Goal: Task Accomplishment & Management: Manage account settings

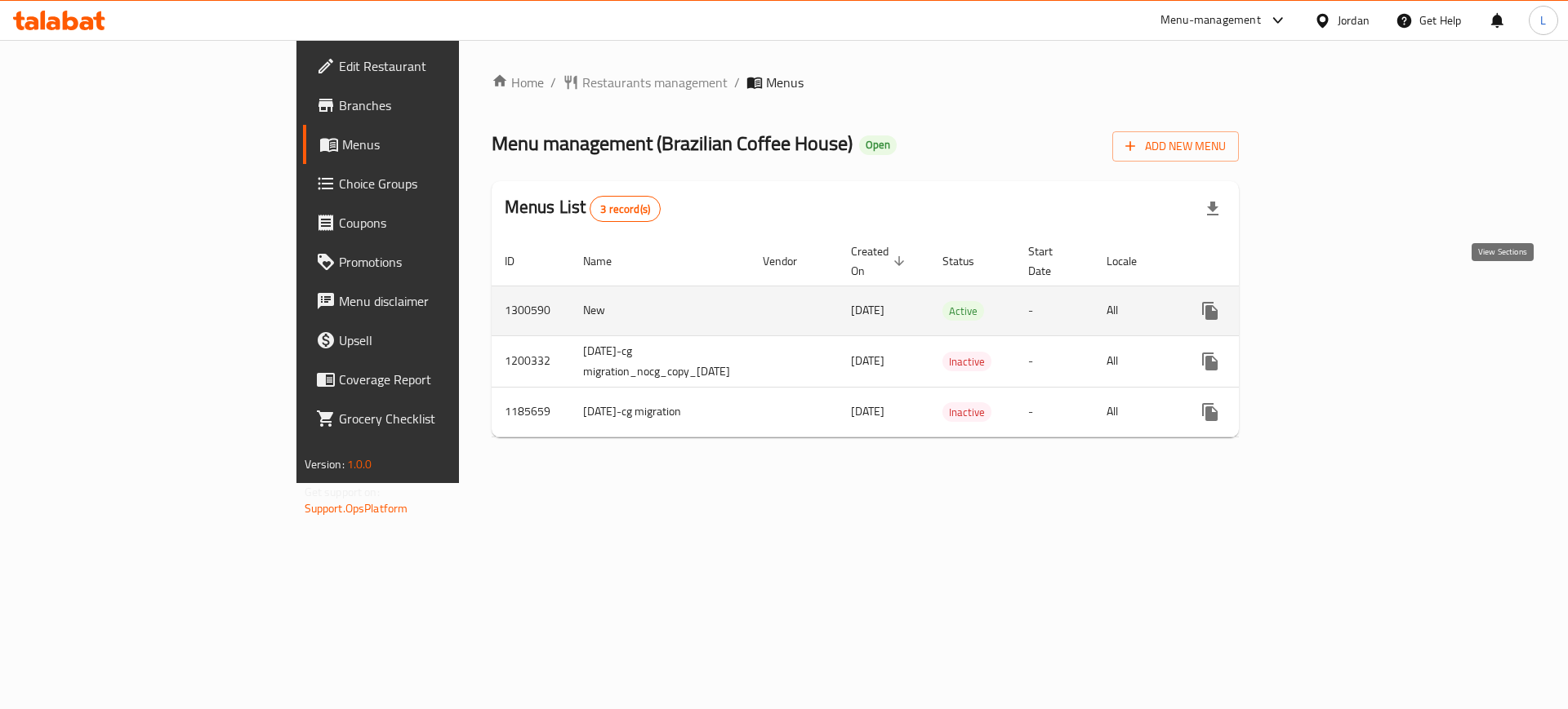
click at [1338, 301] on icon "enhanced table" at bounding box center [1327, 311] width 20 height 20
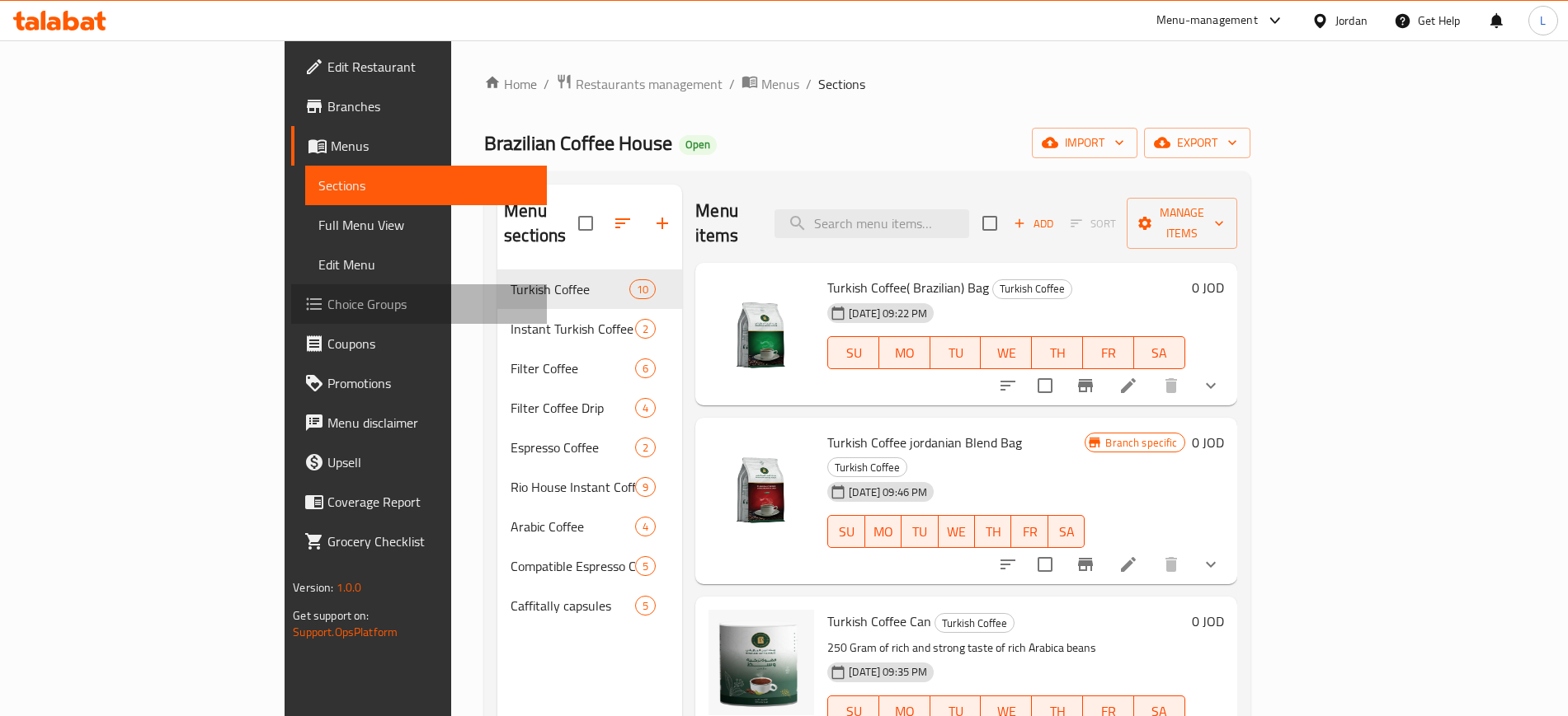
click at [328, 302] on span "Choice Groups" at bounding box center [431, 304] width 206 height 20
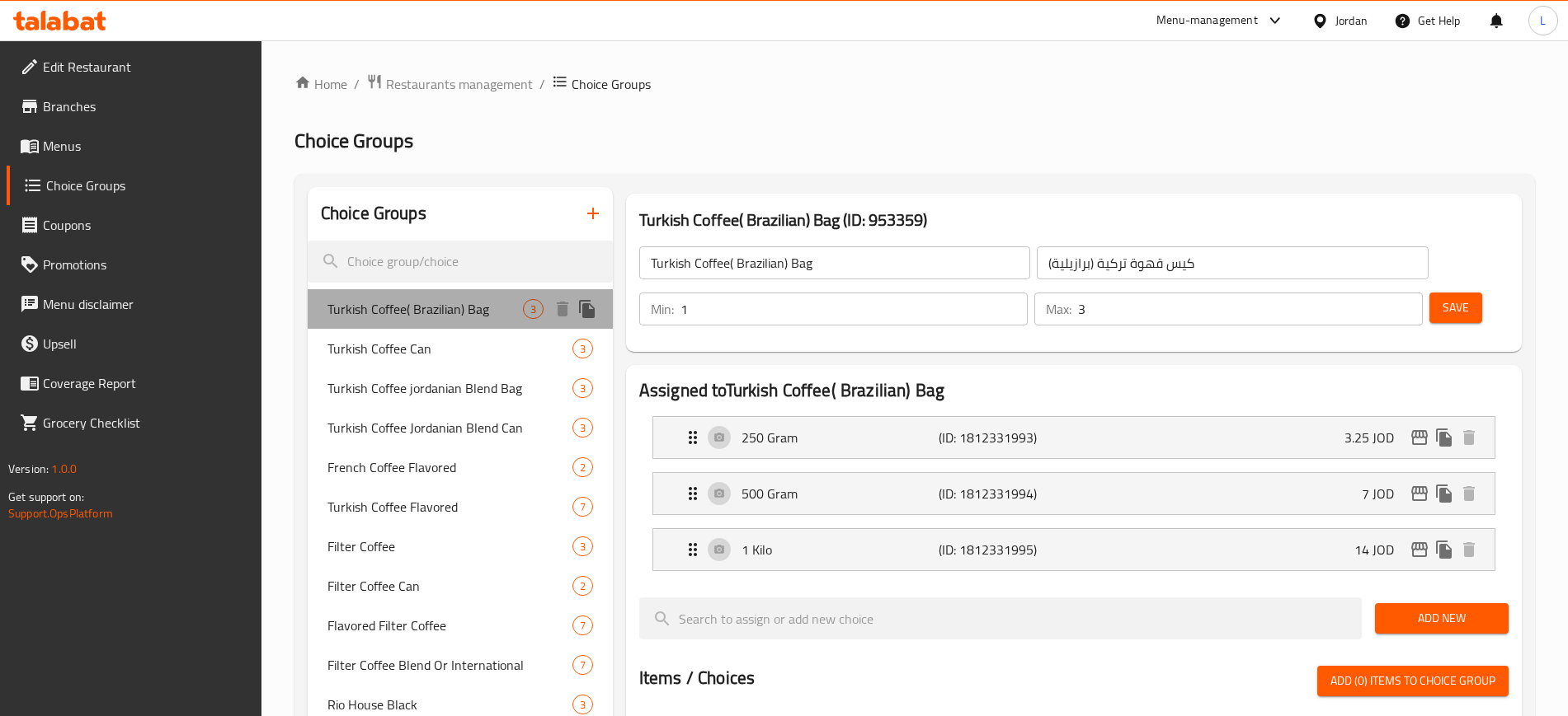
click at [485, 314] on span "Turkish Coffee( Brazilian) Bag" at bounding box center [425, 308] width 195 height 20
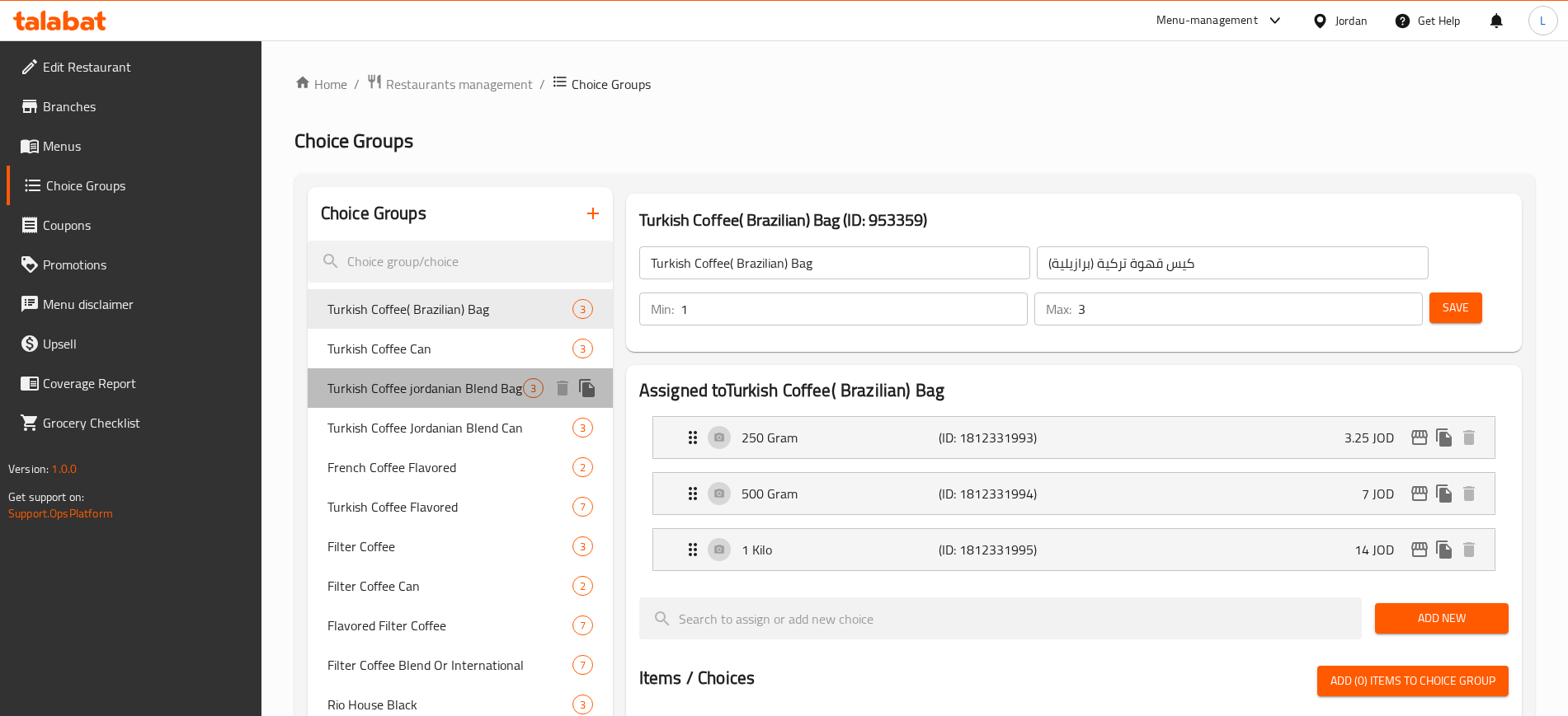
click at [445, 393] on span "Turkish Coffee jordanian Blend Bag" at bounding box center [425, 388] width 195 height 20
type input "Turkish Coffee jordanian Blend Bag"
type input "كيس قهوة تركية مزيج أردني"
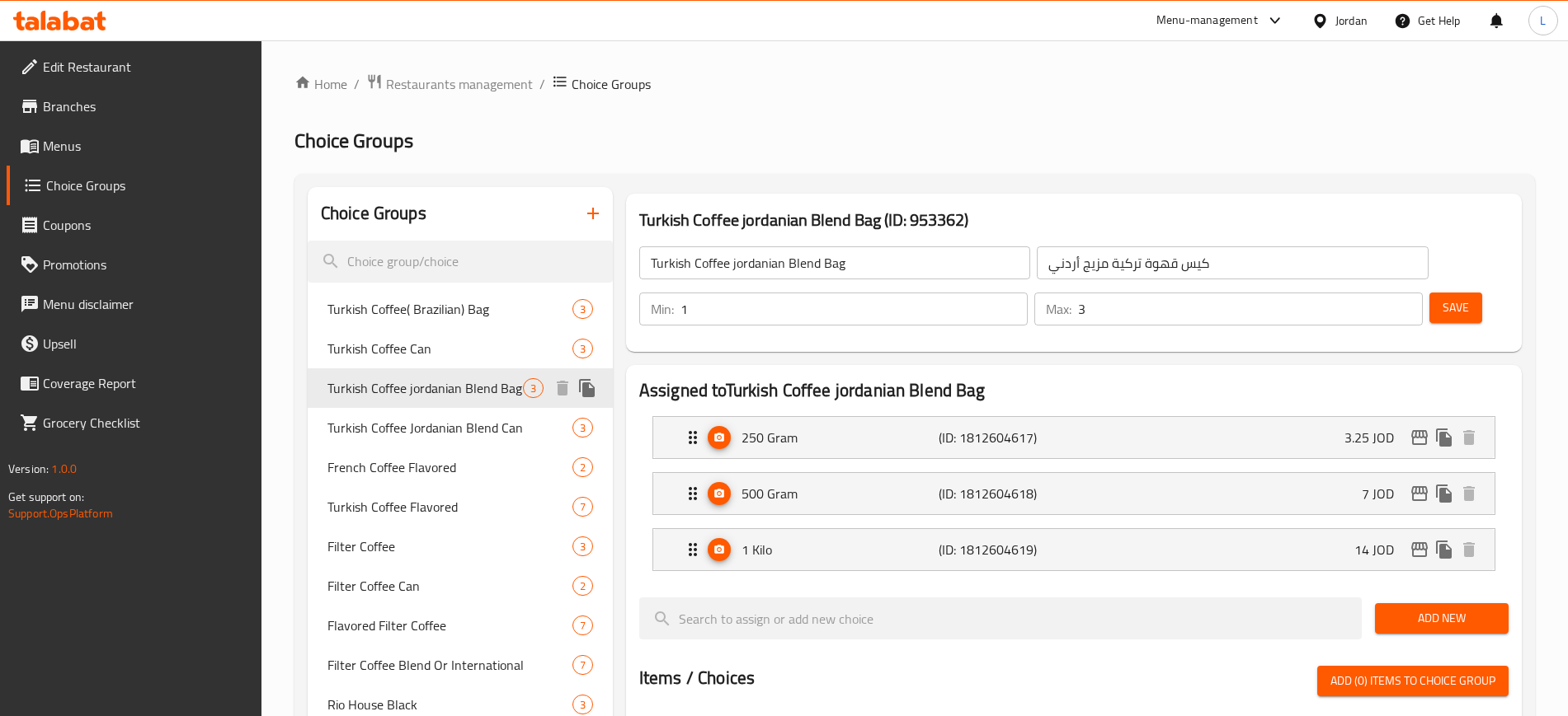
click at [445, 393] on span "Turkish Coffee jordanian Blend Bag" at bounding box center [425, 388] width 195 height 20
click at [1220, 417] on div "250 Gram (ID: 1812604617) 3.25 JOD" at bounding box center [1078, 437] width 791 height 41
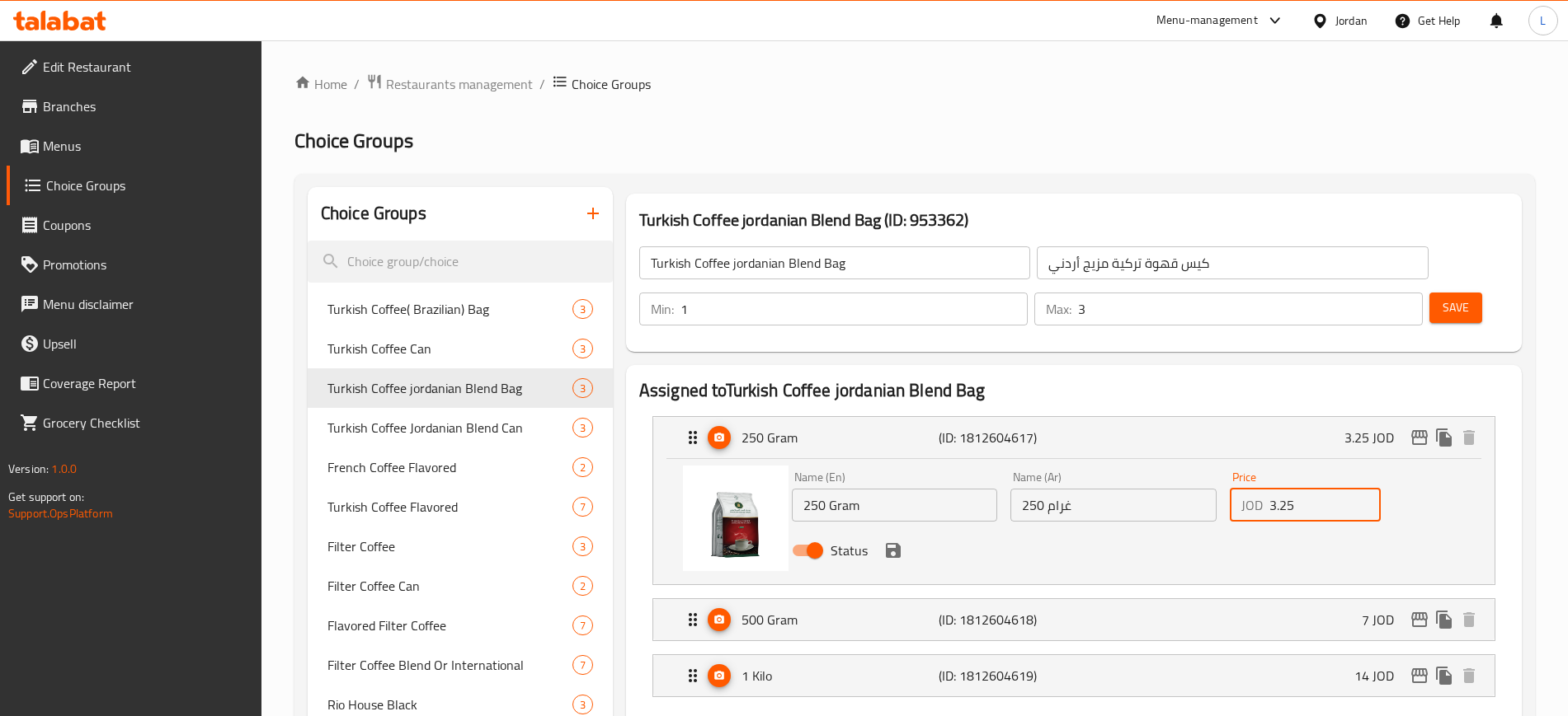
click at [1308, 489] on input "3.25" at bounding box center [1325, 505] width 112 height 33
click at [894, 543] on icon "save" at bounding box center [893, 550] width 15 height 15
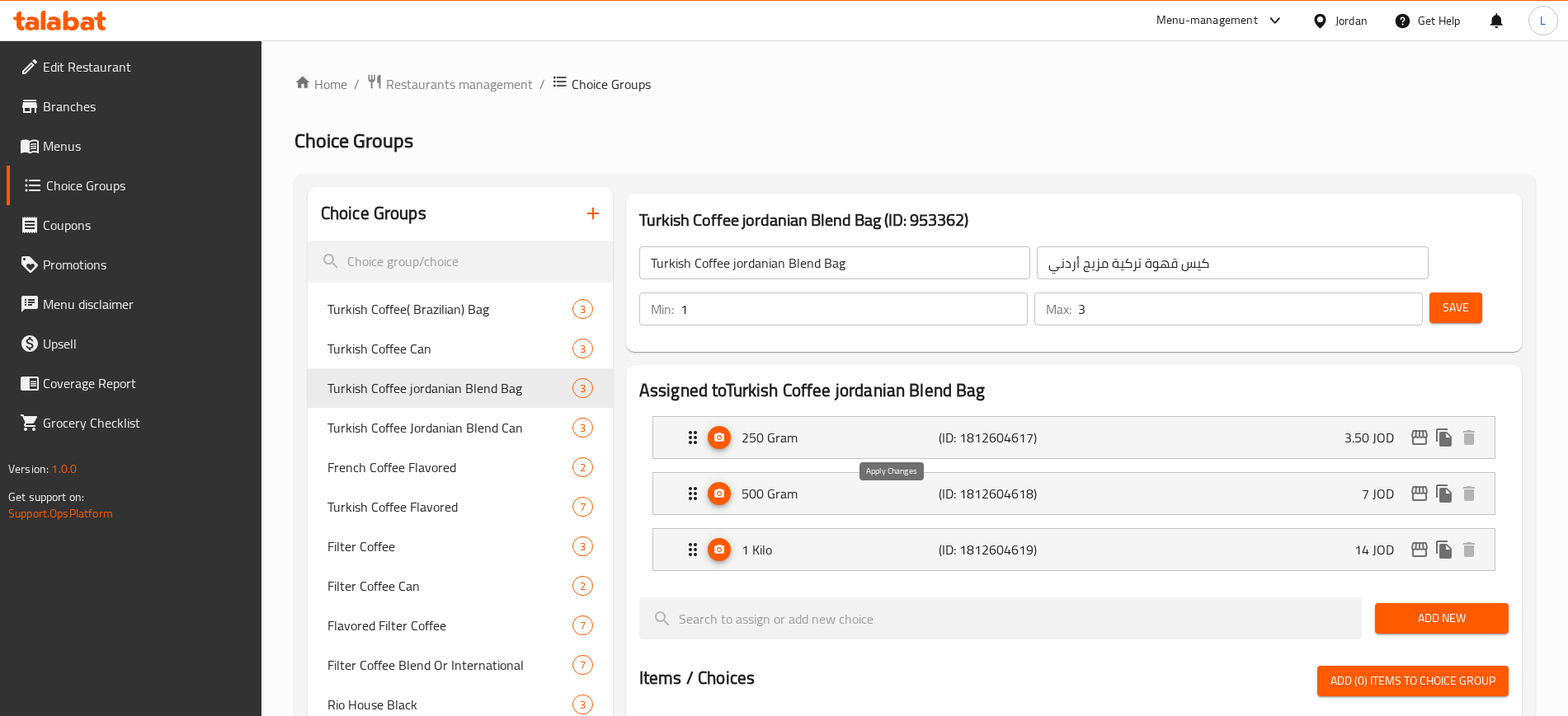
type input "3.50"
click at [1448, 293] on button "Save" at bounding box center [1456, 307] width 53 height 30
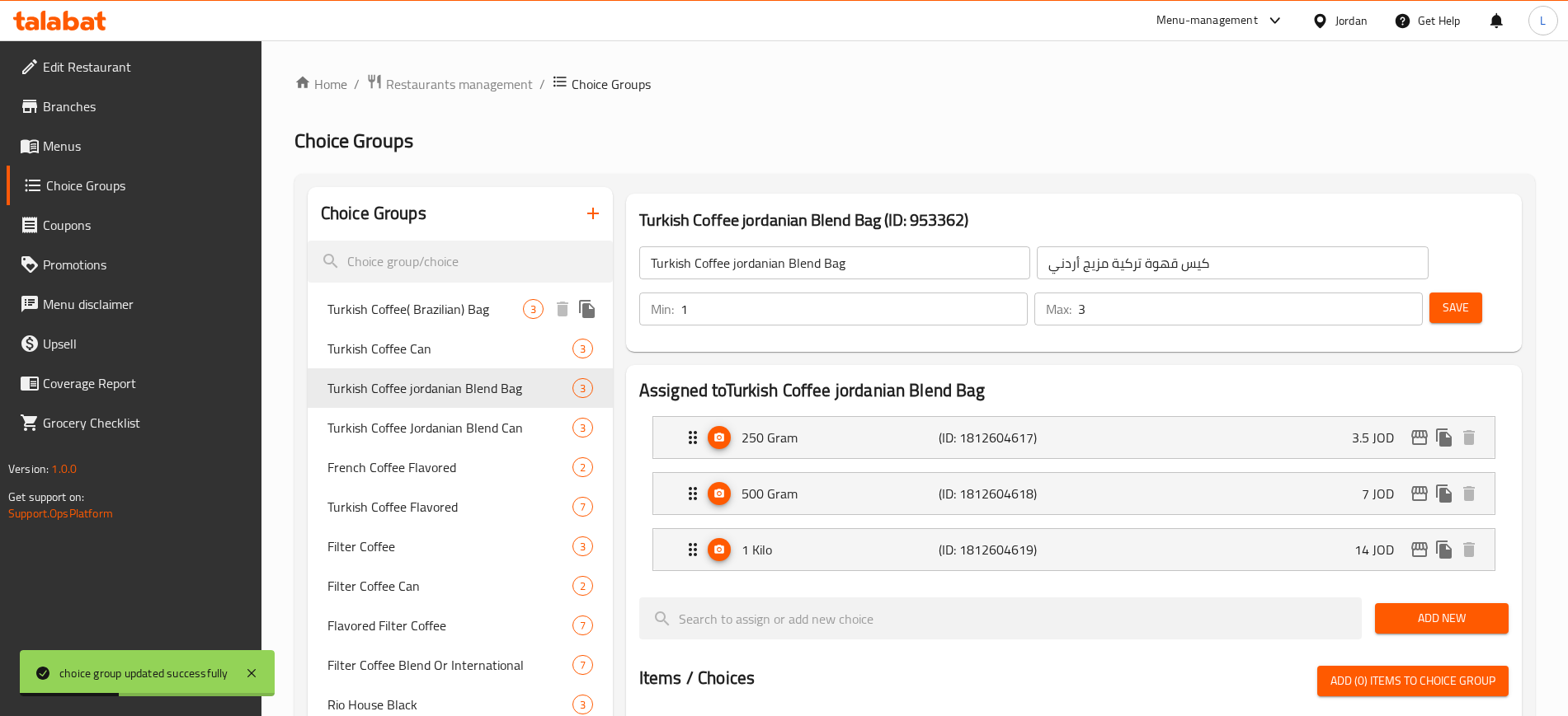
click at [479, 313] on span "Turkish Coffee( Brazilian) Bag" at bounding box center [425, 308] width 195 height 20
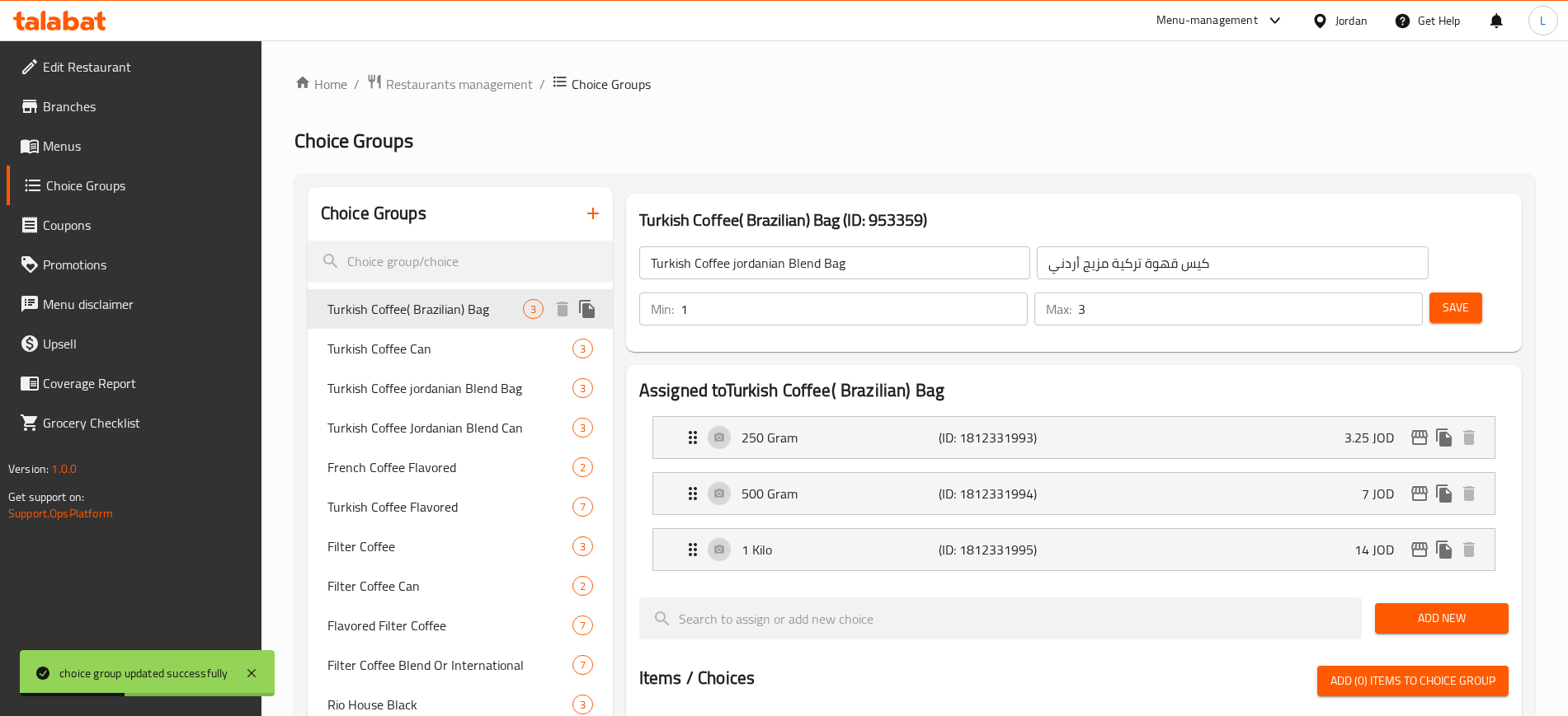
type input "Turkish Coffee( Brazilian) Bag"
type input "كيس قهوة تركية (برازيلية)"
click at [1291, 417] on div "250 Gram (ID: 1812331993) 3.25 JOD" at bounding box center [1078, 437] width 791 height 41
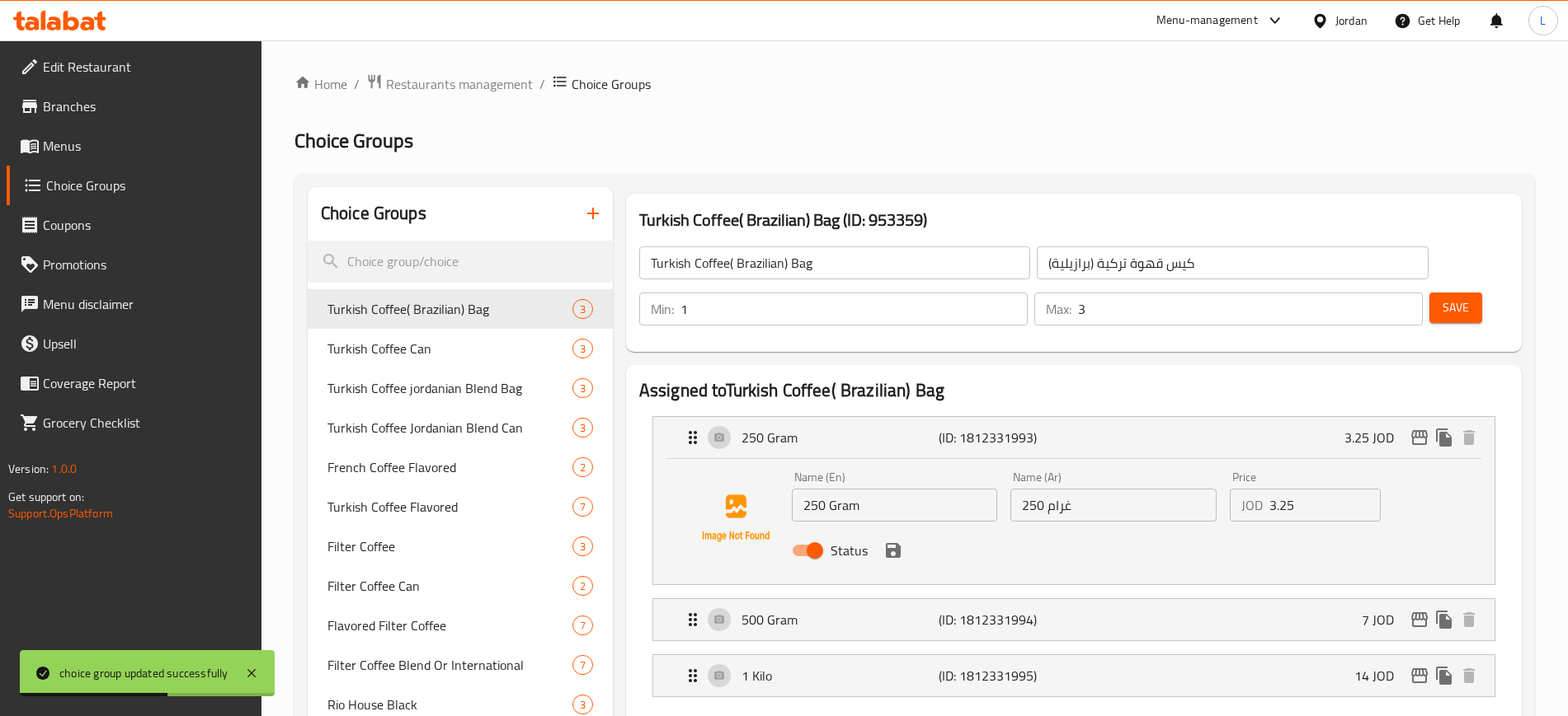
click at [1303, 489] on input "3.25" at bounding box center [1325, 505] width 112 height 33
click at [890, 543] on icon "save" at bounding box center [893, 550] width 15 height 15
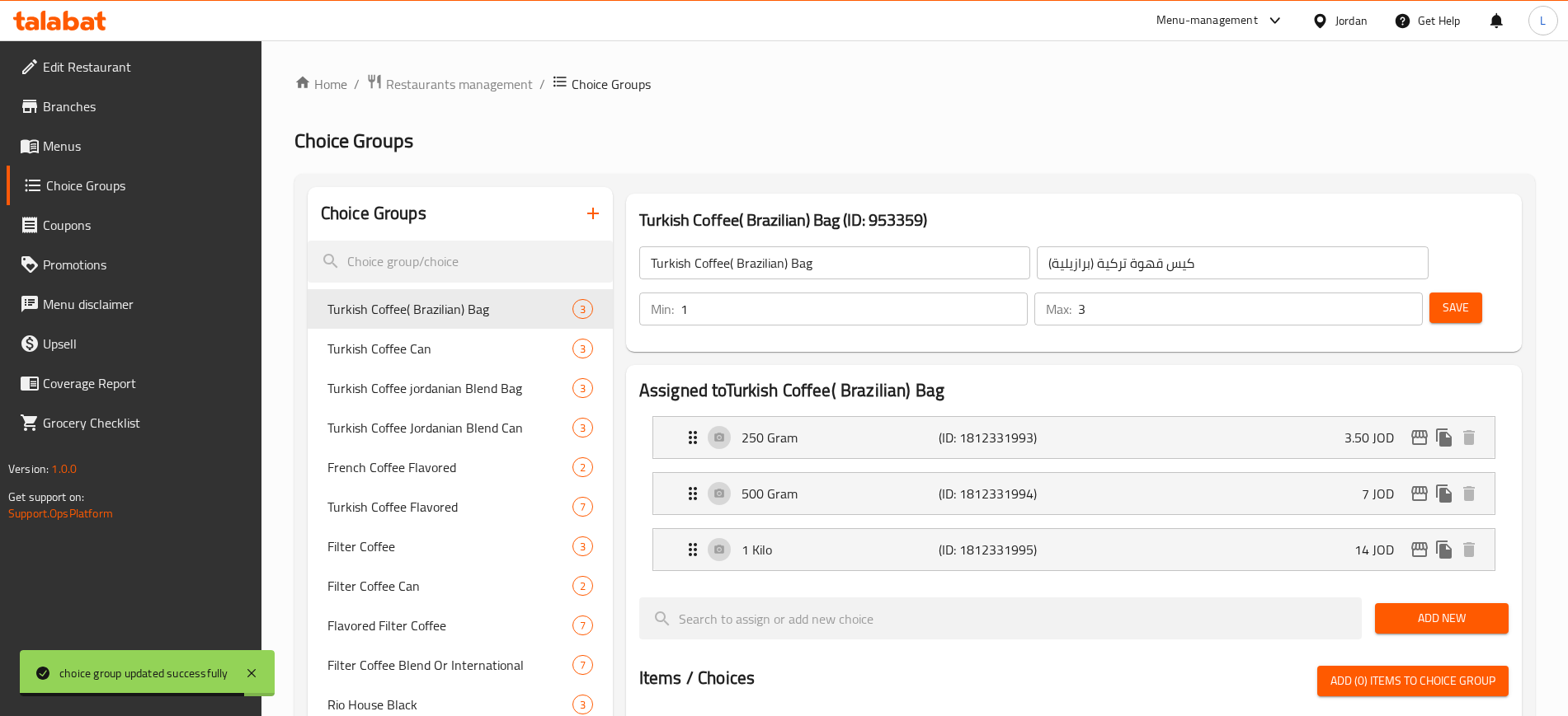
type input "3.50"
click at [1442, 298] on span "Save" at bounding box center [1456, 308] width 26 height 21
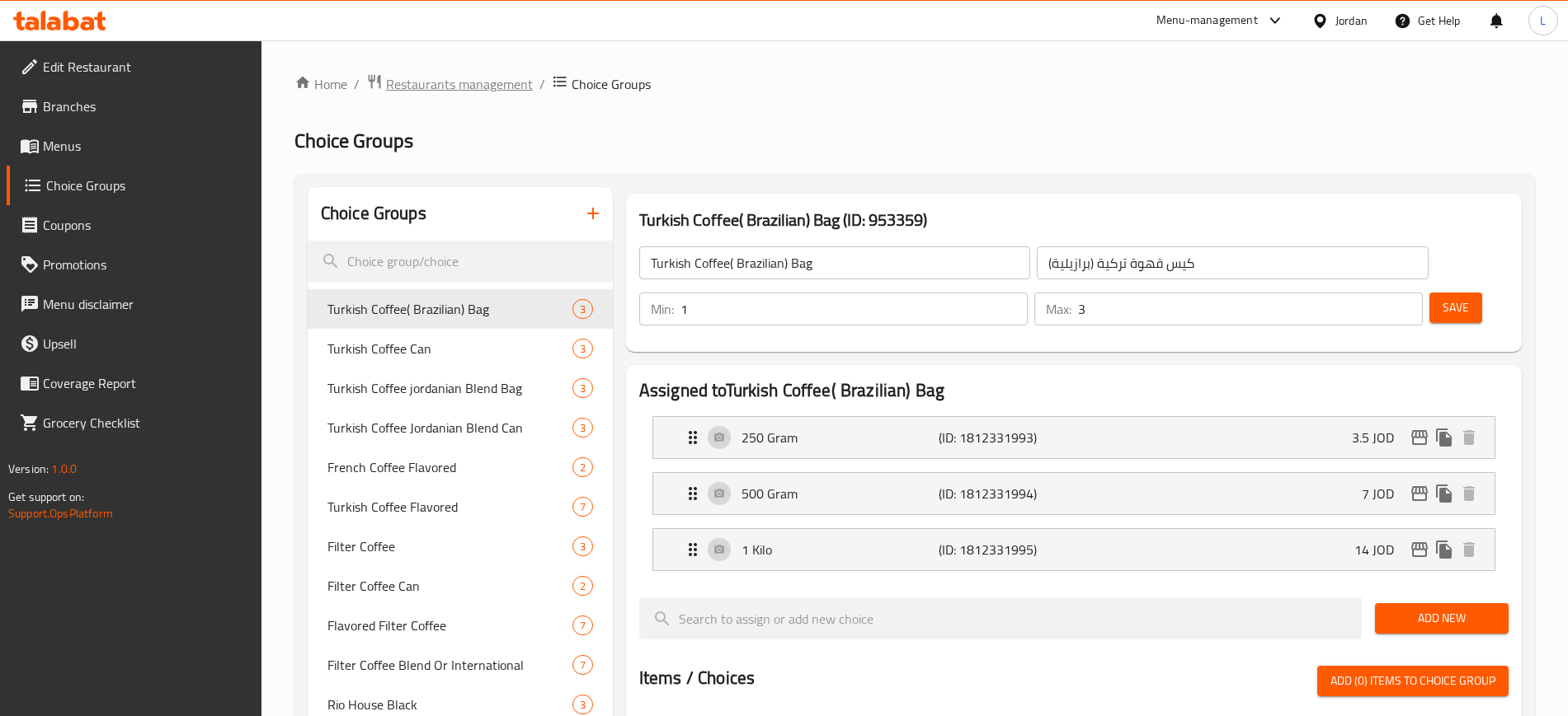
click at [421, 85] on span "Restaurants management" at bounding box center [459, 84] width 146 height 20
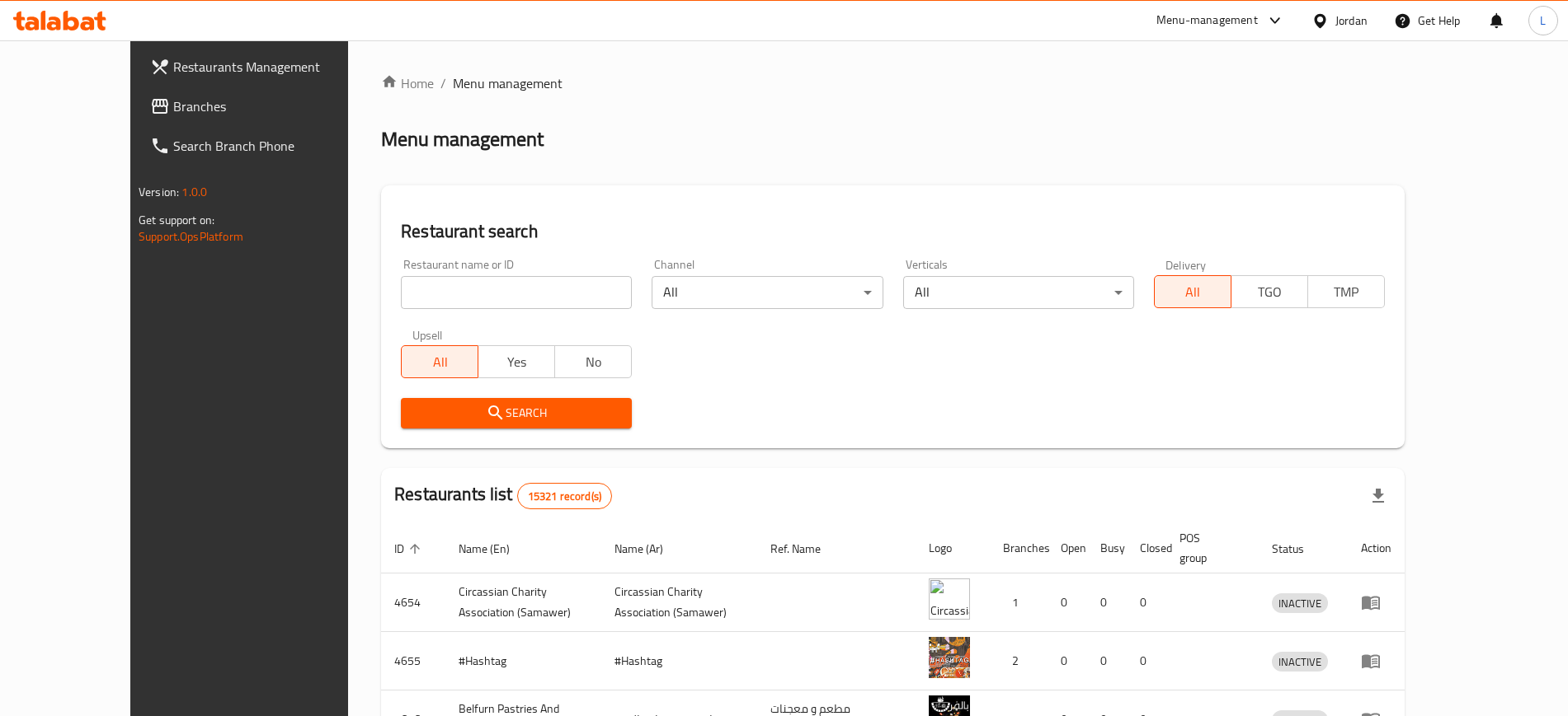
click at [471, 295] on input "search" at bounding box center [516, 293] width 231 height 33
type input "ث"
type input "eman central"
click at [446, 420] on span "Search" at bounding box center [516, 414] width 205 height 21
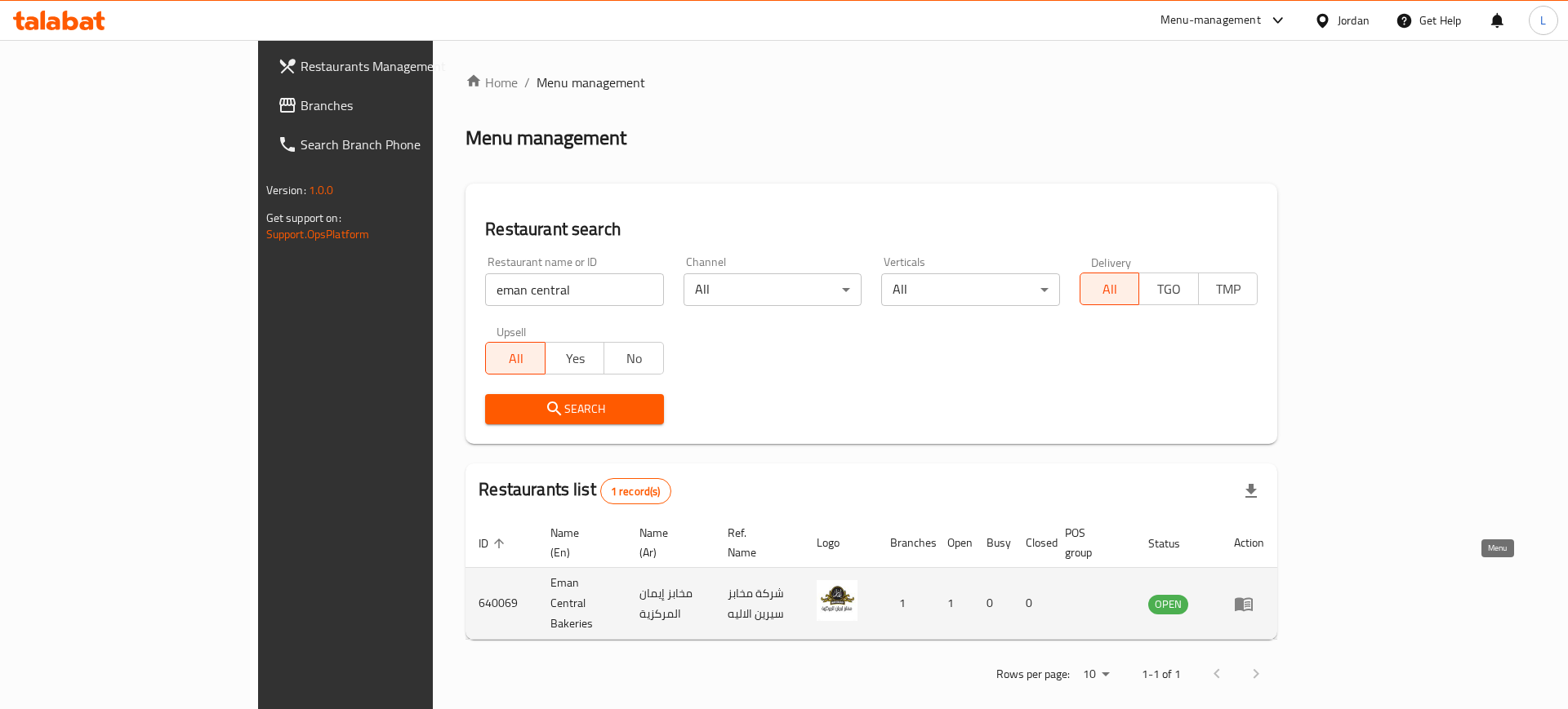
click at [1252, 598] on icon "enhanced table" at bounding box center [1243, 605] width 18 height 14
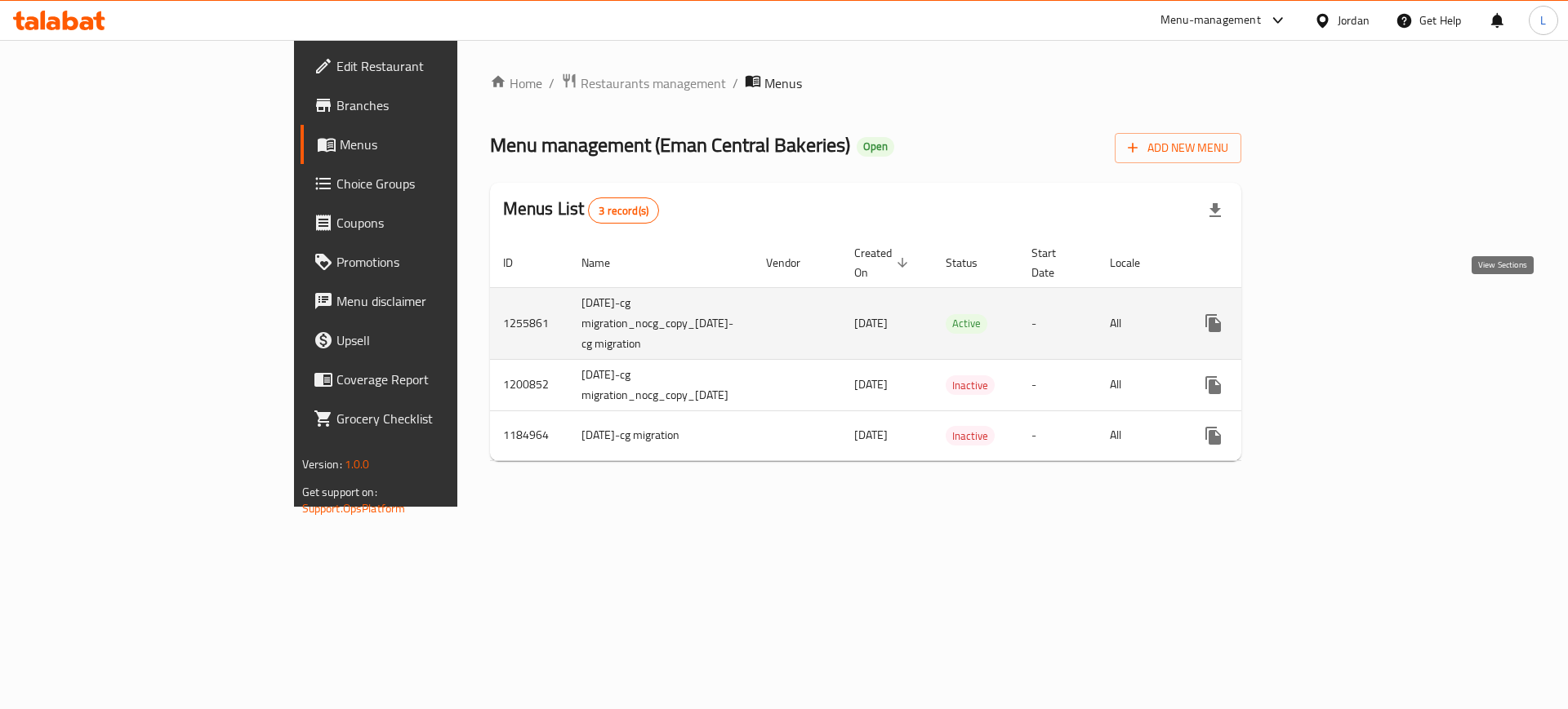
click at [1340, 313] on icon "enhanced table" at bounding box center [1331, 323] width 20 height 20
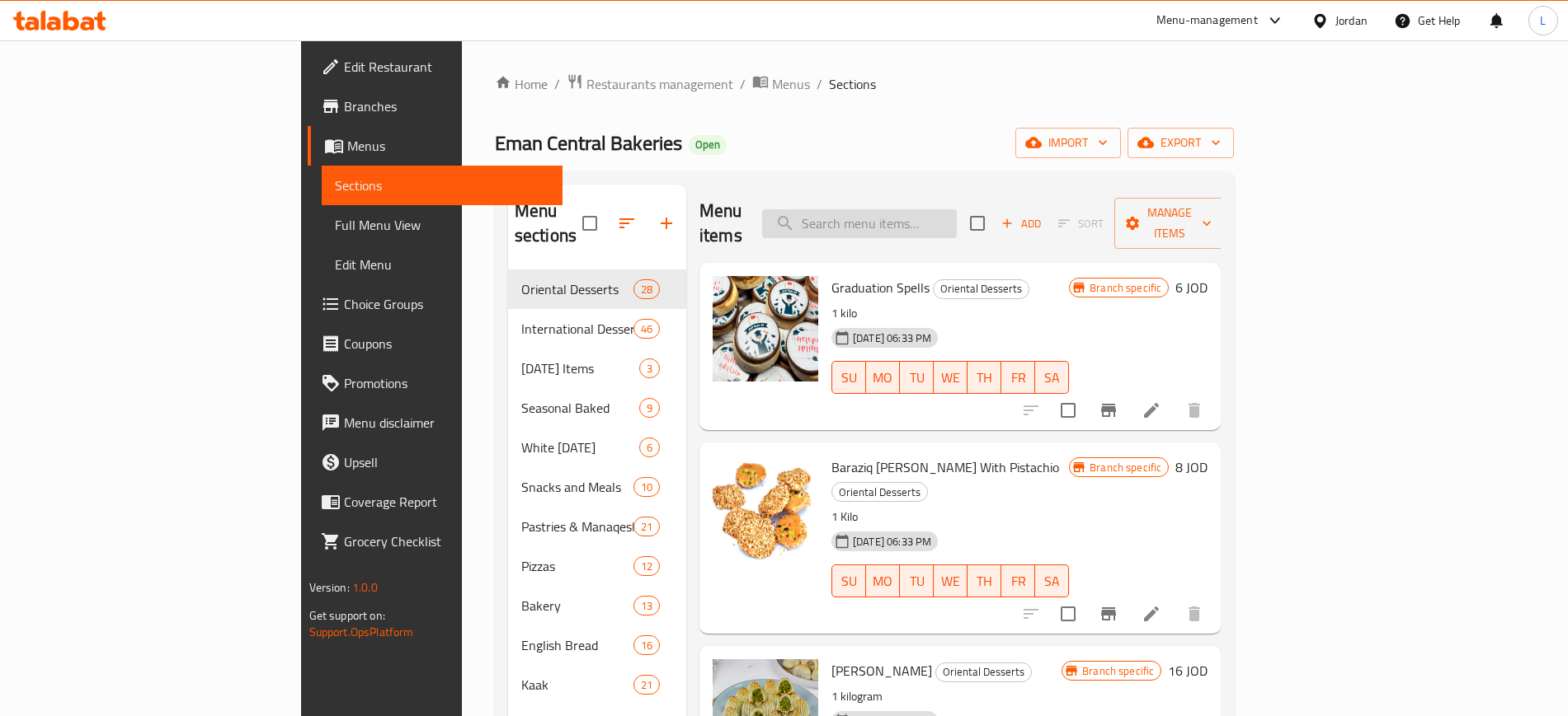
click at [956, 211] on input "search" at bounding box center [859, 223] width 194 height 29
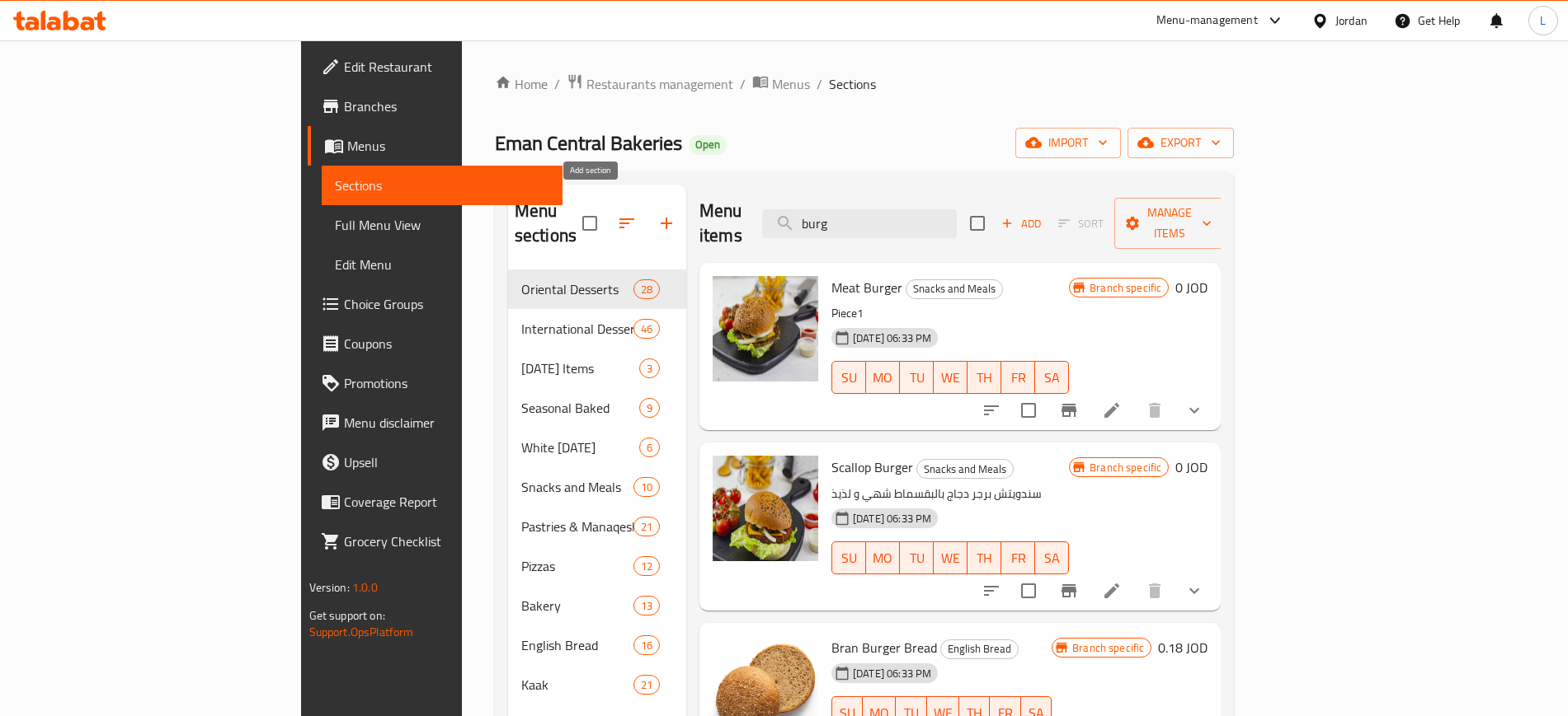
type input "burg"
click at [656, 213] on icon "button" at bounding box center [666, 223] width 20 height 20
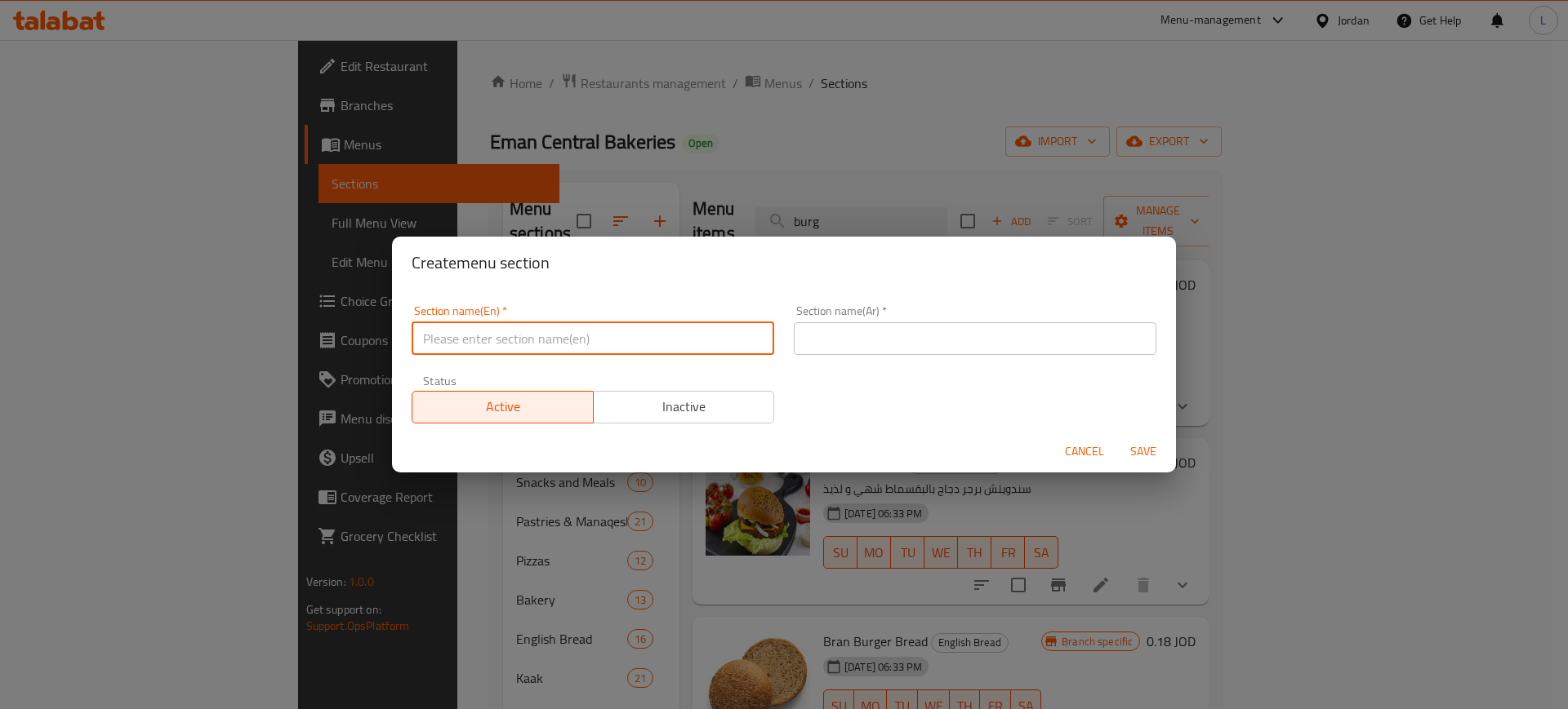
click at [488, 338] on input "text" at bounding box center [593, 339] width 362 height 33
type input "Buy One Get One For Free"
click at [853, 330] on input "text" at bounding box center [975, 339] width 362 height 33
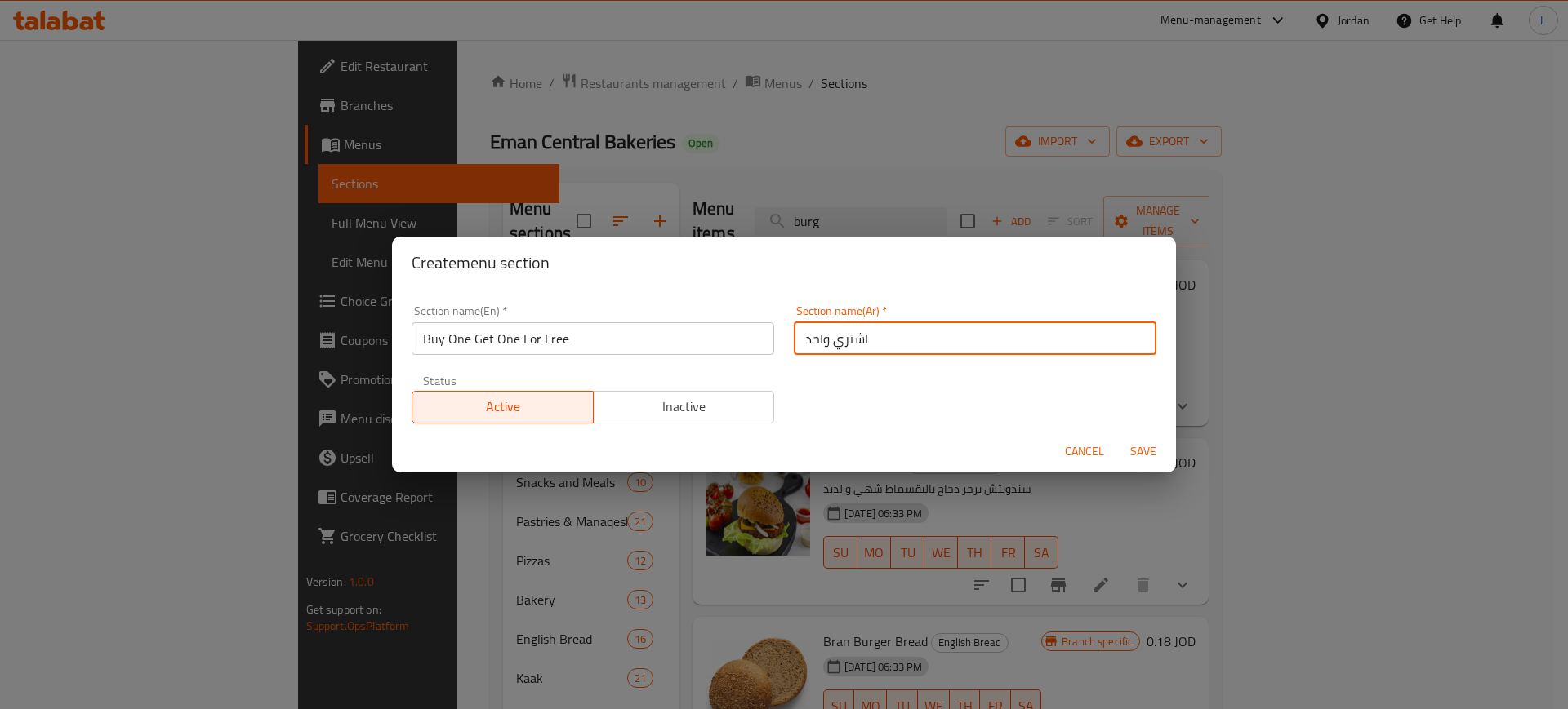
type input "اشتري واحد و احصل على الثاني مجانا"
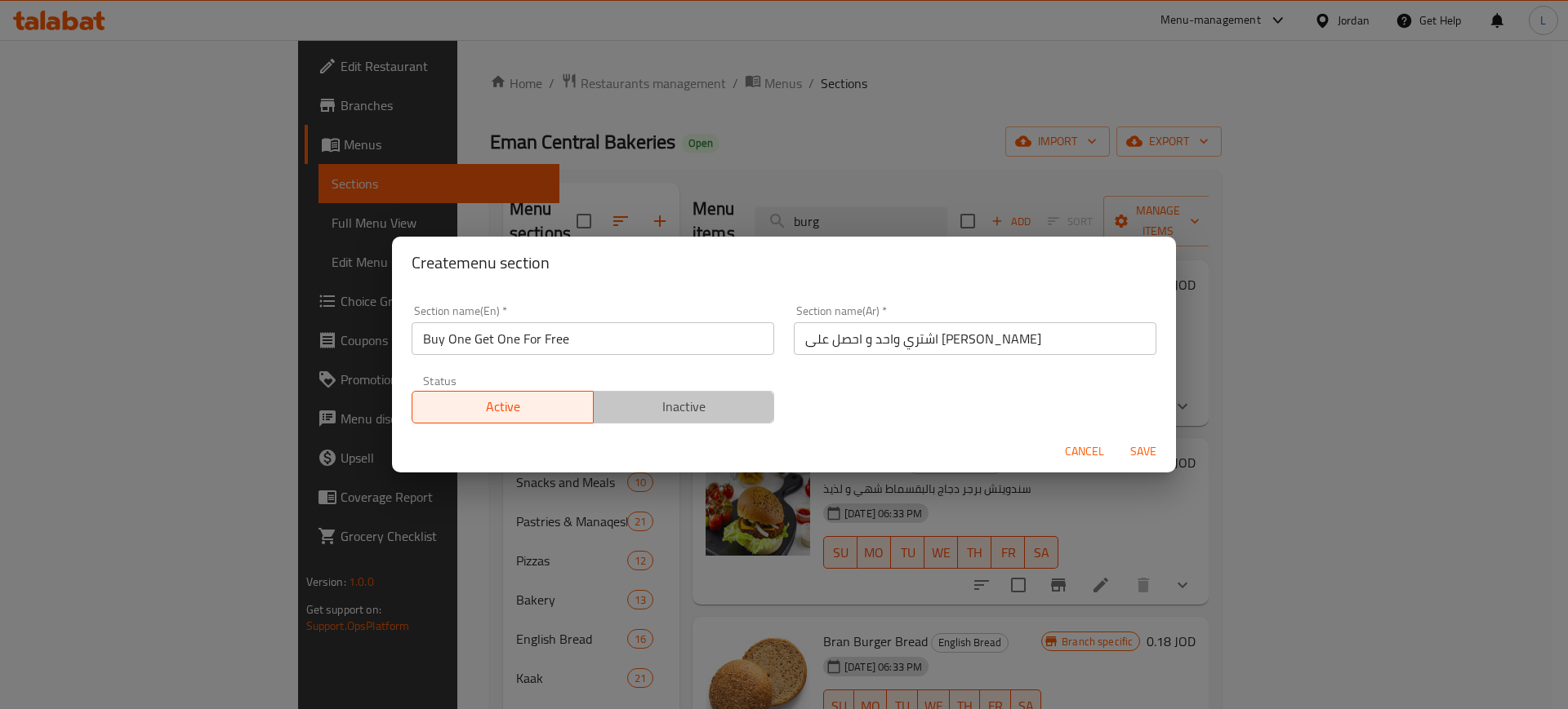
click at [710, 409] on span "Inactive" at bounding box center [683, 406] width 168 height 23
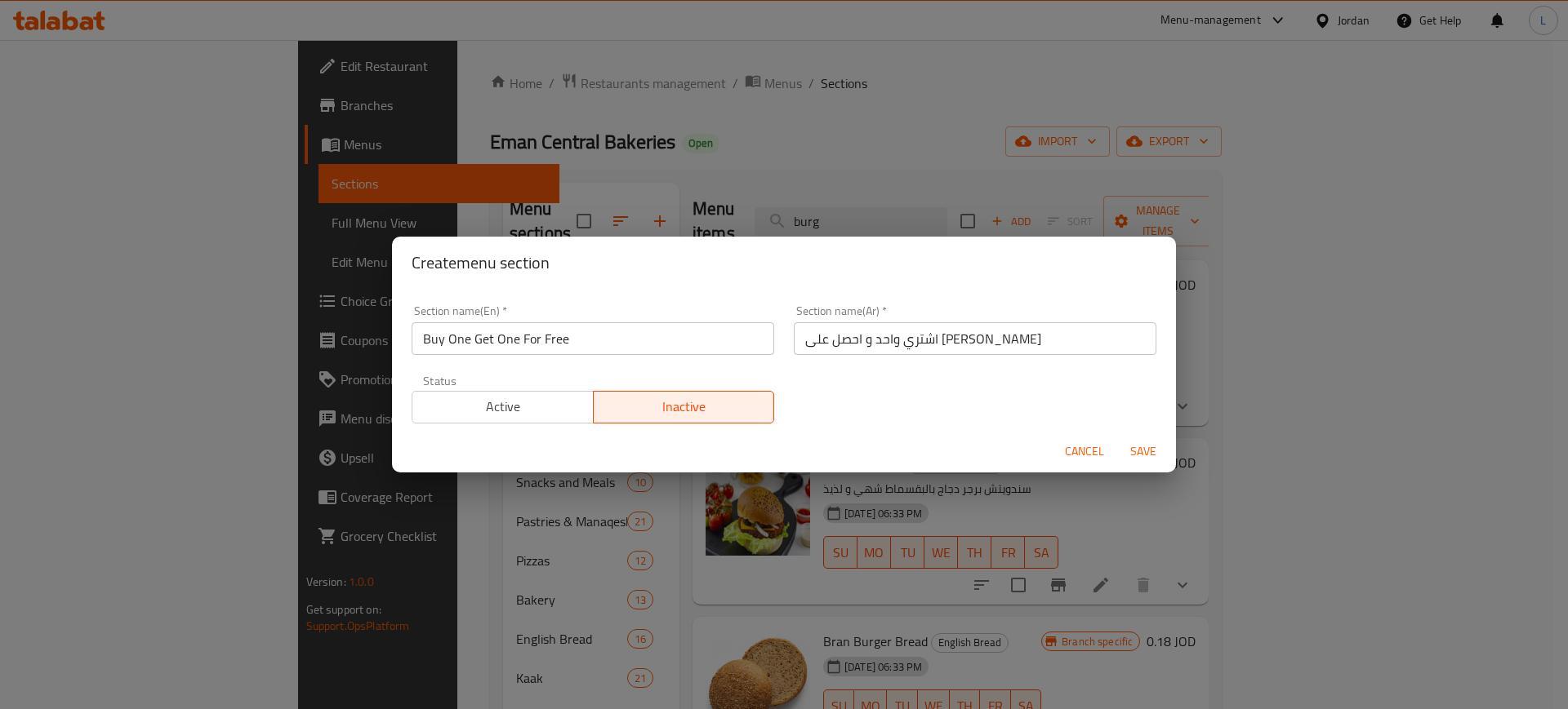
click at [1150, 452] on span "Save" at bounding box center [1143, 452] width 39 height 21
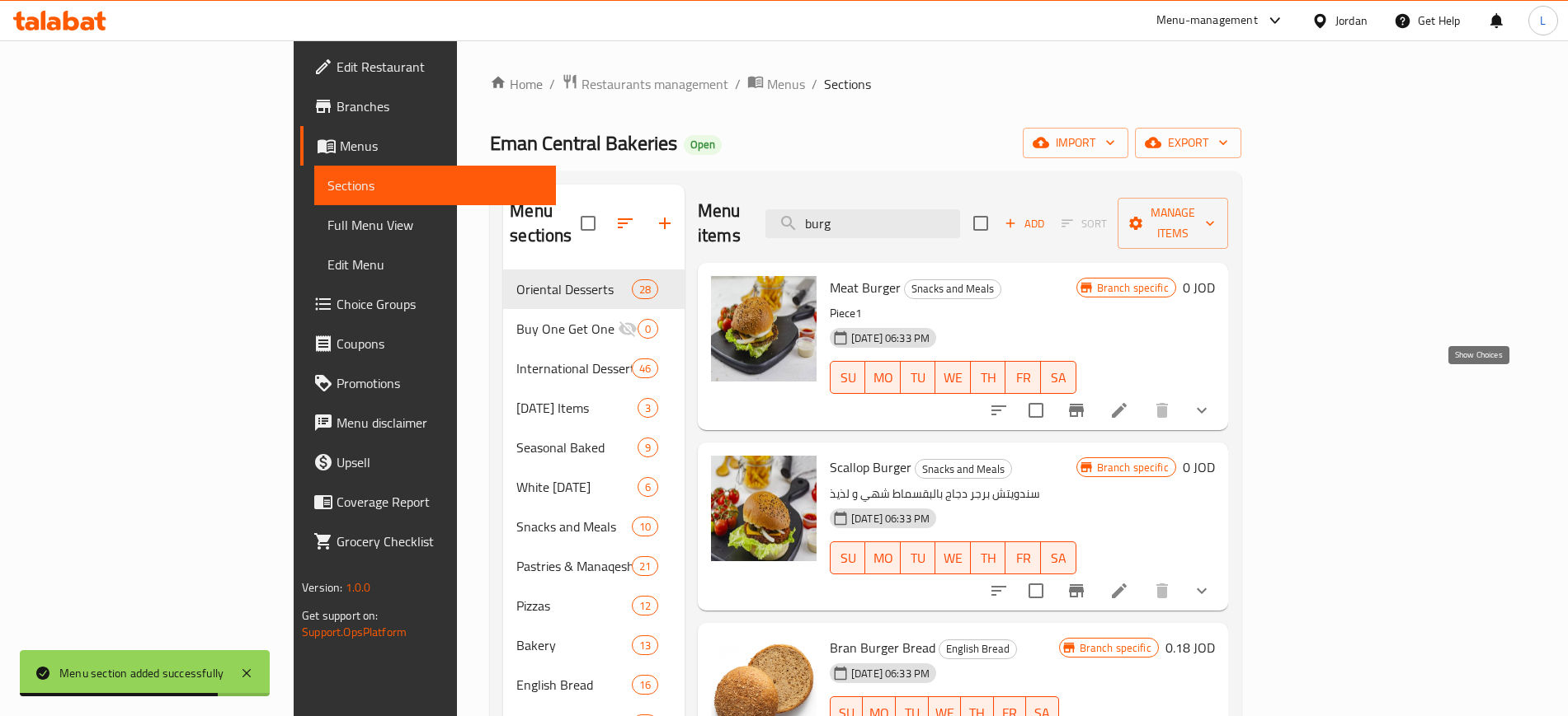
click at [1212, 401] on icon "show more" at bounding box center [1201, 410] width 20 height 20
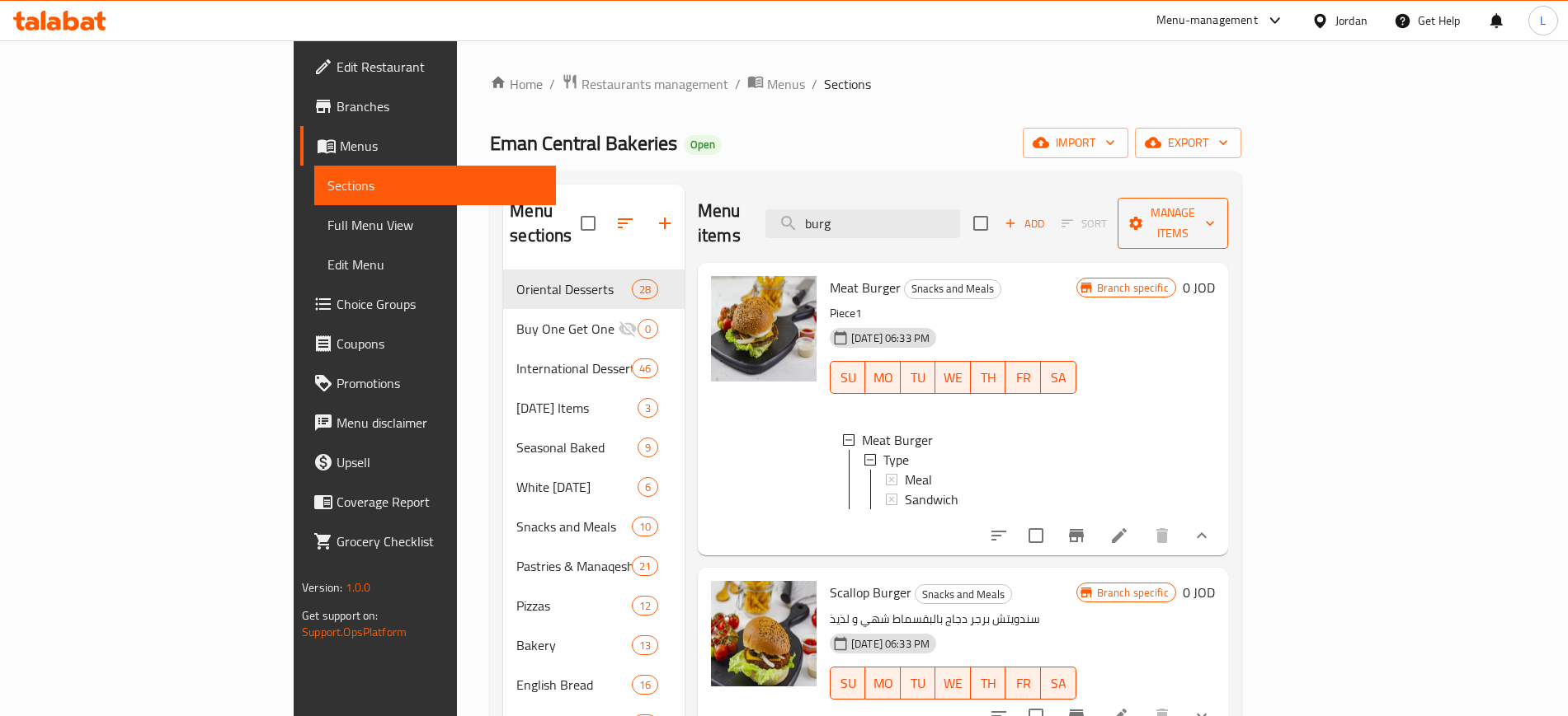
click at [1215, 213] on span "Manage items" at bounding box center [1172, 223] width 85 height 41
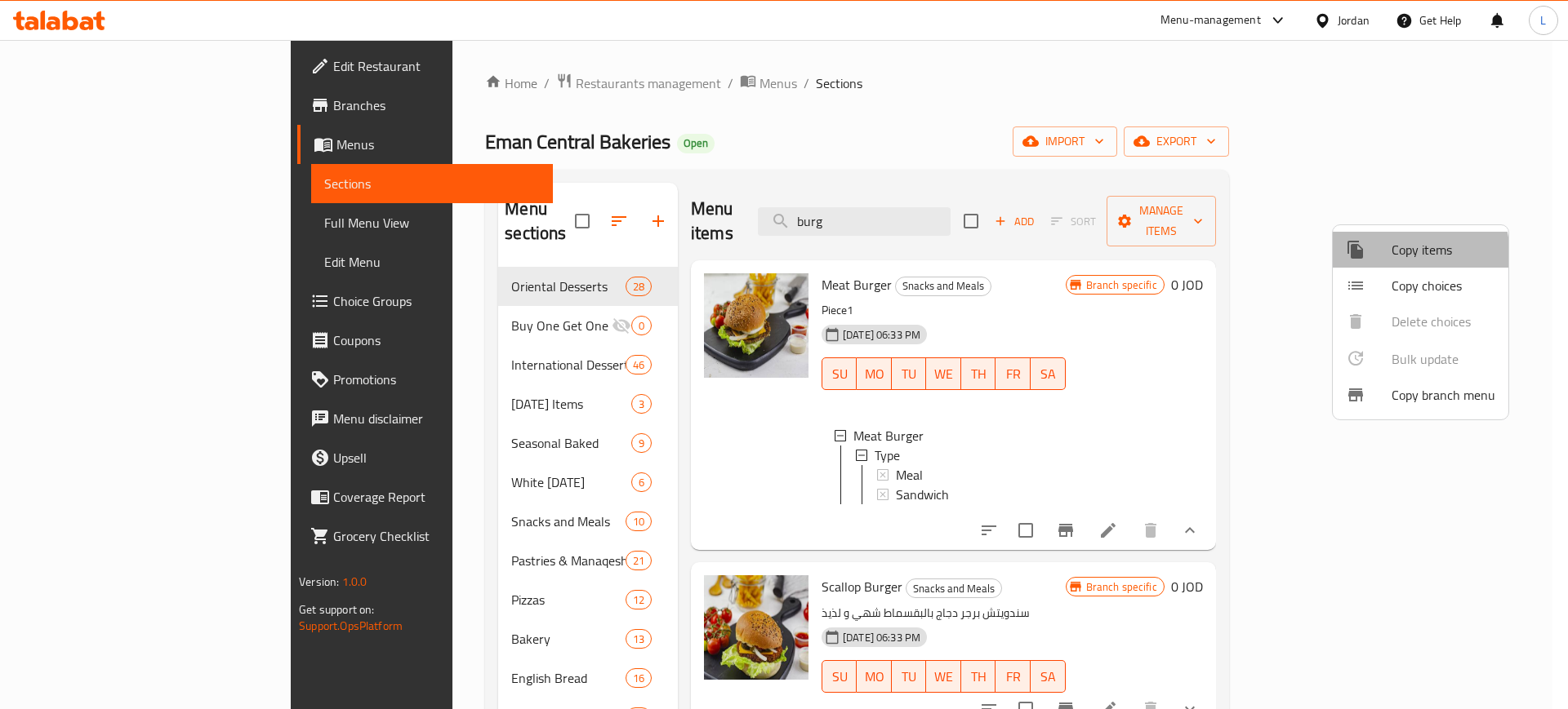
click at [1388, 257] on div at bounding box center [1368, 249] width 46 height 20
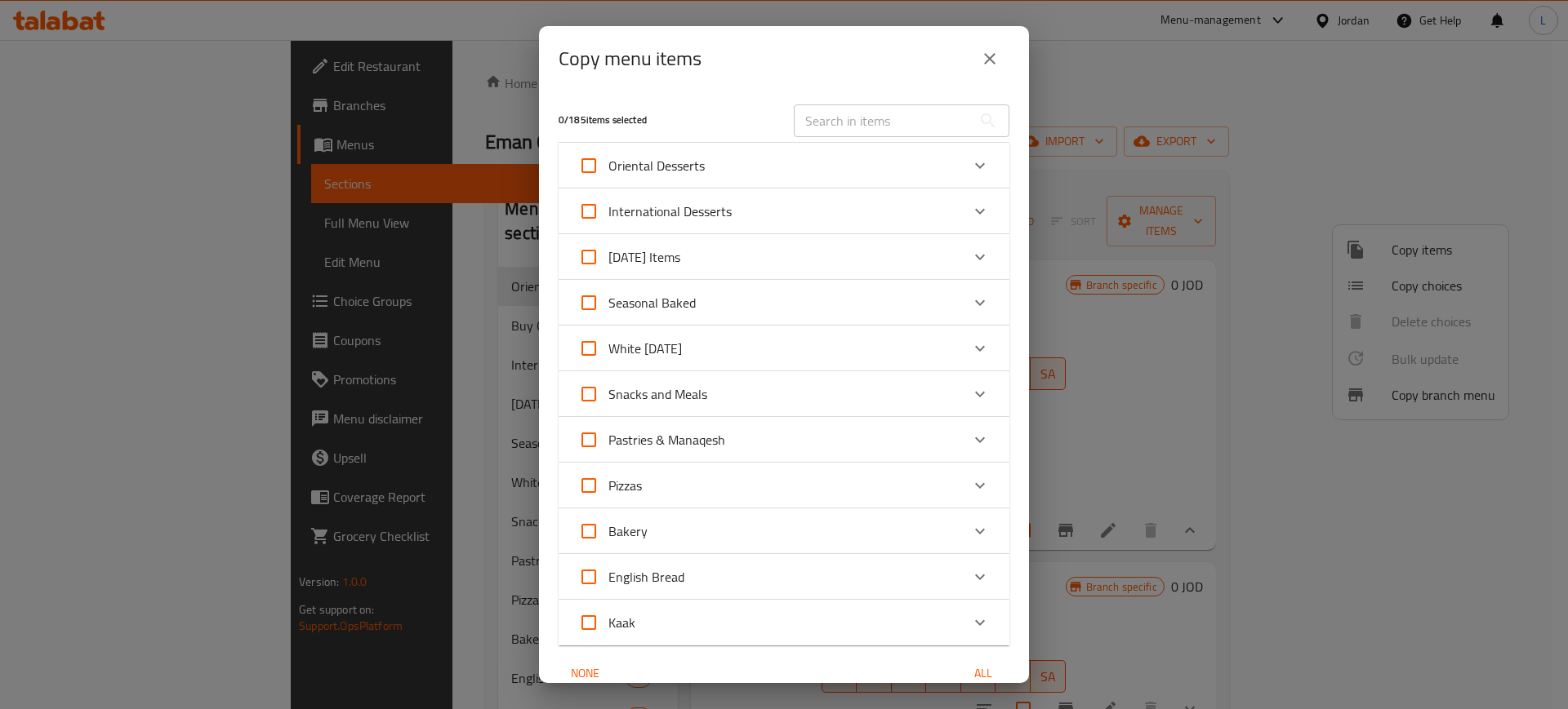
click at [1093, 265] on div "Copy menu items 0 / 185 items selected ​ Oriental Desserts Graduation Spells 6 …" at bounding box center [784, 354] width 1568 height 709
click at [992, 61] on icon "close" at bounding box center [989, 58] width 11 height 11
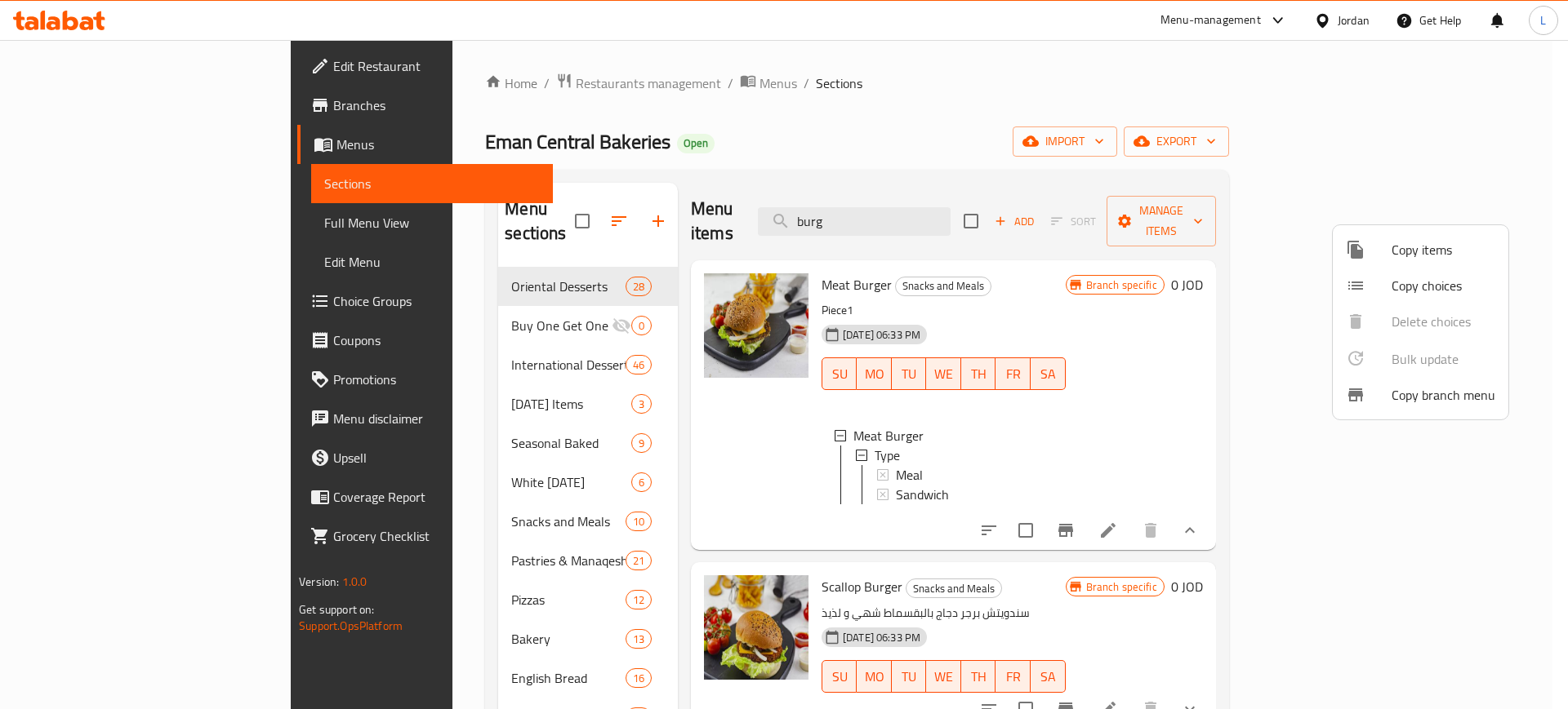
click at [1395, 254] on span "Copy items" at bounding box center [1443, 249] width 104 height 20
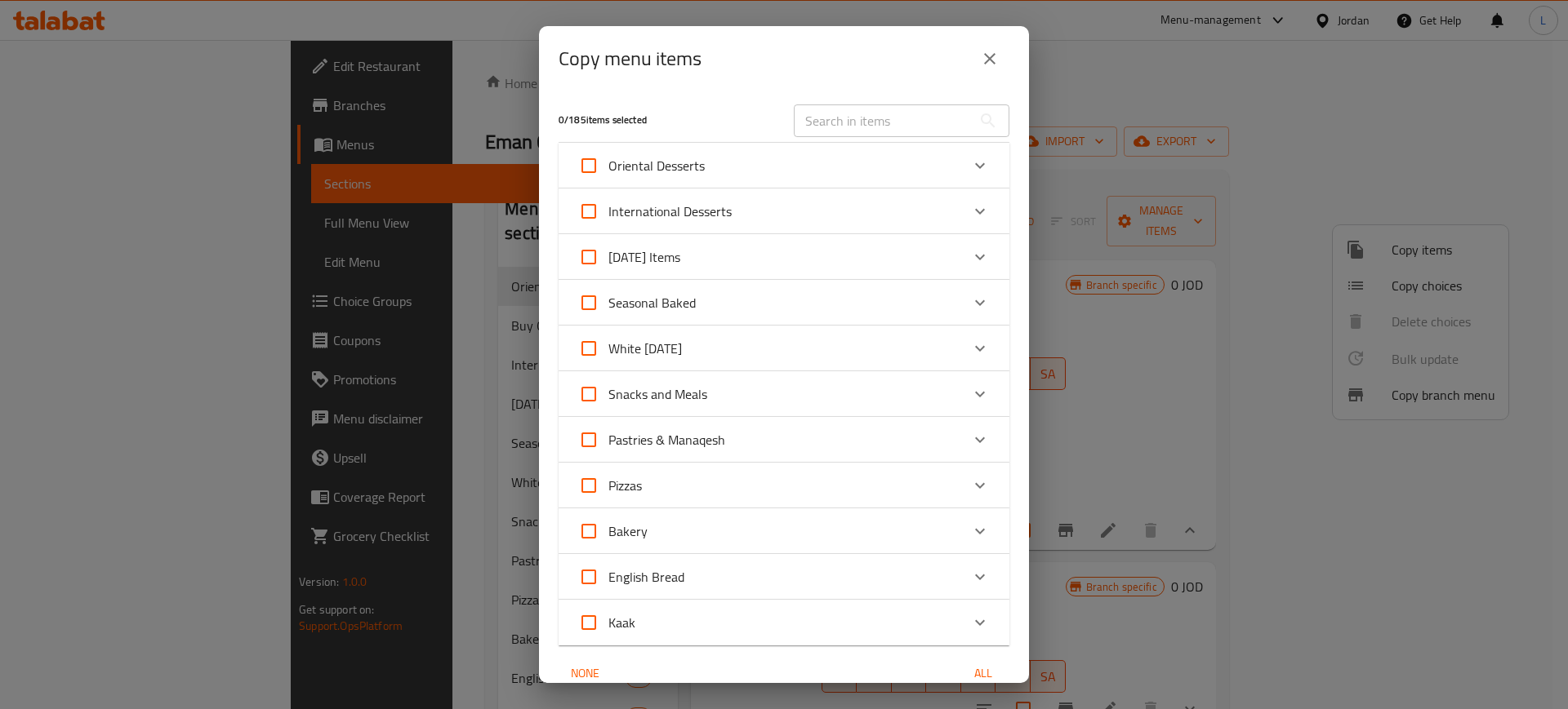
click at [970, 392] on icon "Expand" at bounding box center [979, 394] width 20 height 20
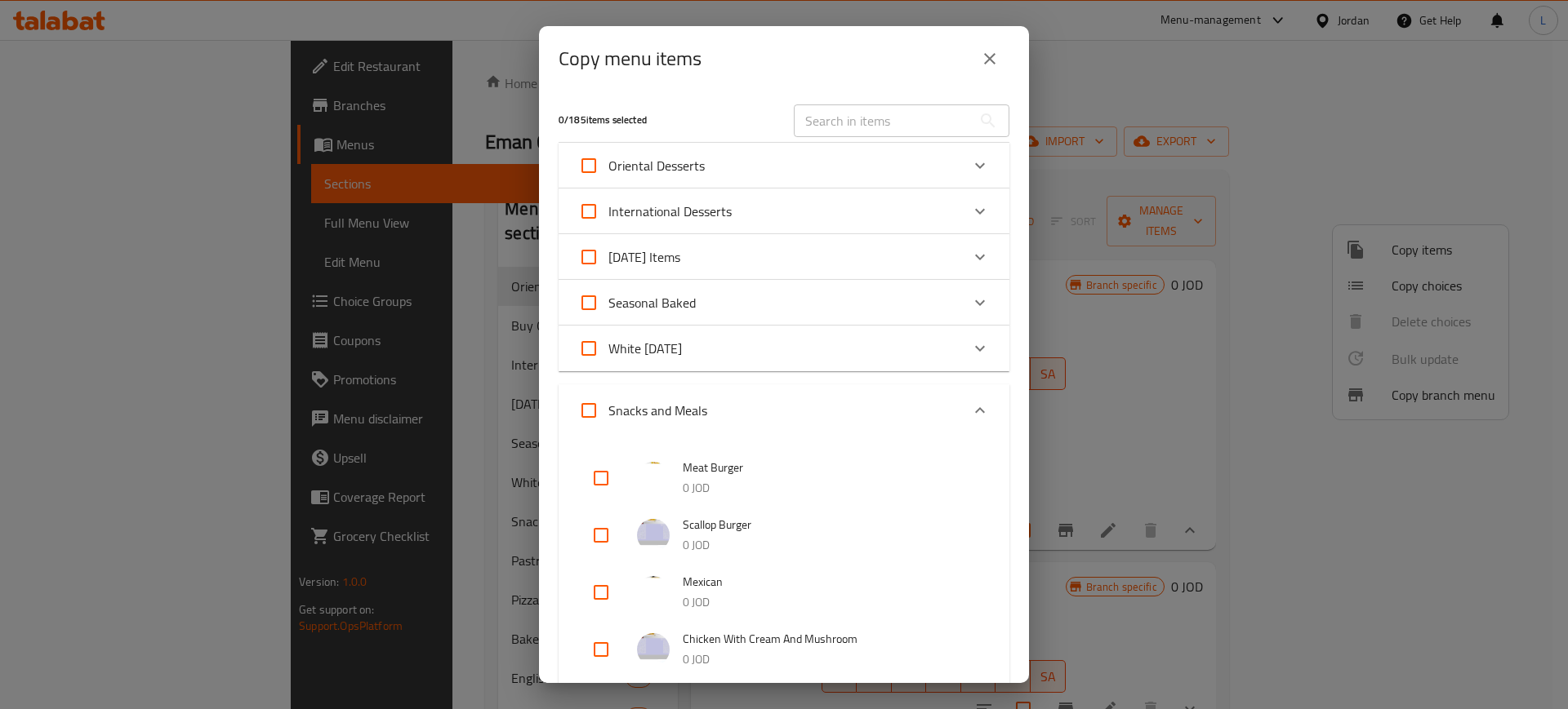
click at [603, 477] on input "checkbox" at bounding box center [601, 478] width 39 height 39
checkbox input "true"
click at [601, 537] on input "checkbox" at bounding box center [601, 535] width 39 height 39
checkbox input "true"
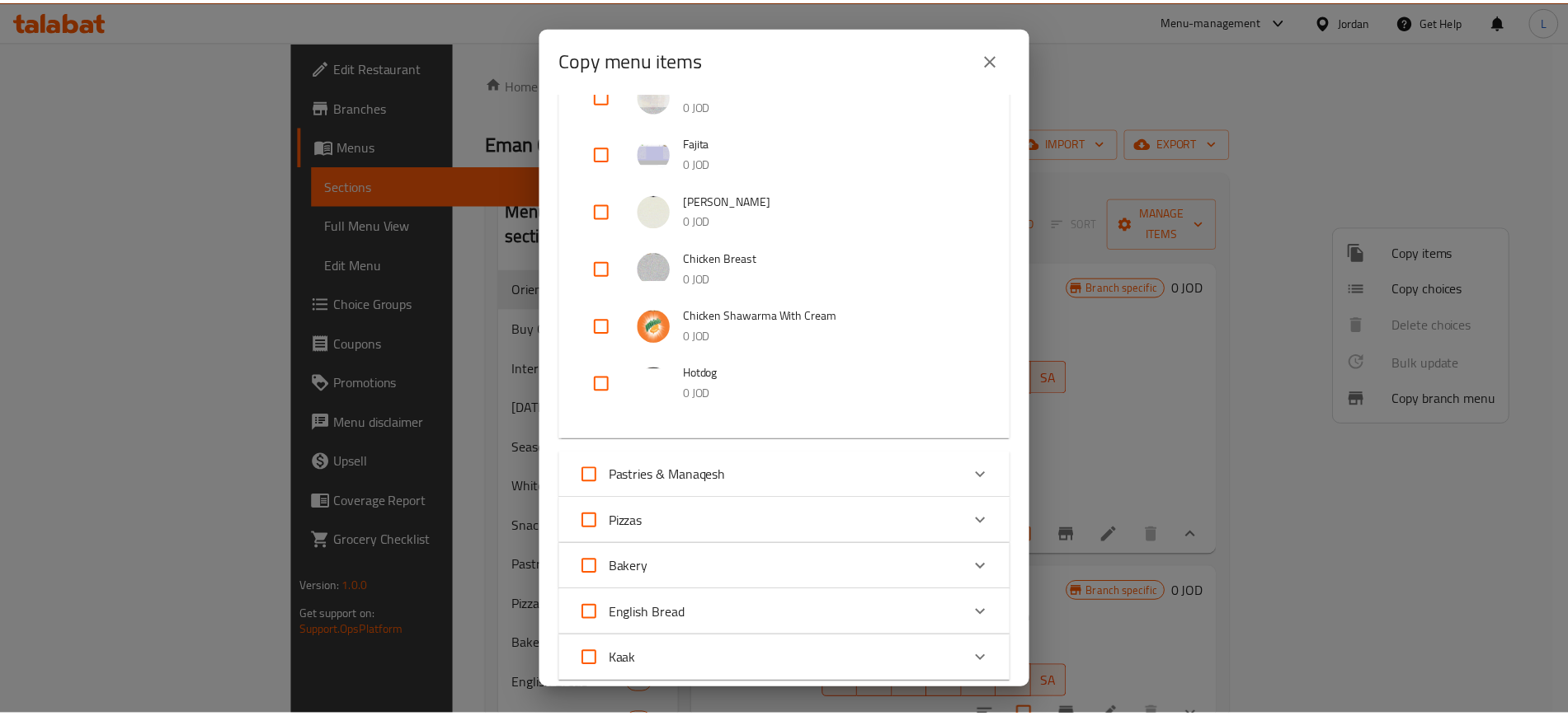
scroll to position [848, 0]
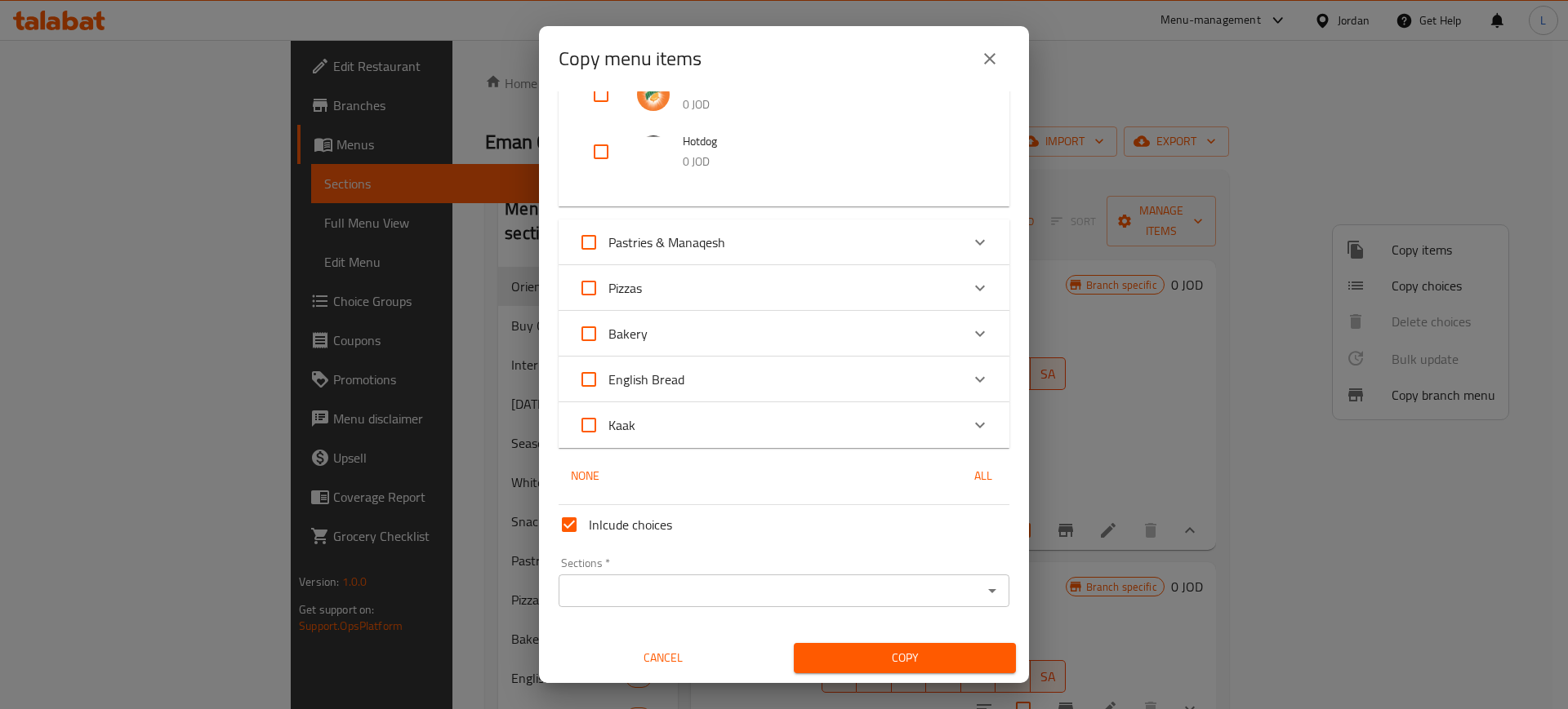
click at [811, 591] on input "Sections   *" at bounding box center [771, 591] width 414 height 22
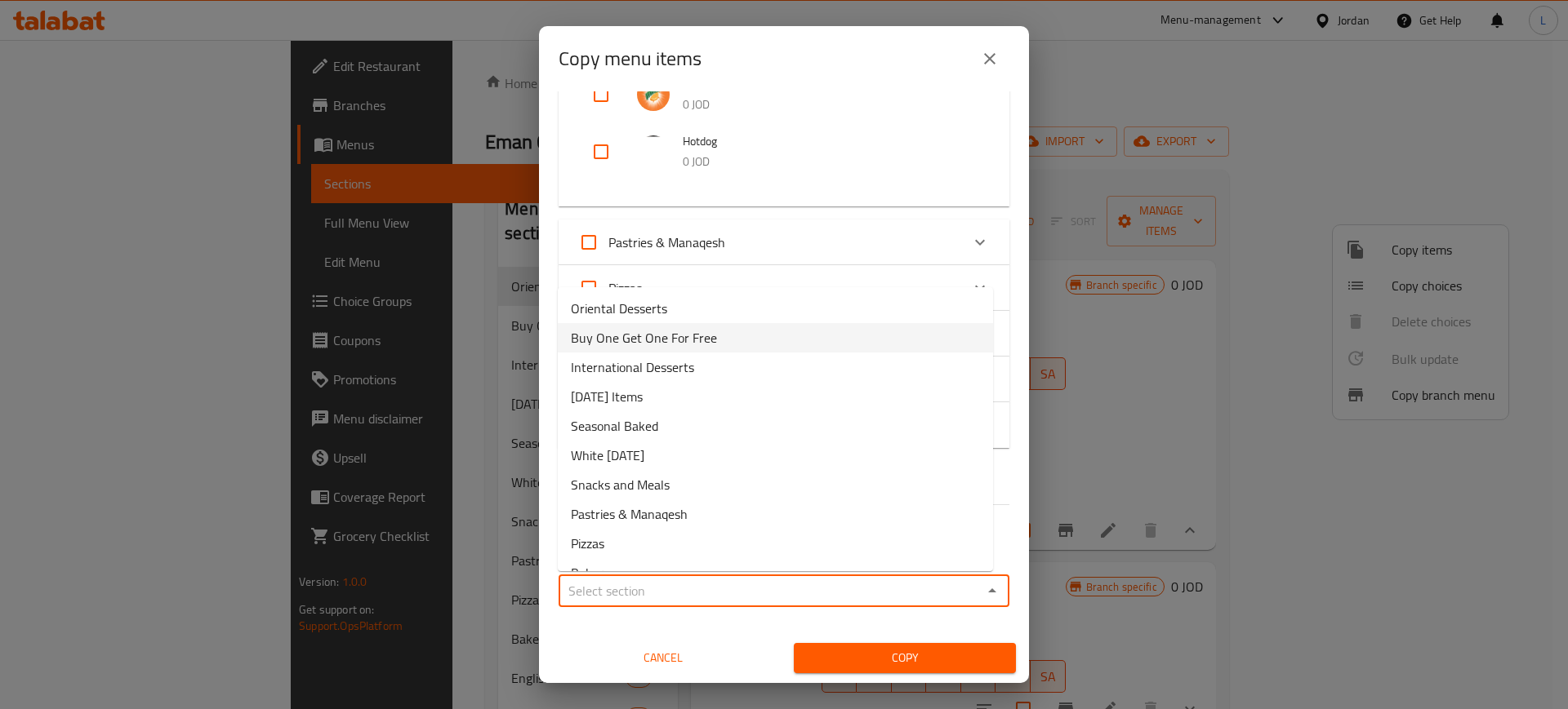
click at [689, 341] on span "Buy One Get One For Free" at bounding box center [643, 337] width 146 height 20
type input "Buy One Get One For Free"
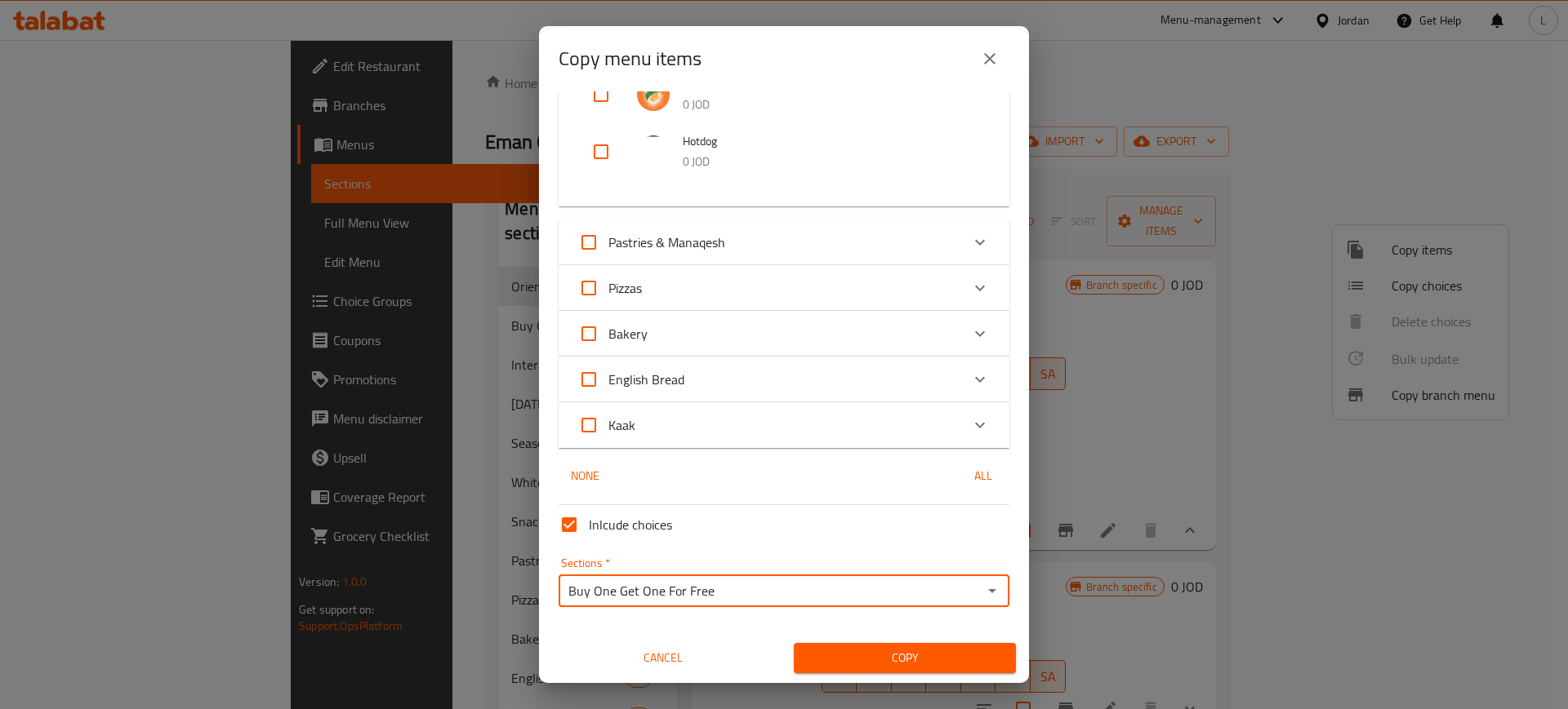
click at [828, 662] on span "Copy" at bounding box center [904, 658] width 196 height 21
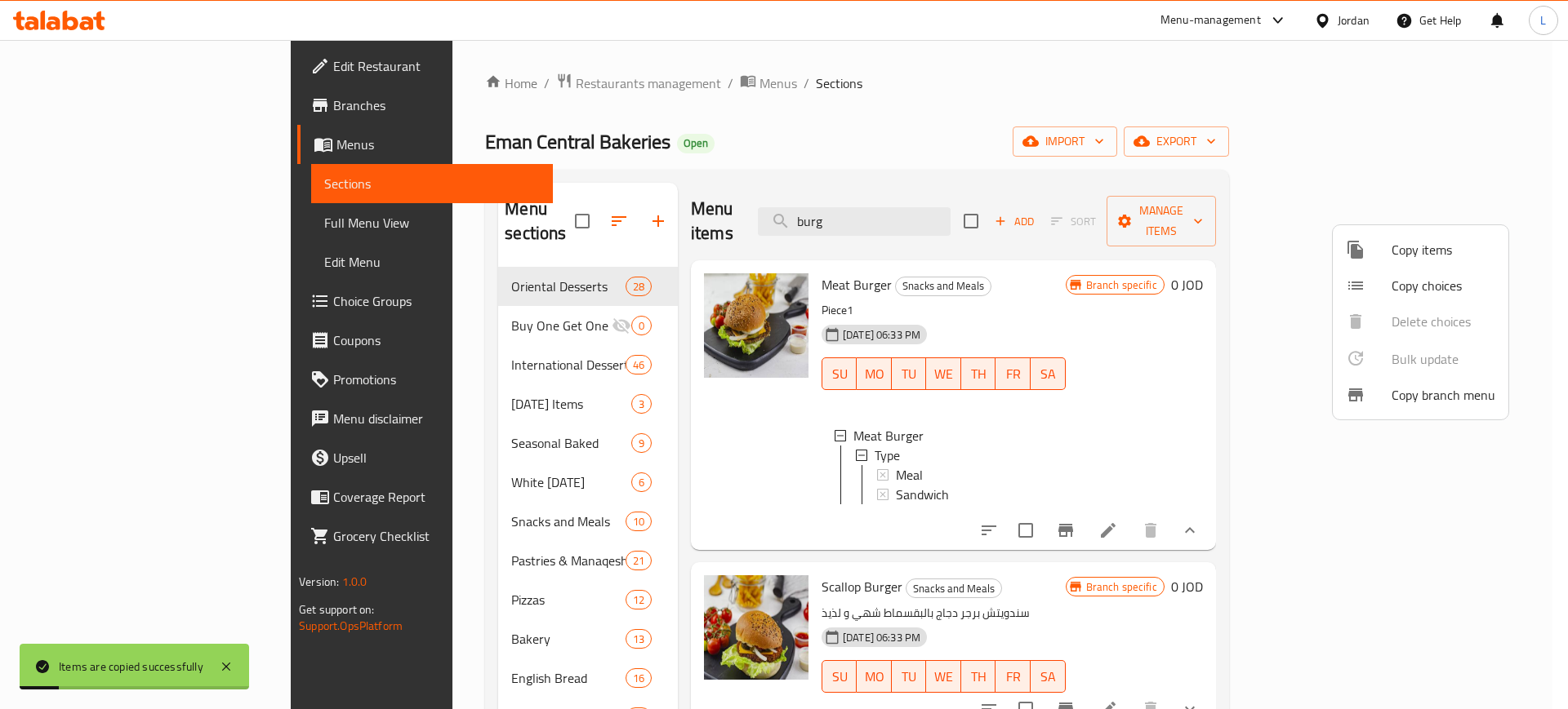
click at [482, 293] on div at bounding box center [784, 354] width 1568 height 709
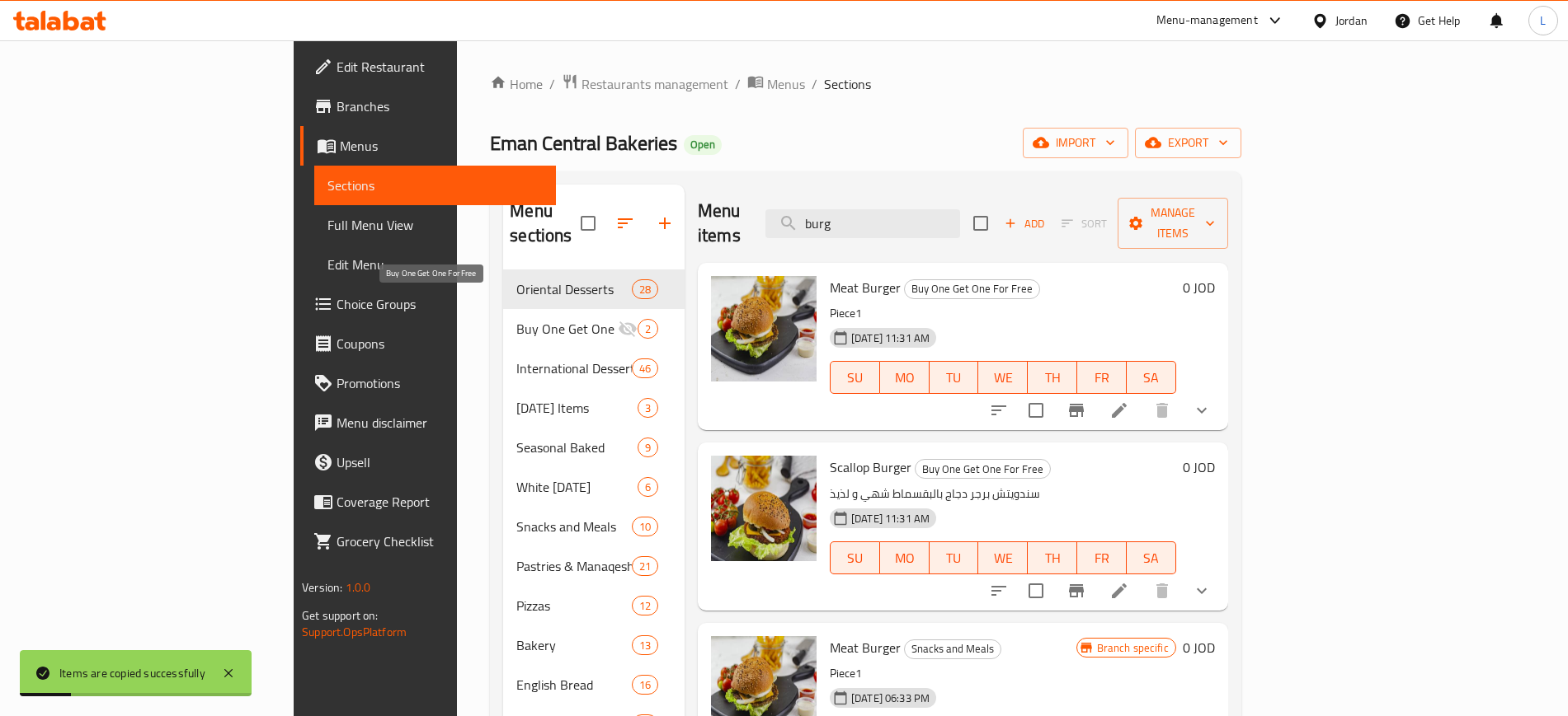
click at [516, 319] on span "Buy One Get One For Free" at bounding box center [566, 328] width 100 height 20
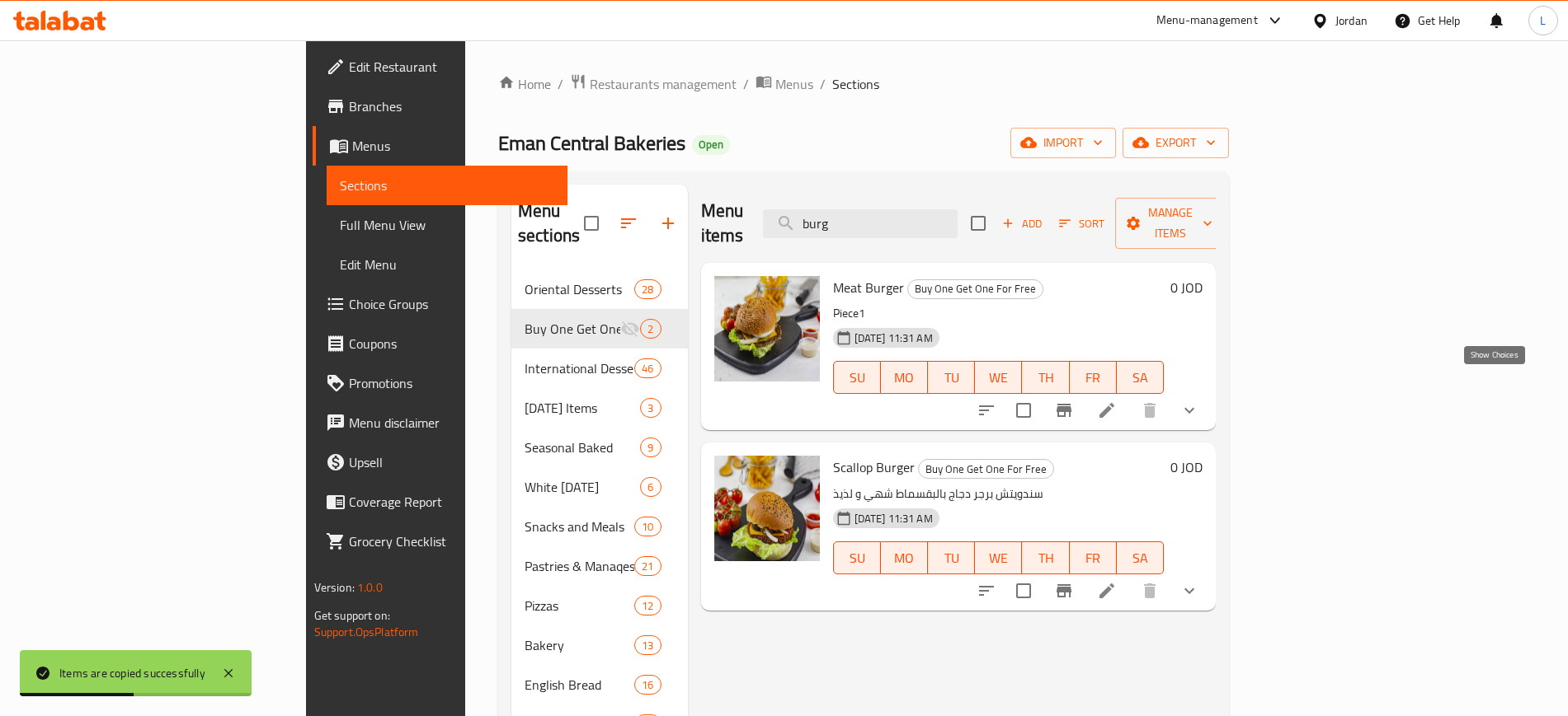
click at [1199, 401] on icon "show more" at bounding box center [1189, 410] width 20 height 20
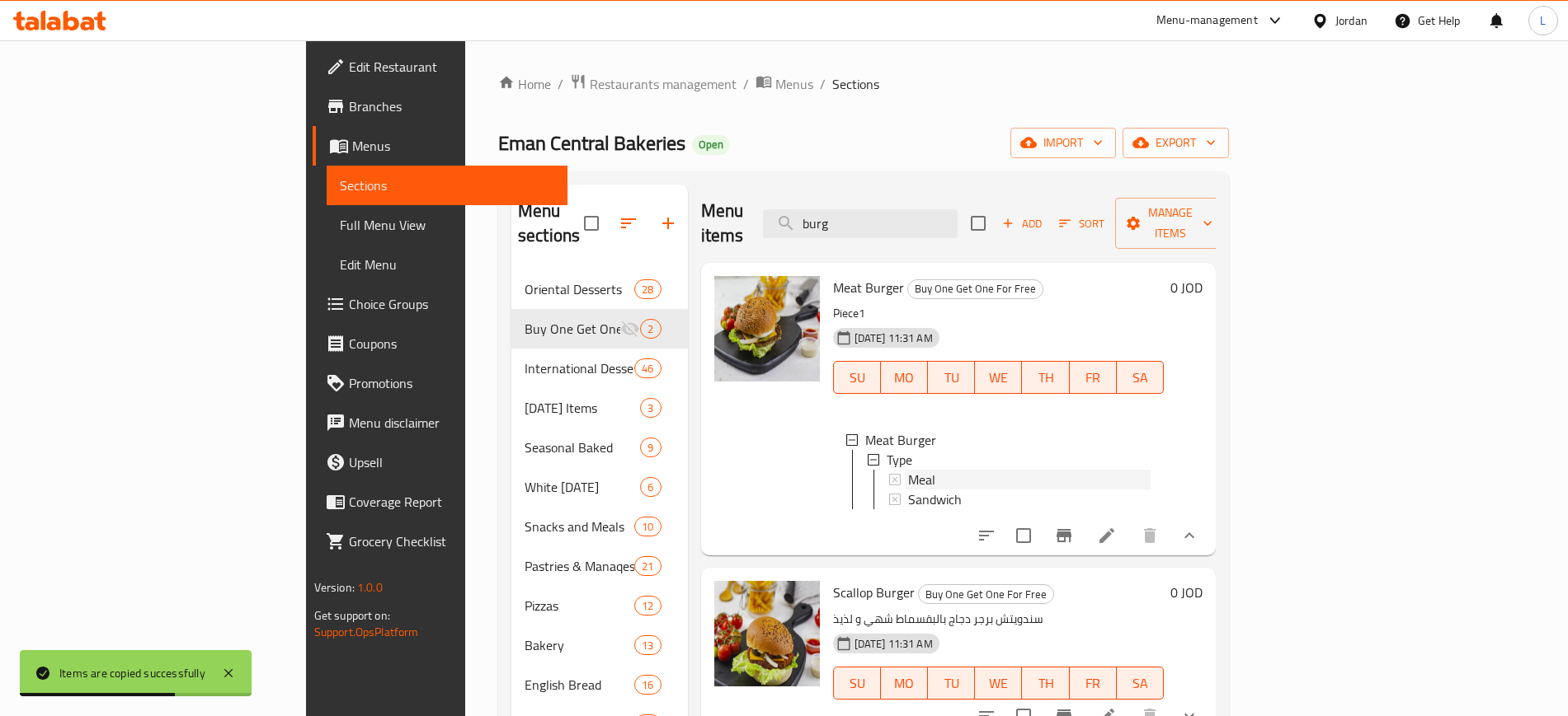
click at [908, 469] on div "Meal" at bounding box center [1029, 479] width 243 height 20
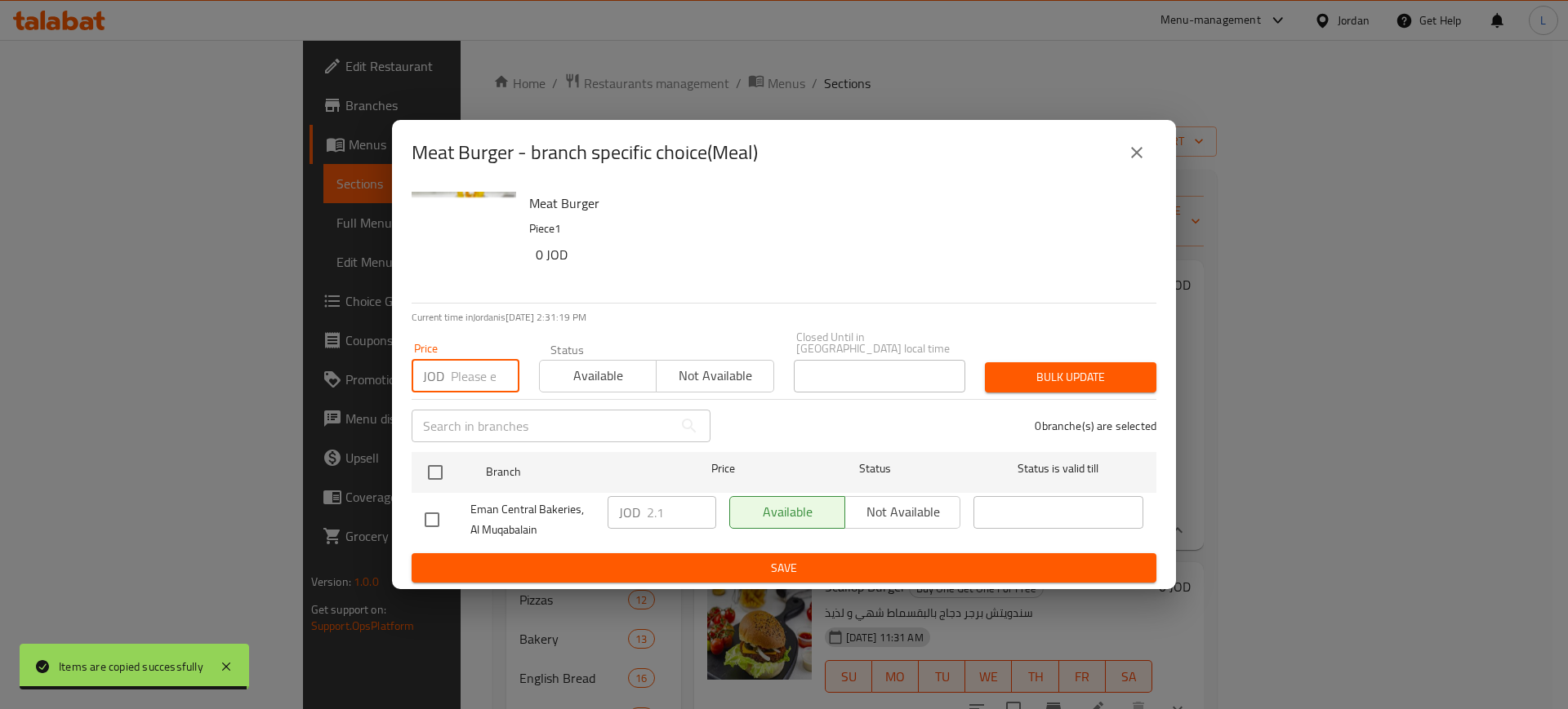
click at [476, 366] on input "number" at bounding box center [484, 376] width 68 height 33
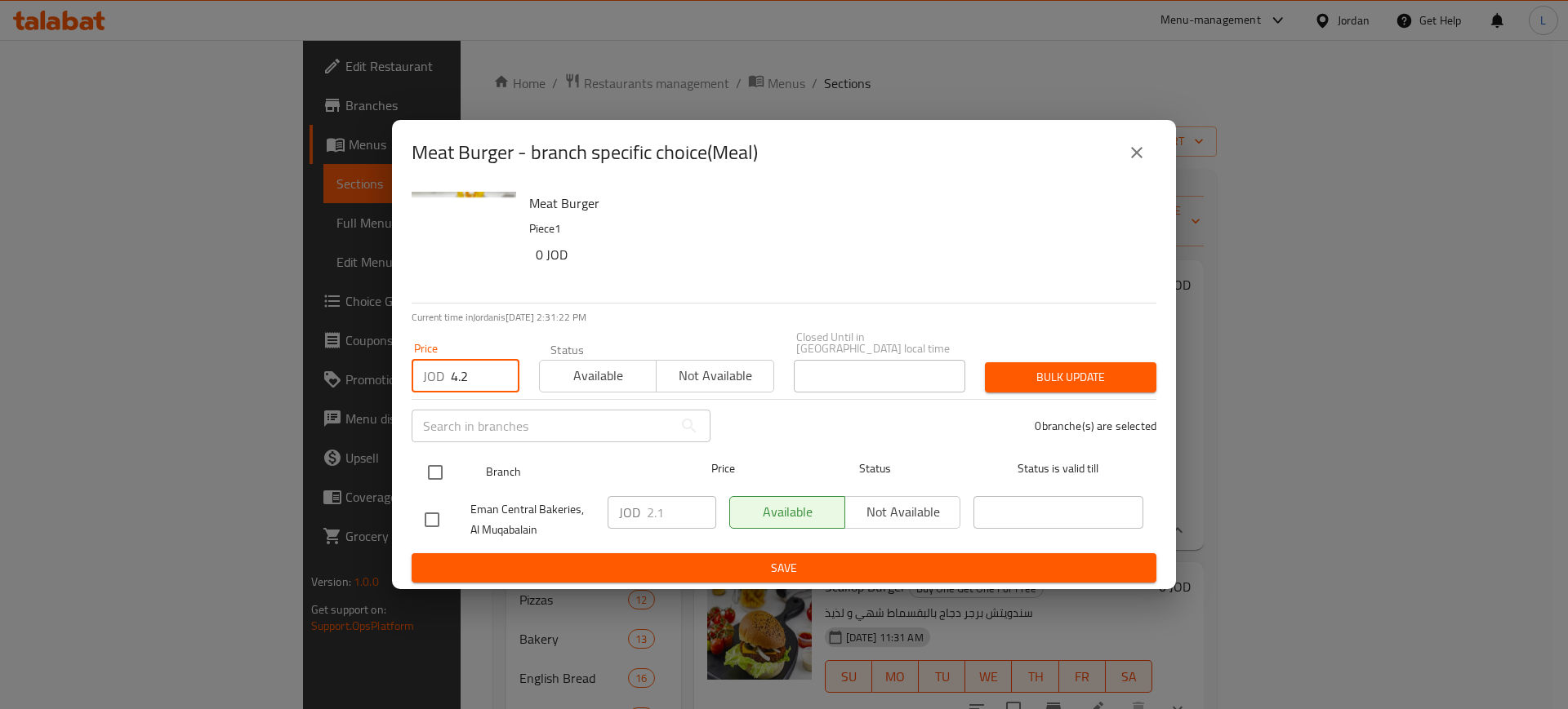
type input "4.2"
click at [431, 469] on input "checkbox" at bounding box center [435, 473] width 35 height 35
checkbox input "true"
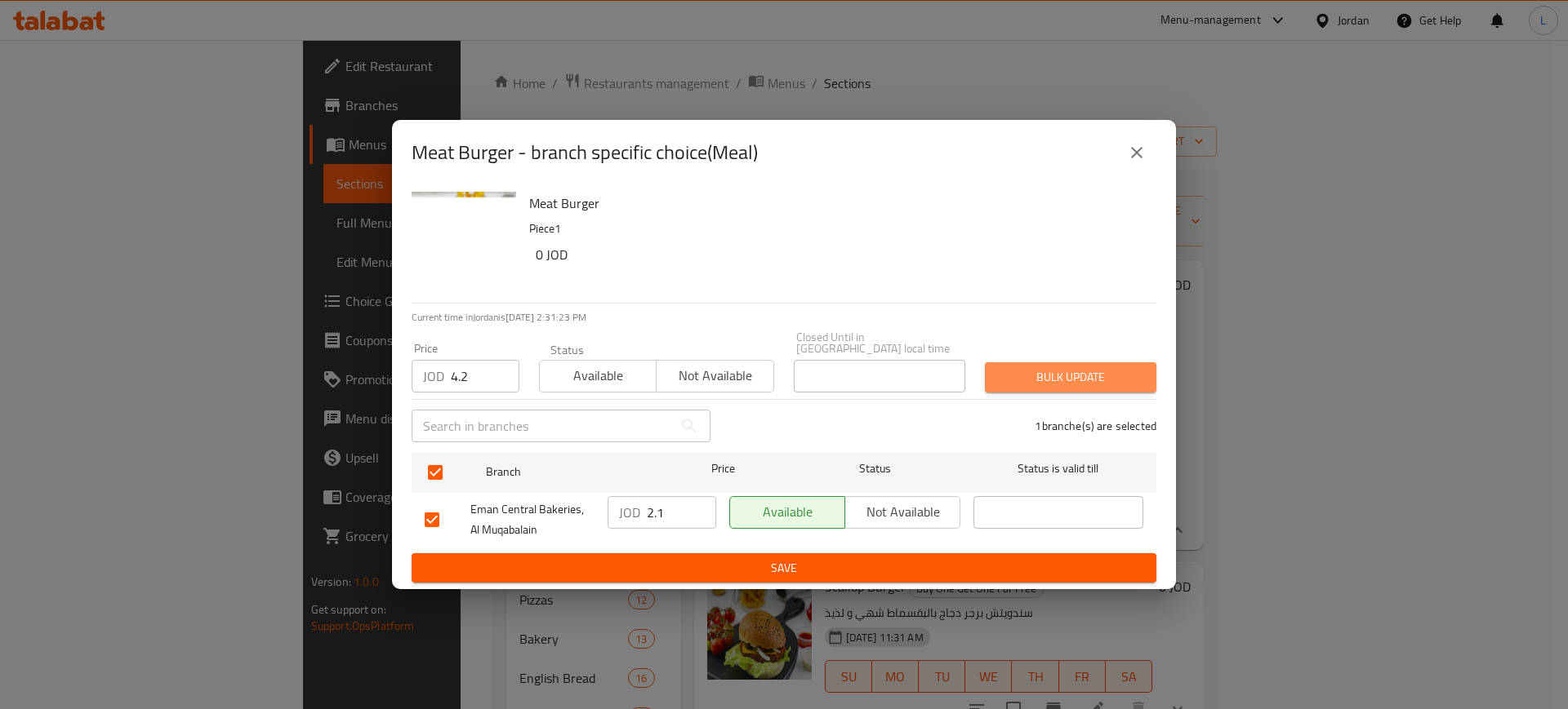
click at [1044, 367] on span "Bulk update" at bounding box center [1070, 378] width 145 height 21
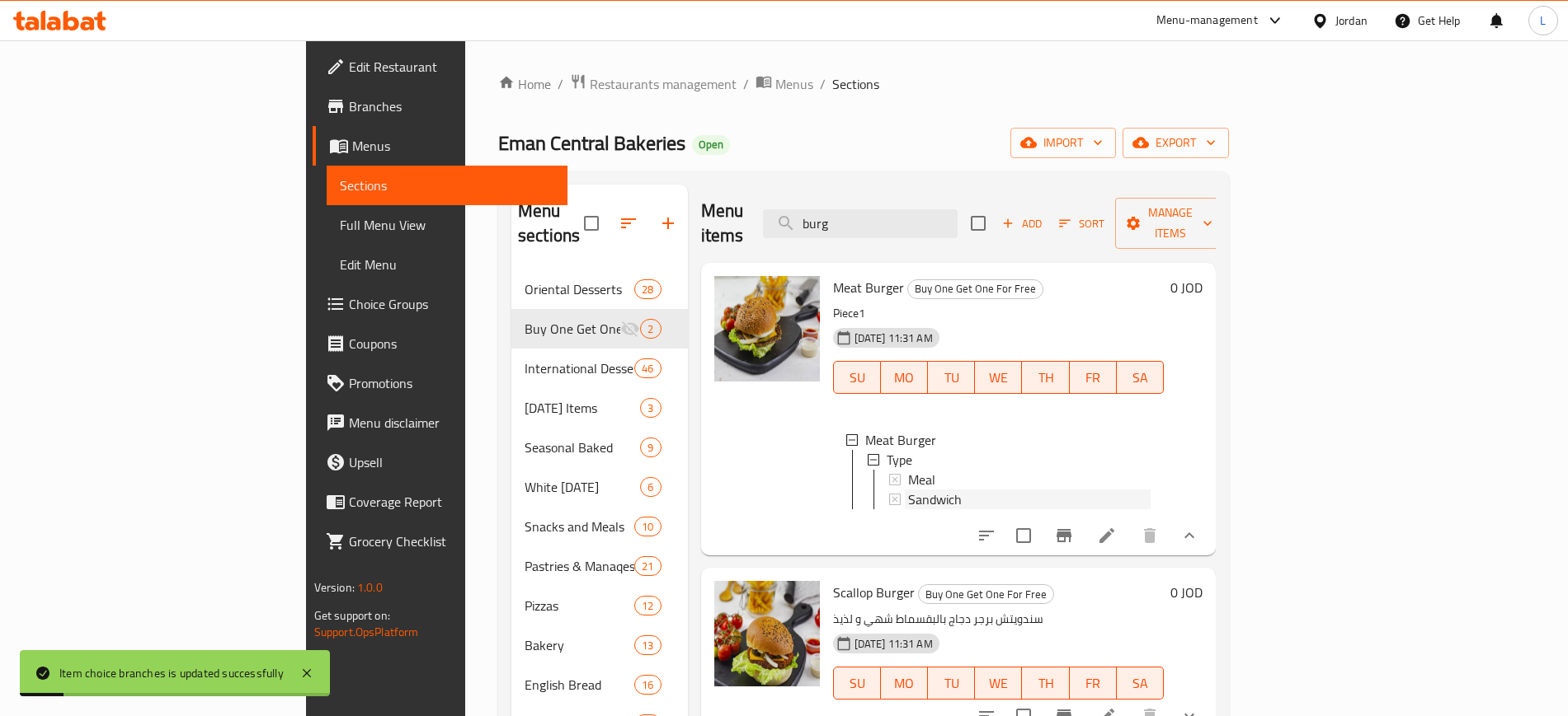
click at [1099, 490] on div "Sandwich" at bounding box center [1029, 499] width 243 height 20
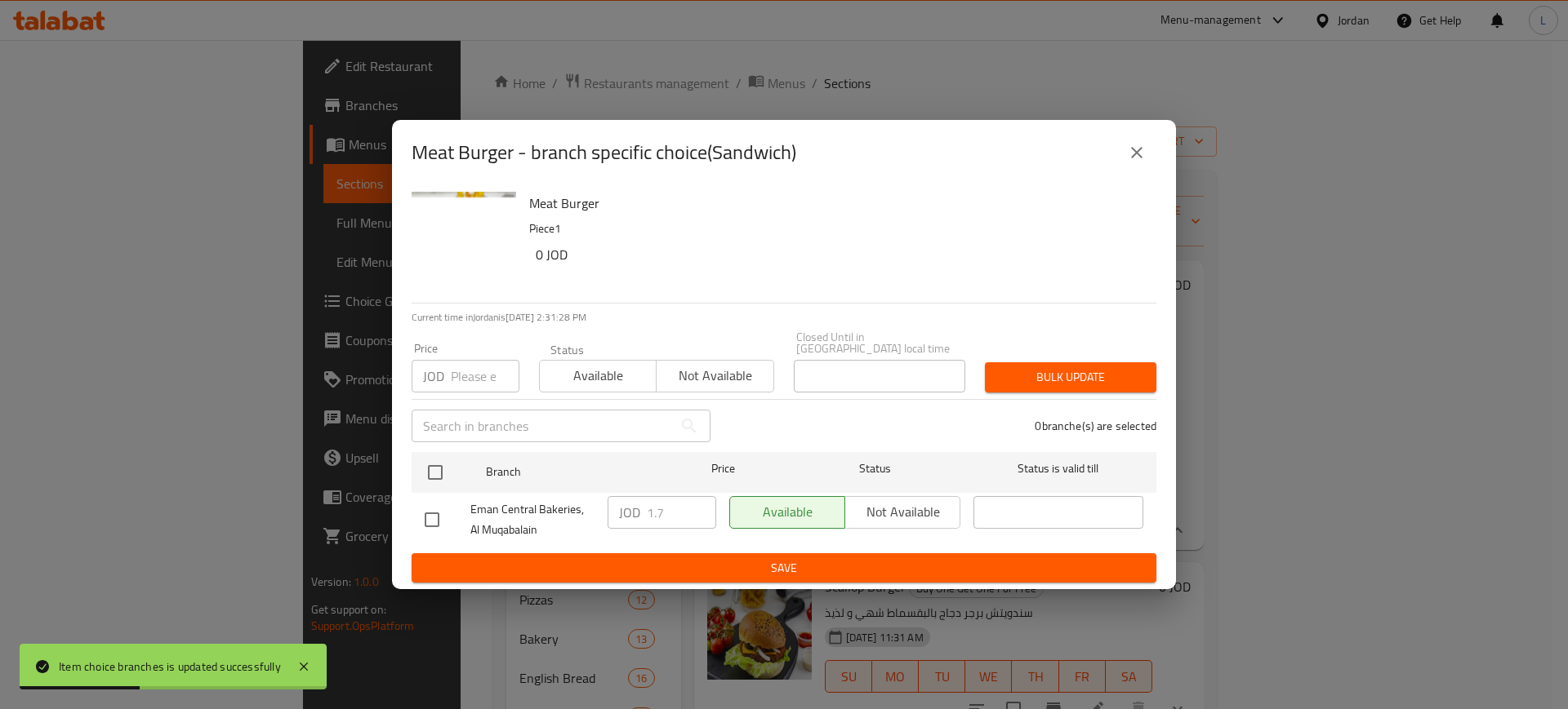
click at [462, 361] on input "number" at bounding box center [484, 376] width 68 height 33
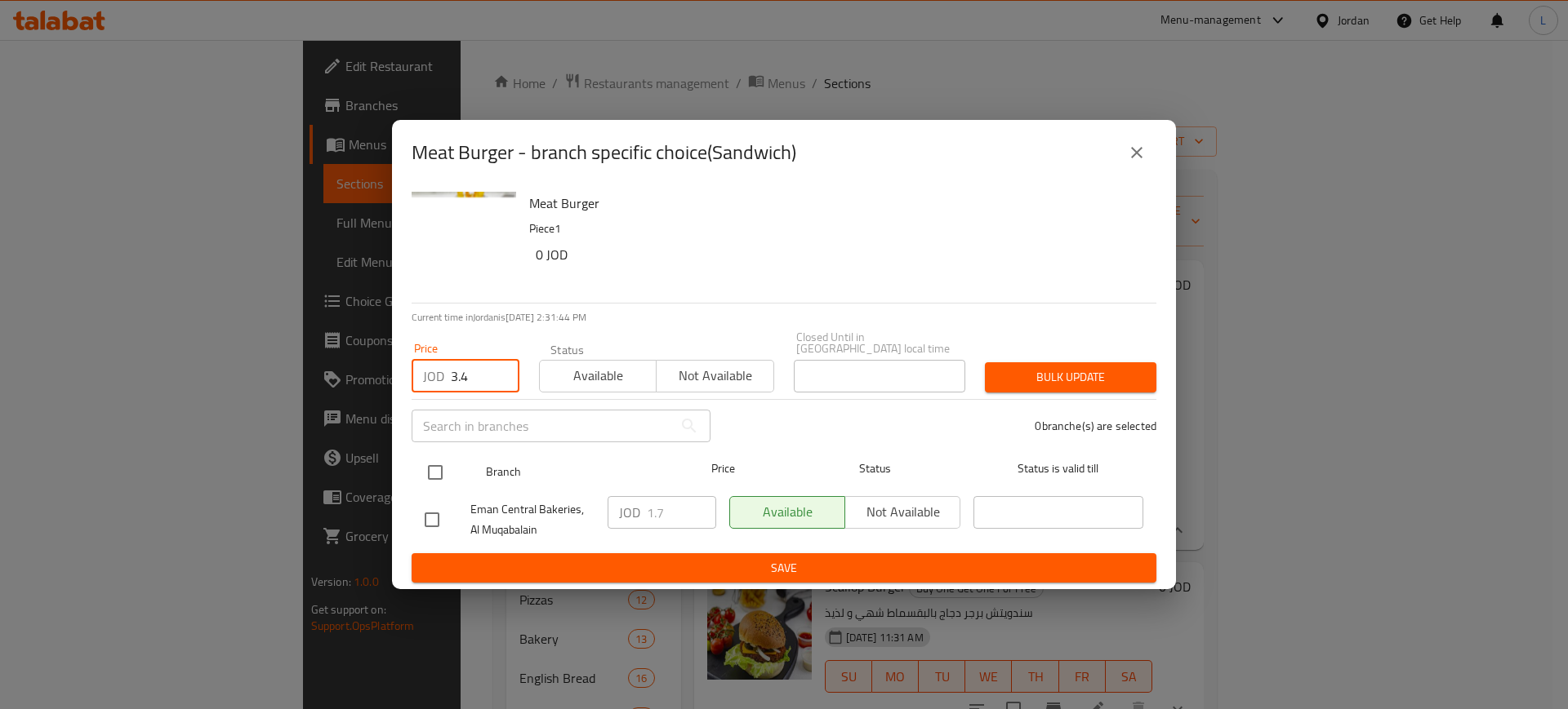
type input "3.4"
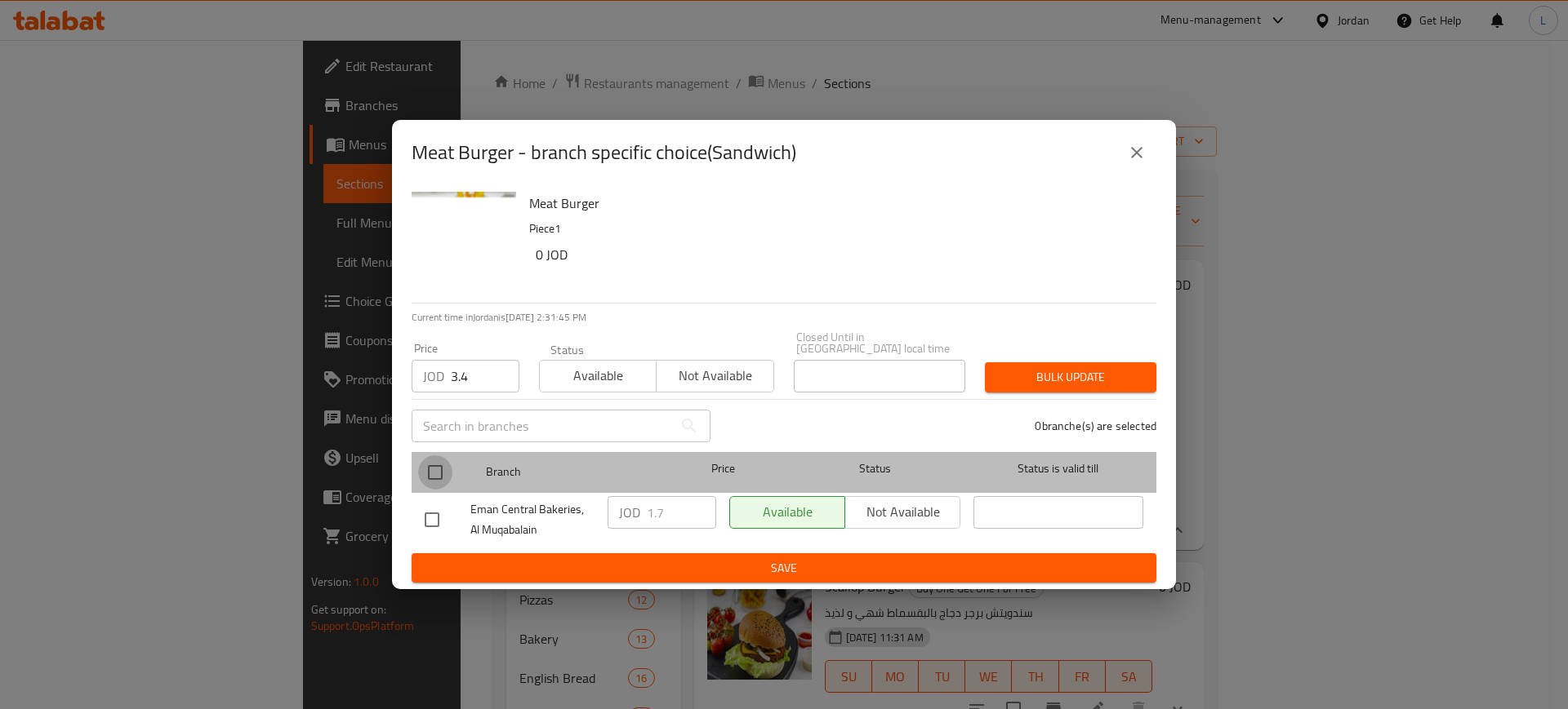
click at [431, 466] on input "checkbox" at bounding box center [435, 473] width 35 height 35
checkbox input "true"
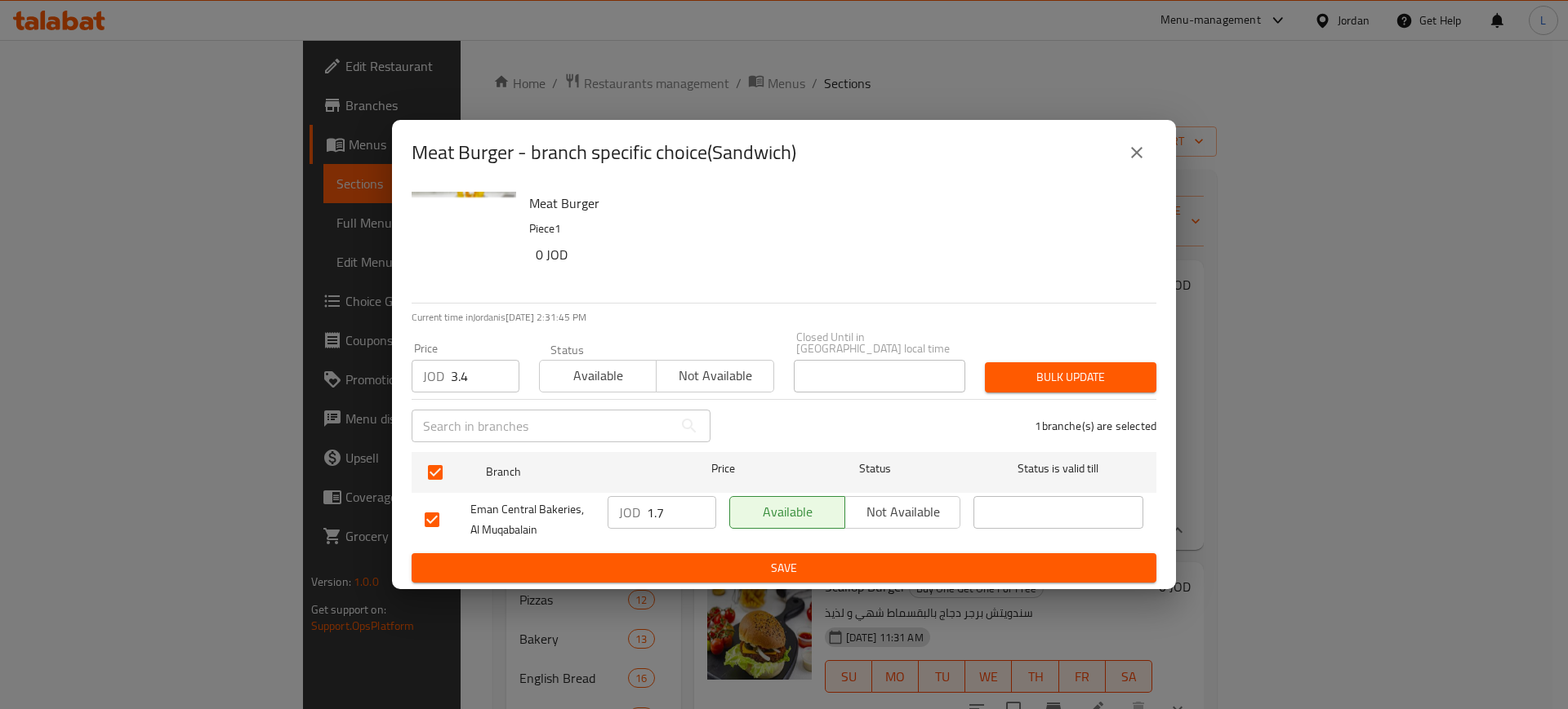
click at [582, 371] on span "Available" at bounding box center [598, 375] width 104 height 23
click at [1032, 376] on span "Bulk update" at bounding box center [1070, 378] width 145 height 21
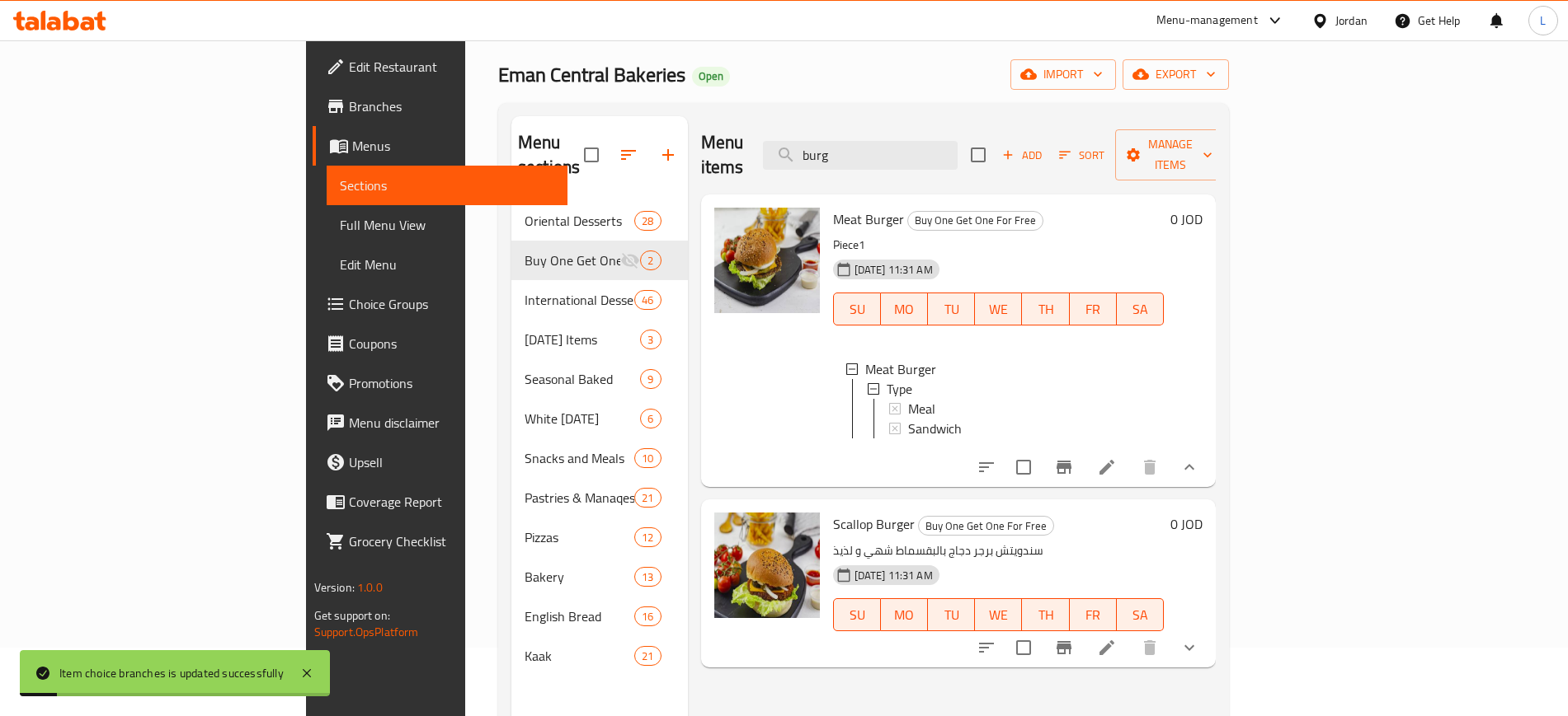
scroll to position [103, 0]
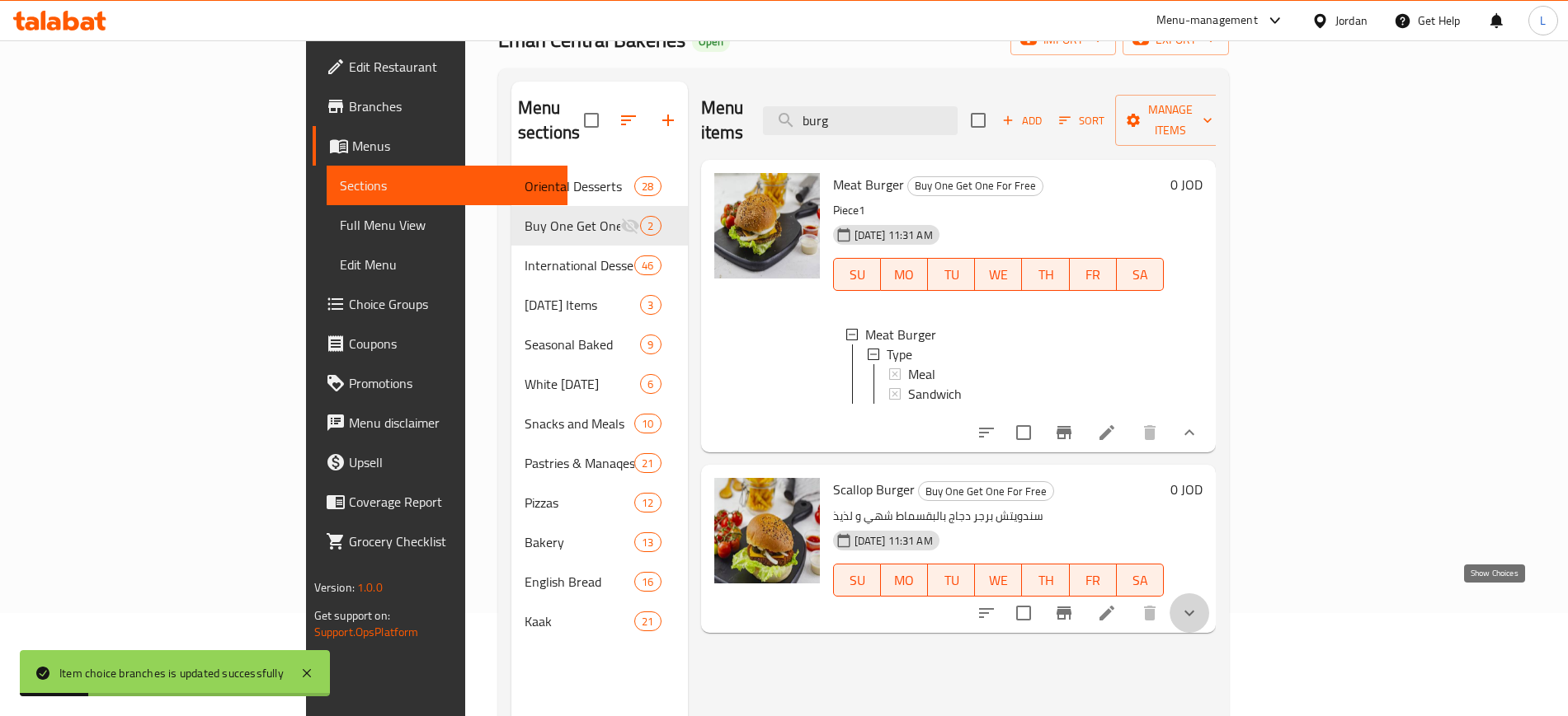
click at [1199, 605] on icon "show more" at bounding box center [1189, 613] width 20 height 20
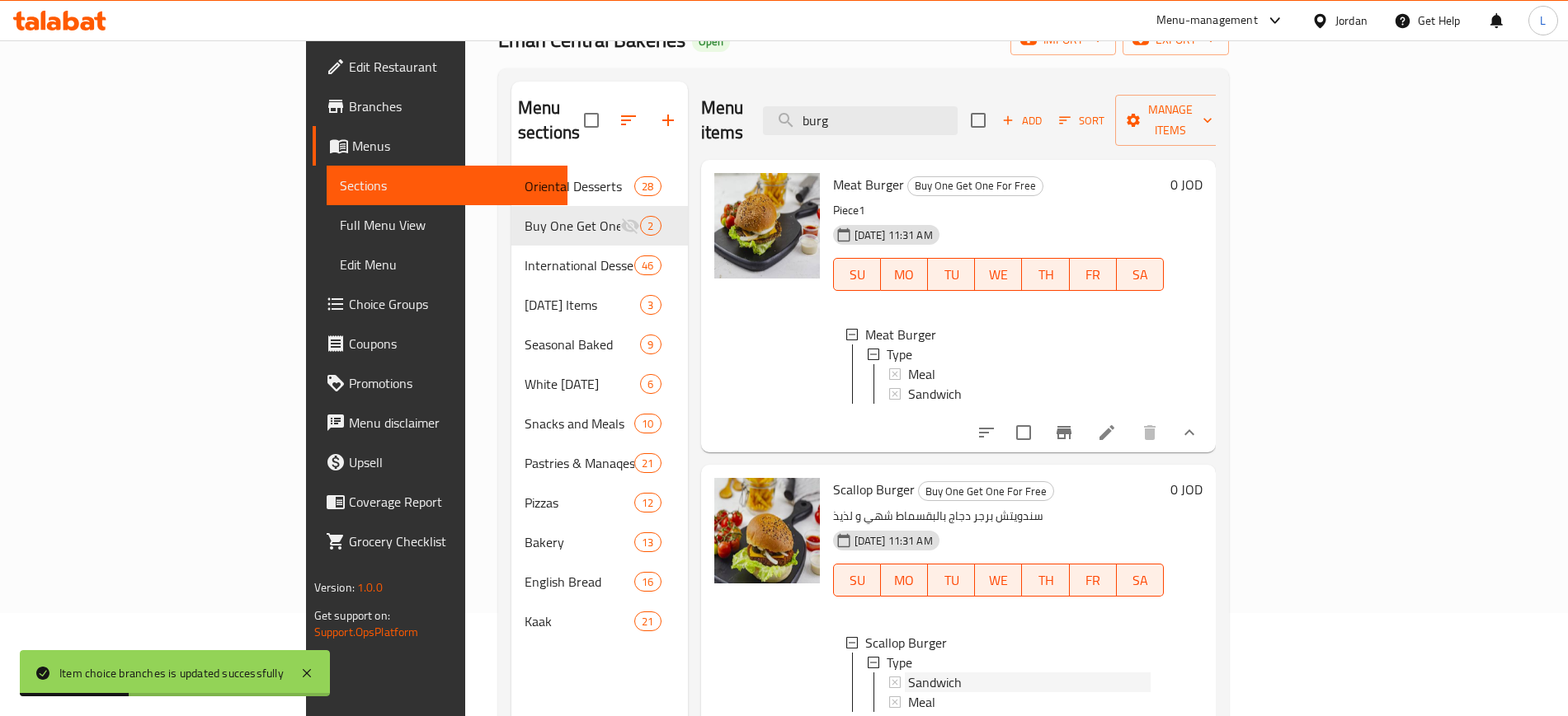
click at [908, 672] on span "Sandwich" at bounding box center [934, 682] width 53 height 20
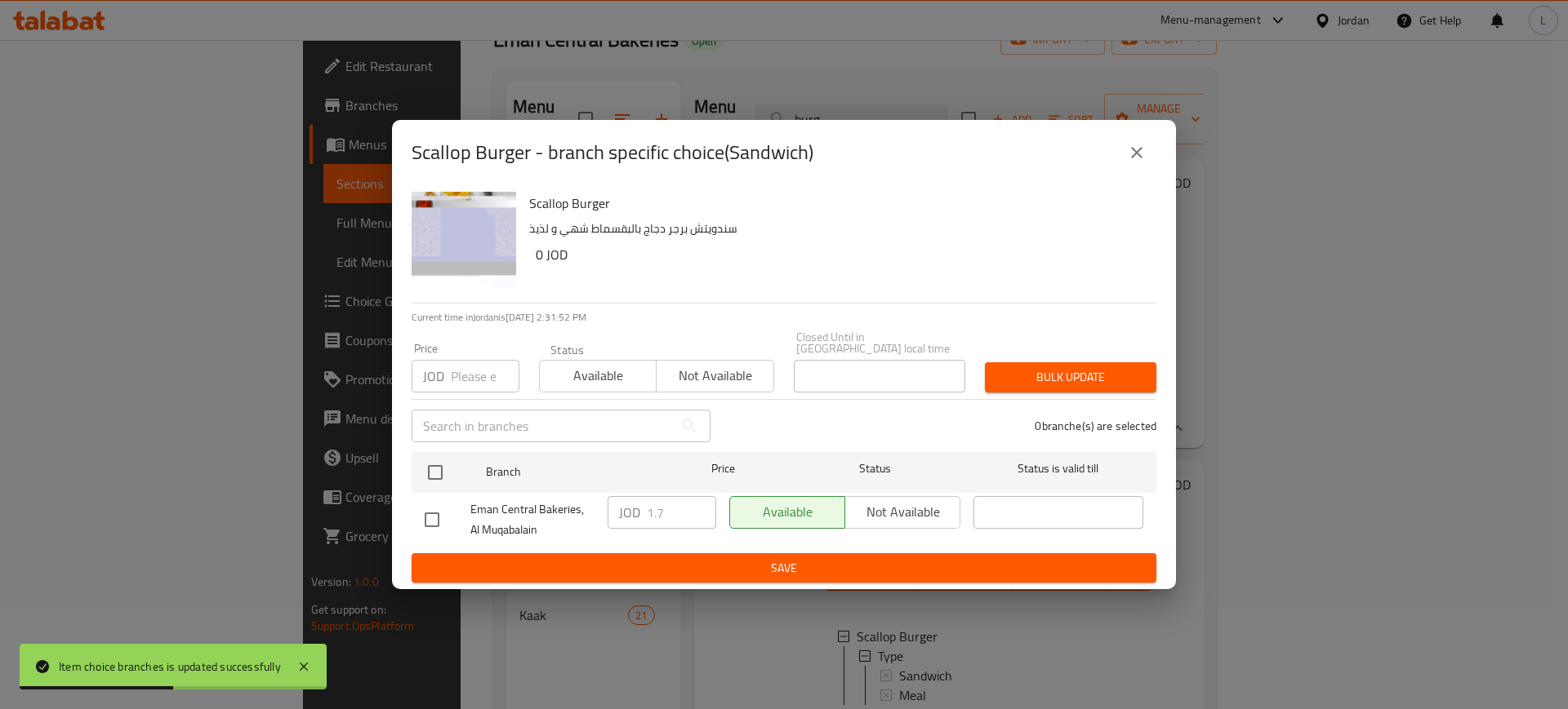
click at [457, 362] on input "number" at bounding box center [484, 376] width 68 height 33
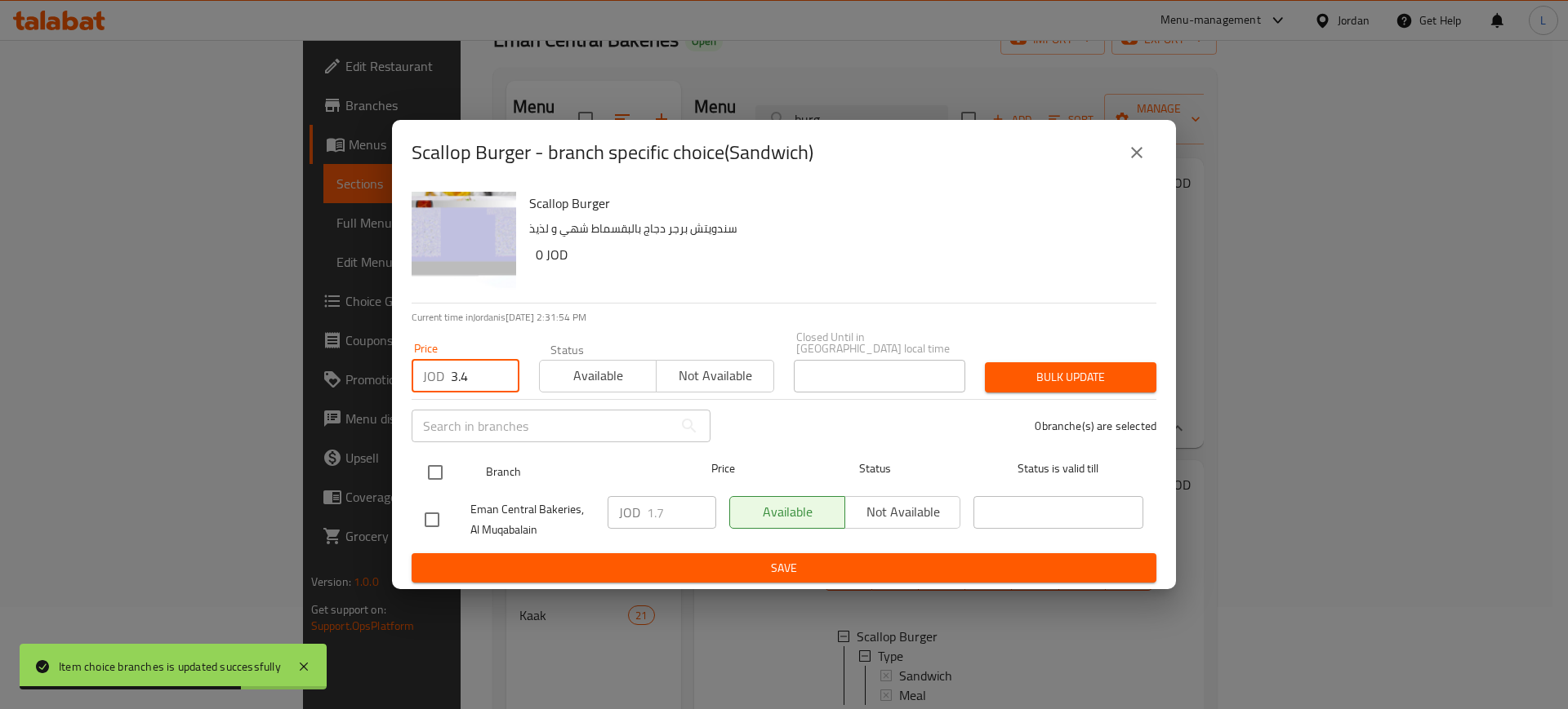
type input "3.4"
click at [431, 463] on input "checkbox" at bounding box center [435, 473] width 35 height 35
checkbox input "true"
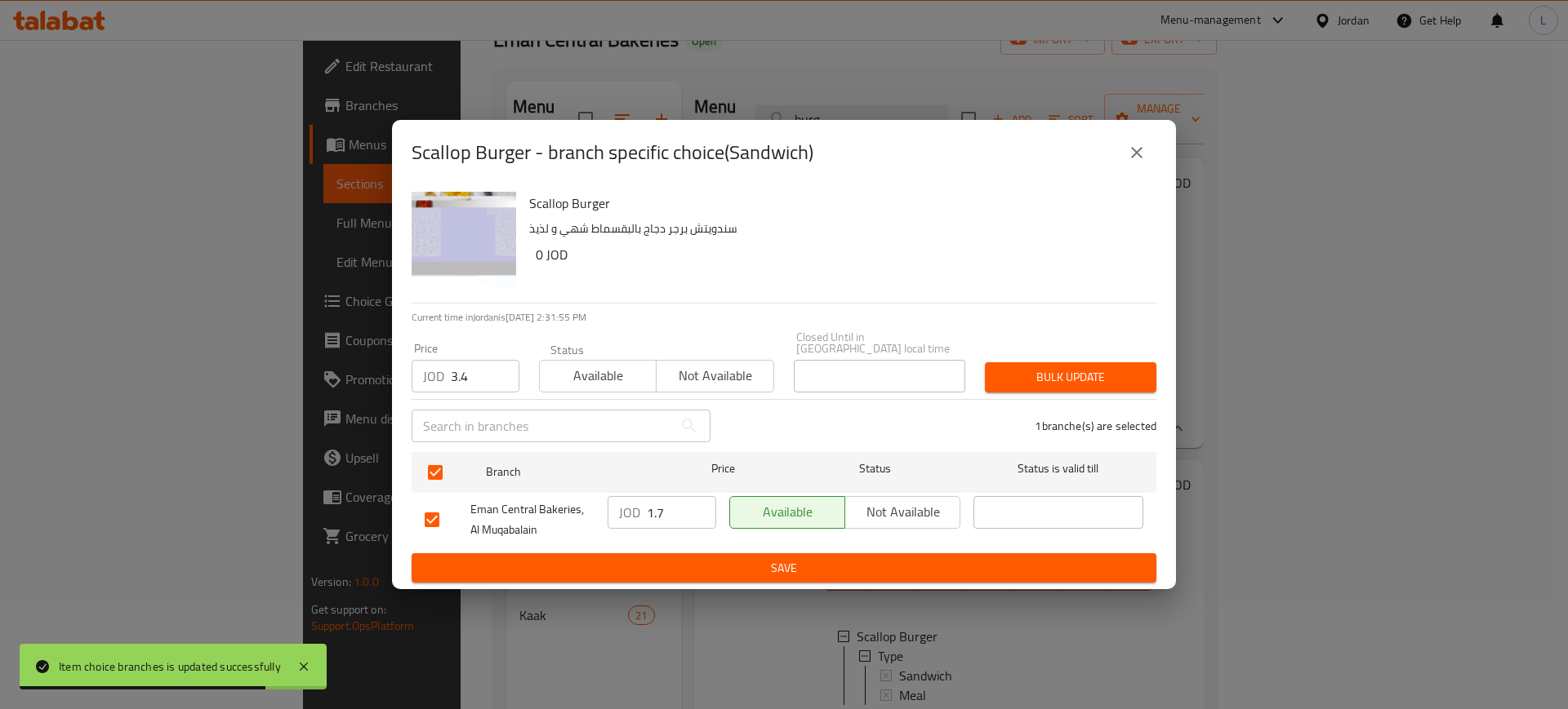
click at [552, 373] on span "Available" at bounding box center [598, 375] width 104 height 23
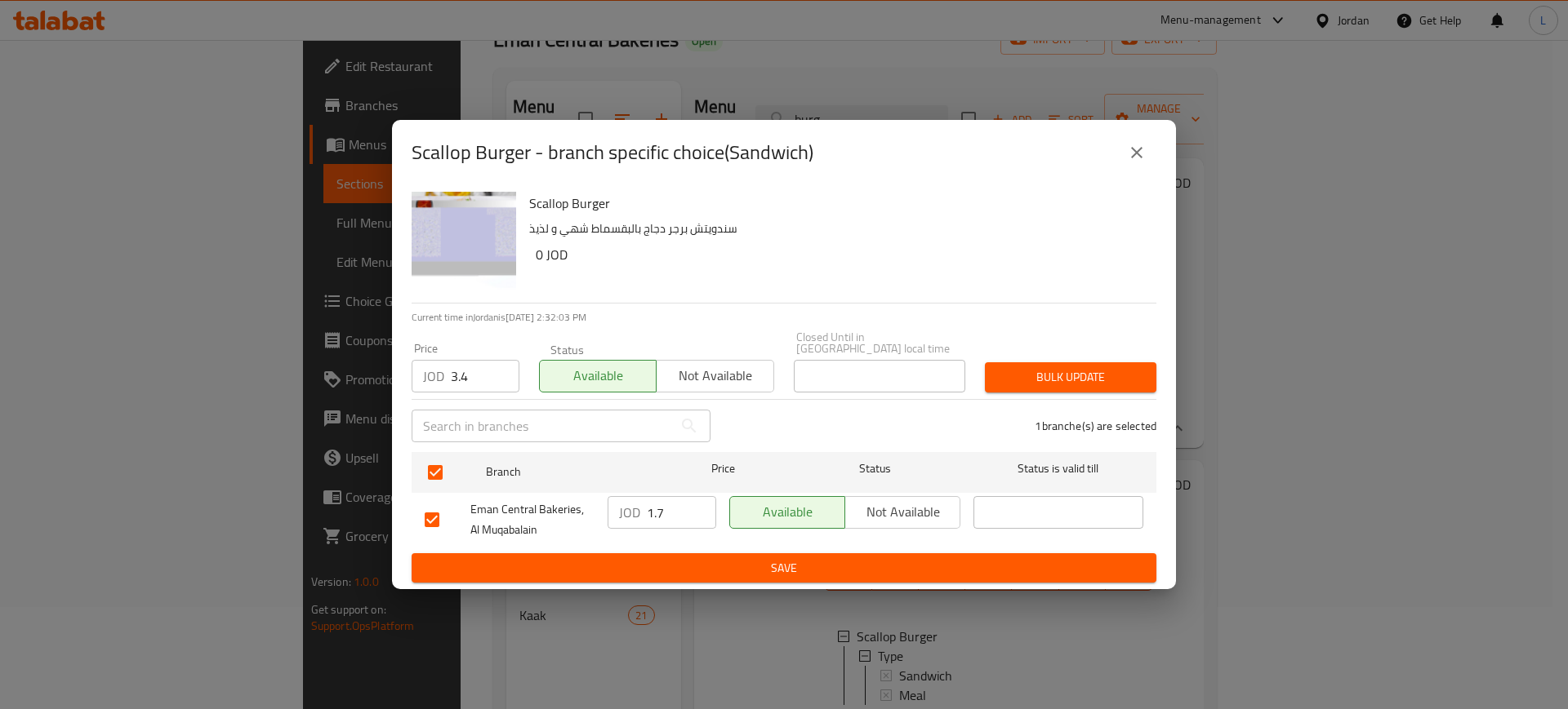
click at [1056, 373] on span "Bulk update" at bounding box center [1070, 378] width 145 height 21
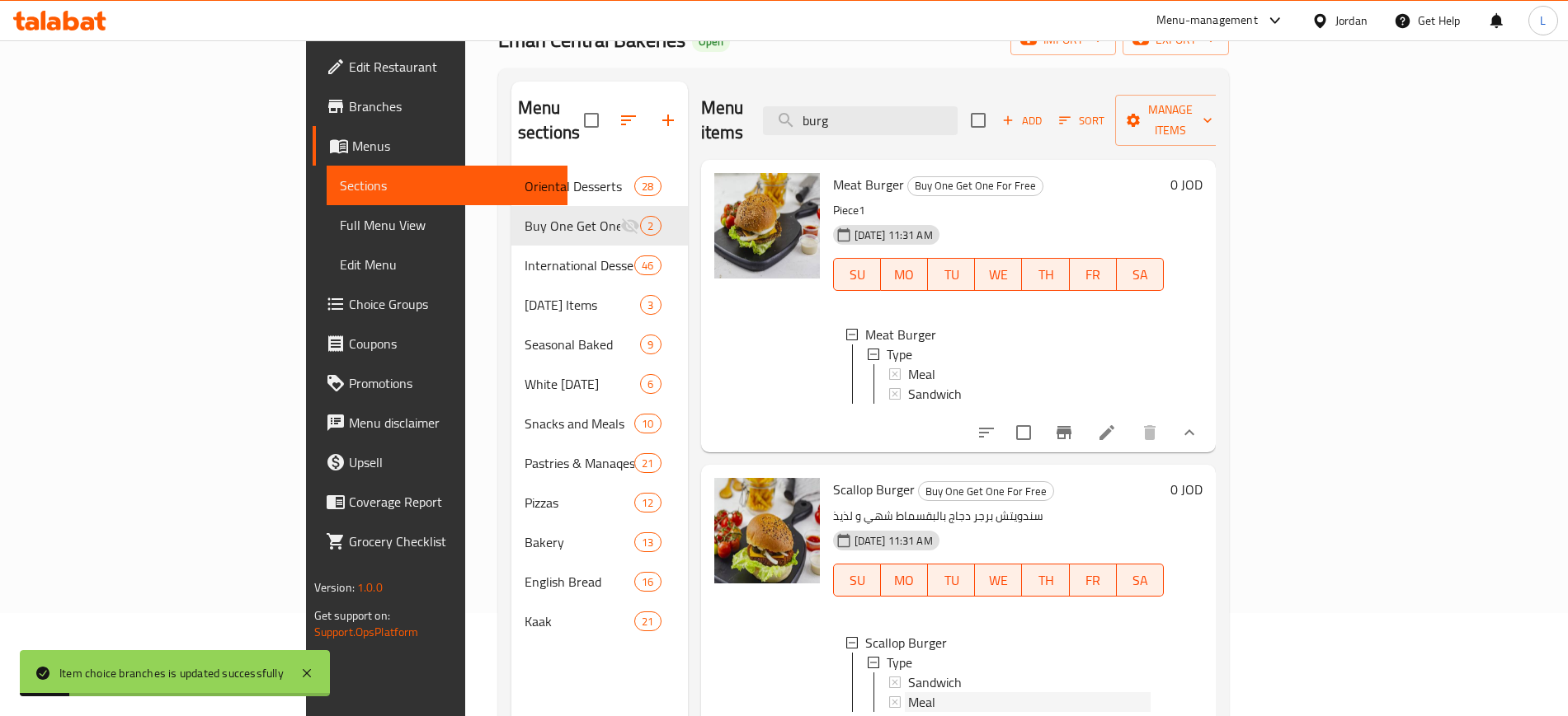
click at [908, 696] on span "Meal" at bounding box center [921, 702] width 27 height 20
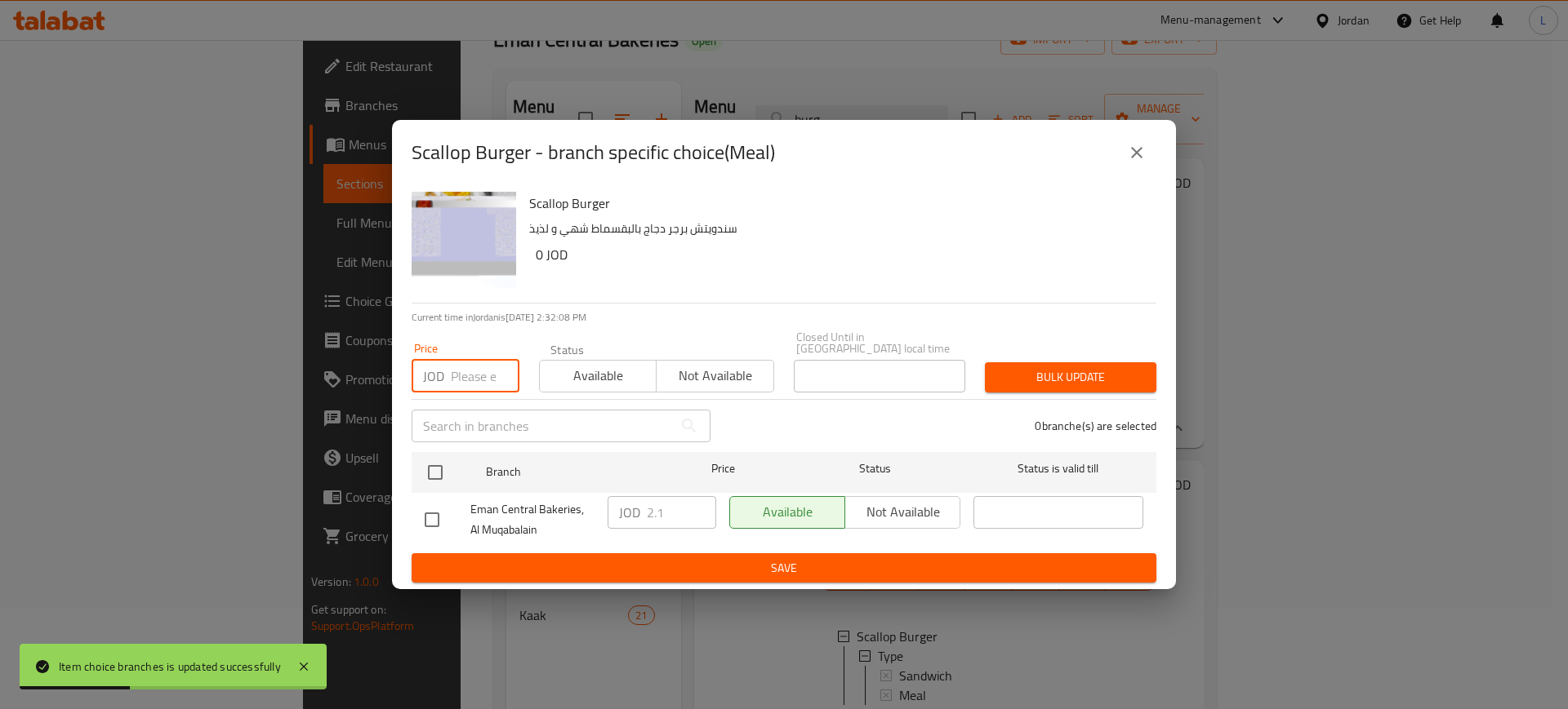
click at [450, 380] on input "number" at bounding box center [484, 376] width 68 height 33
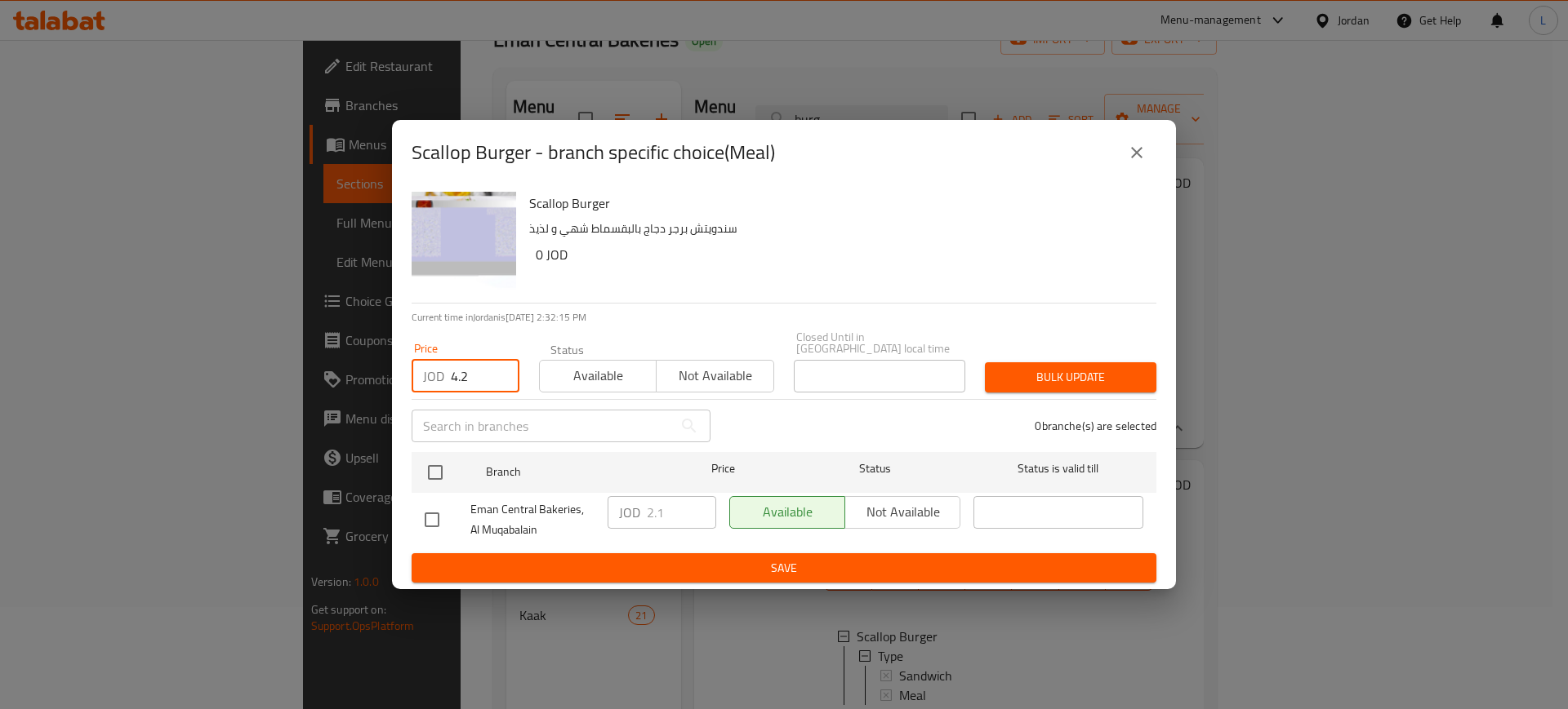
type input "4.2"
click at [570, 371] on span "Available" at bounding box center [598, 375] width 104 height 23
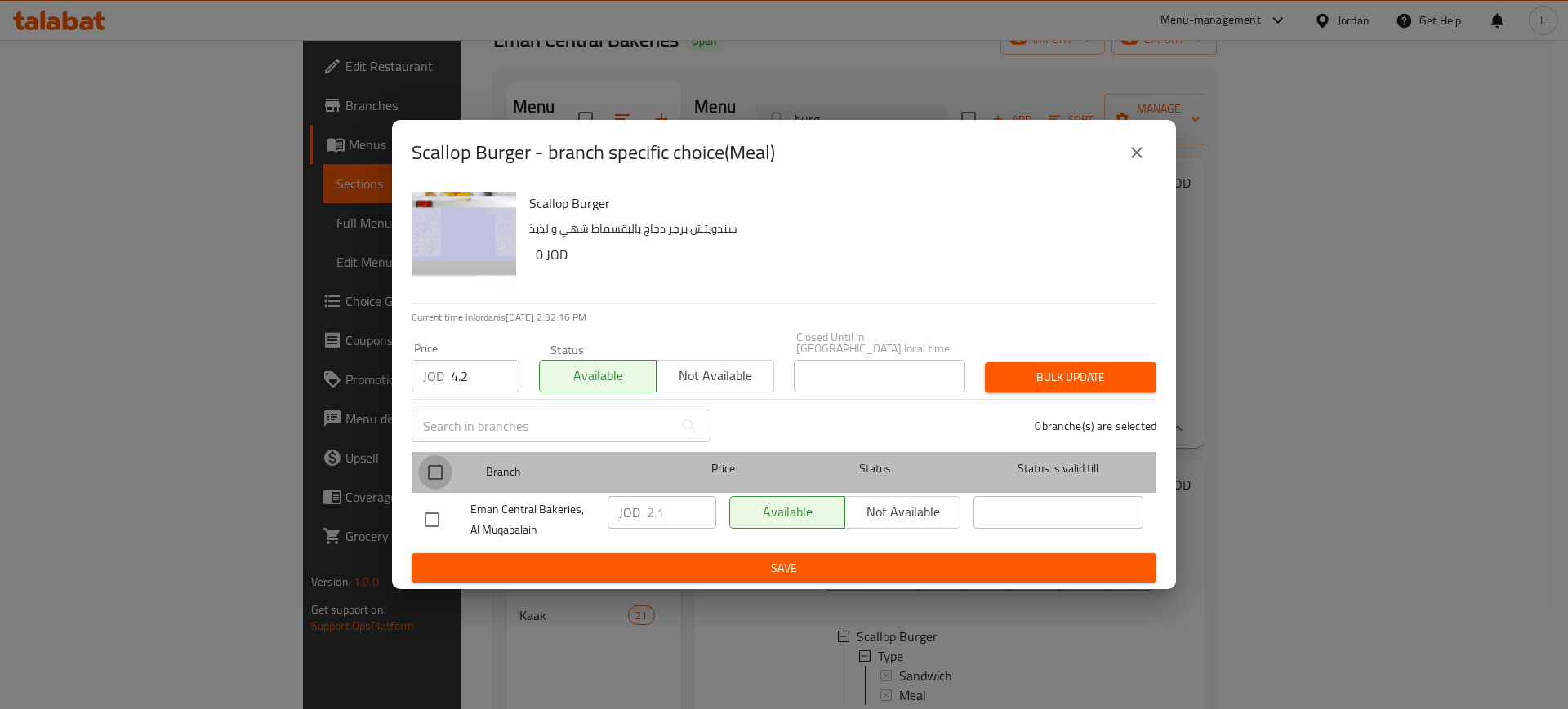
click at [438, 466] on input "checkbox" at bounding box center [435, 473] width 35 height 35
checkbox input "true"
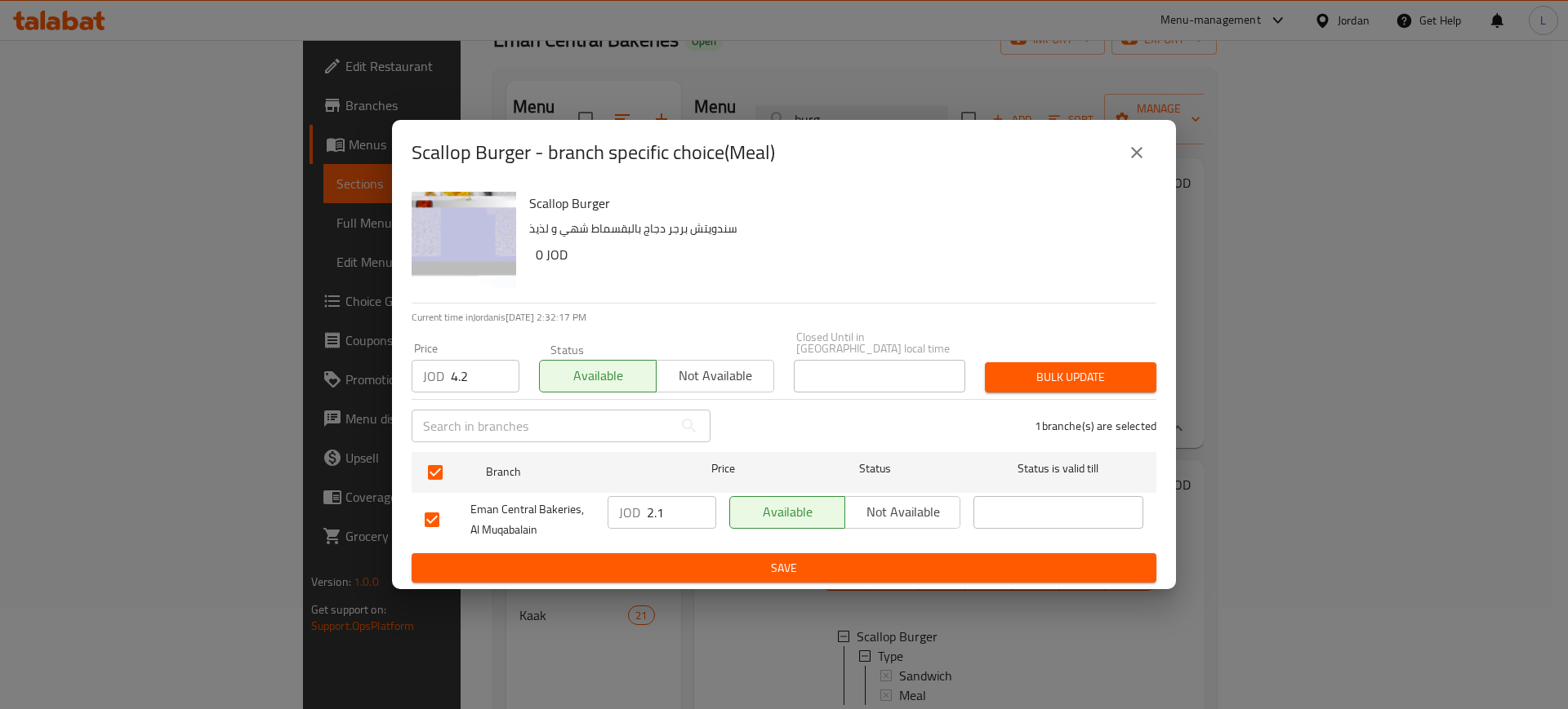
click at [1114, 374] on span "Bulk update" at bounding box center [1070, 378] width 145 height 21
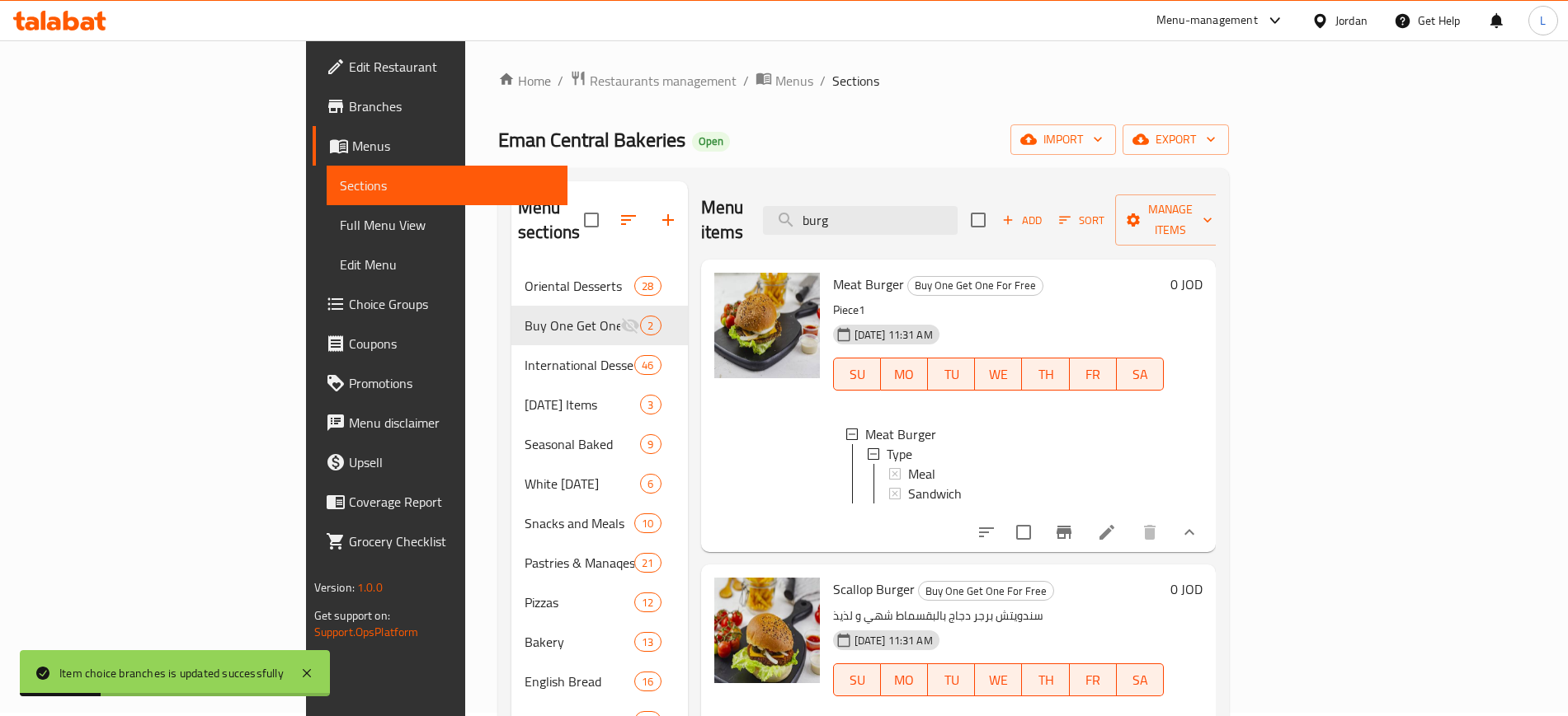
scroll to position [0, 0]
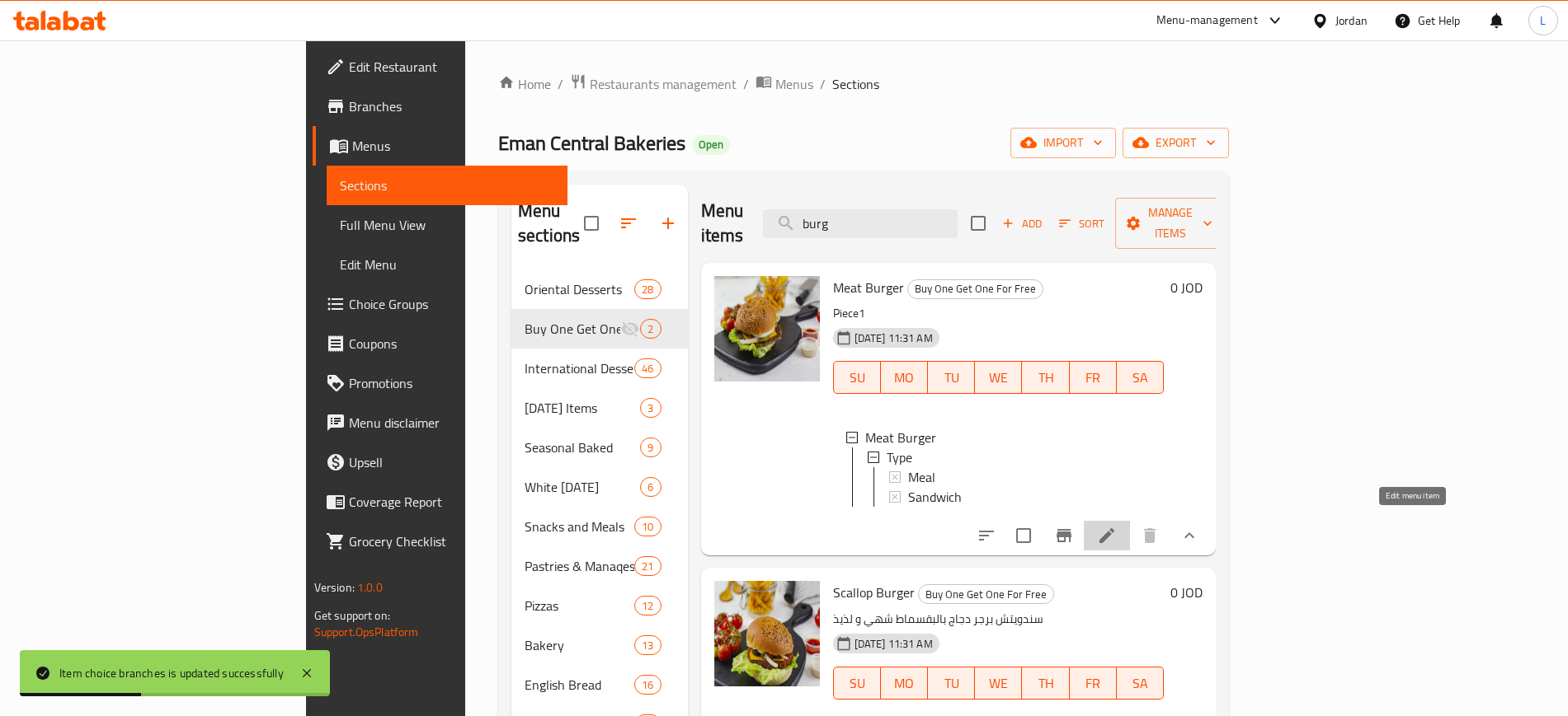
click at [1117, 530] on icon at bounding box center [1106, 536] width 20 height 20
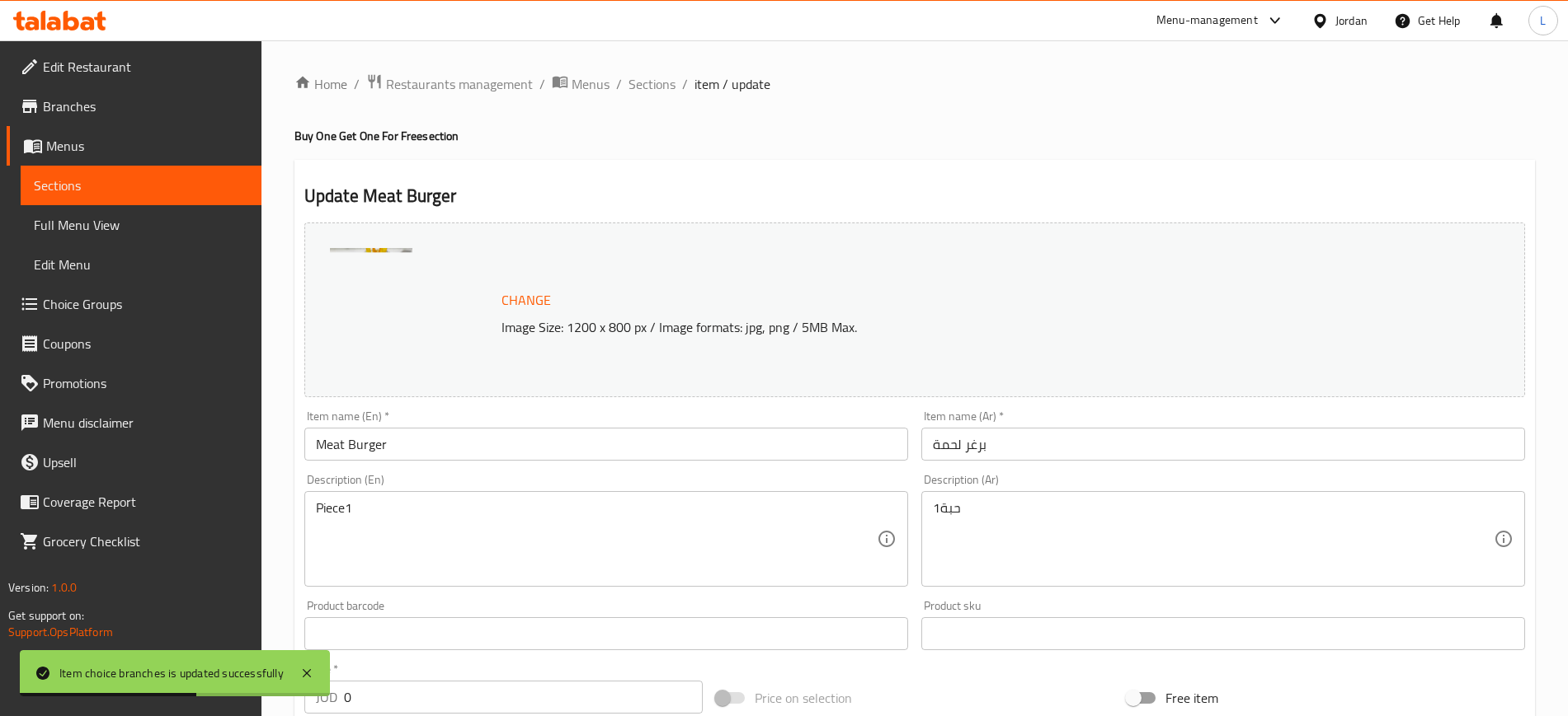
click at [313, 442] on input "Meat Burger" at bounding box center [606, 444] width 604 height 33
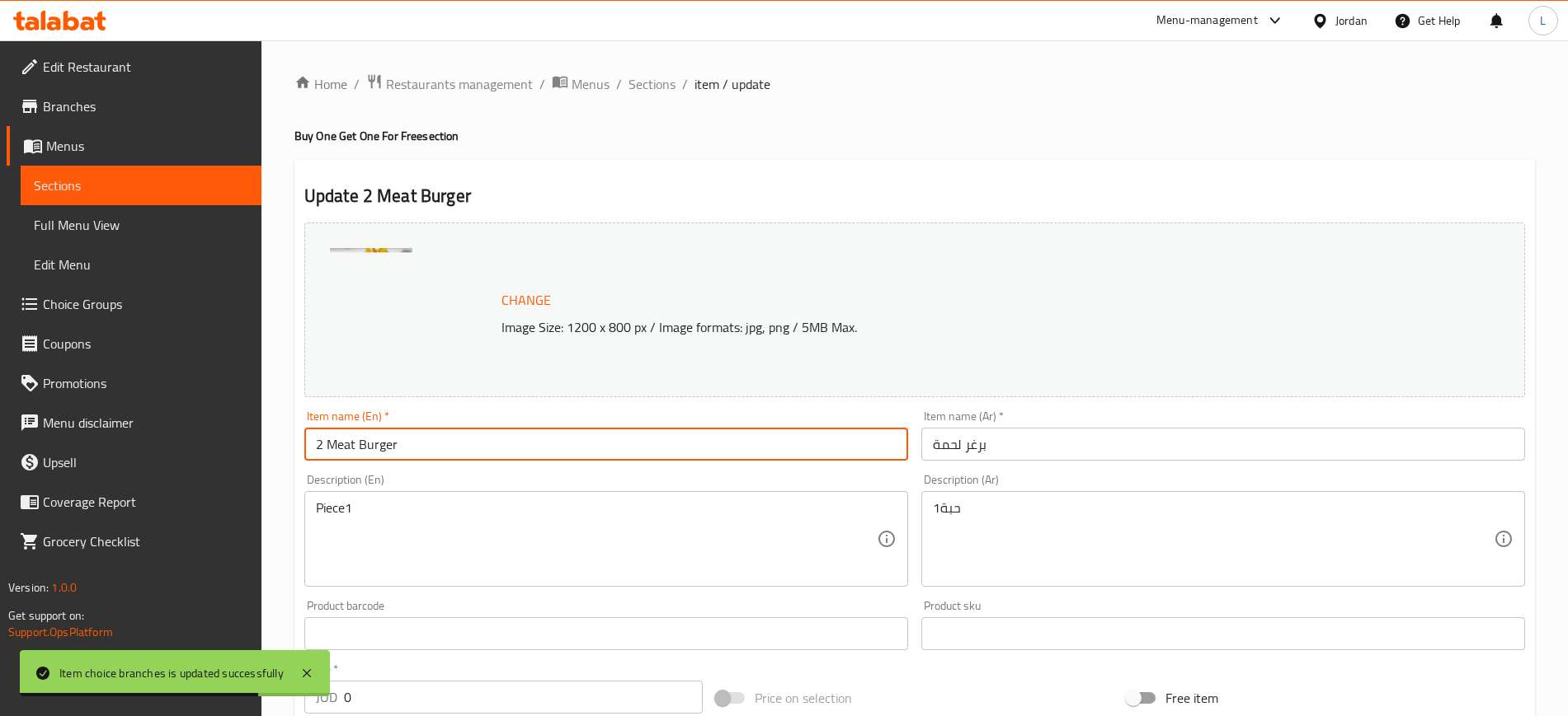
type input "2 Meat Burger"
click at [921, 441] on input "برغر لحمة" at bounding box center [1223, 444] width 604 height 33
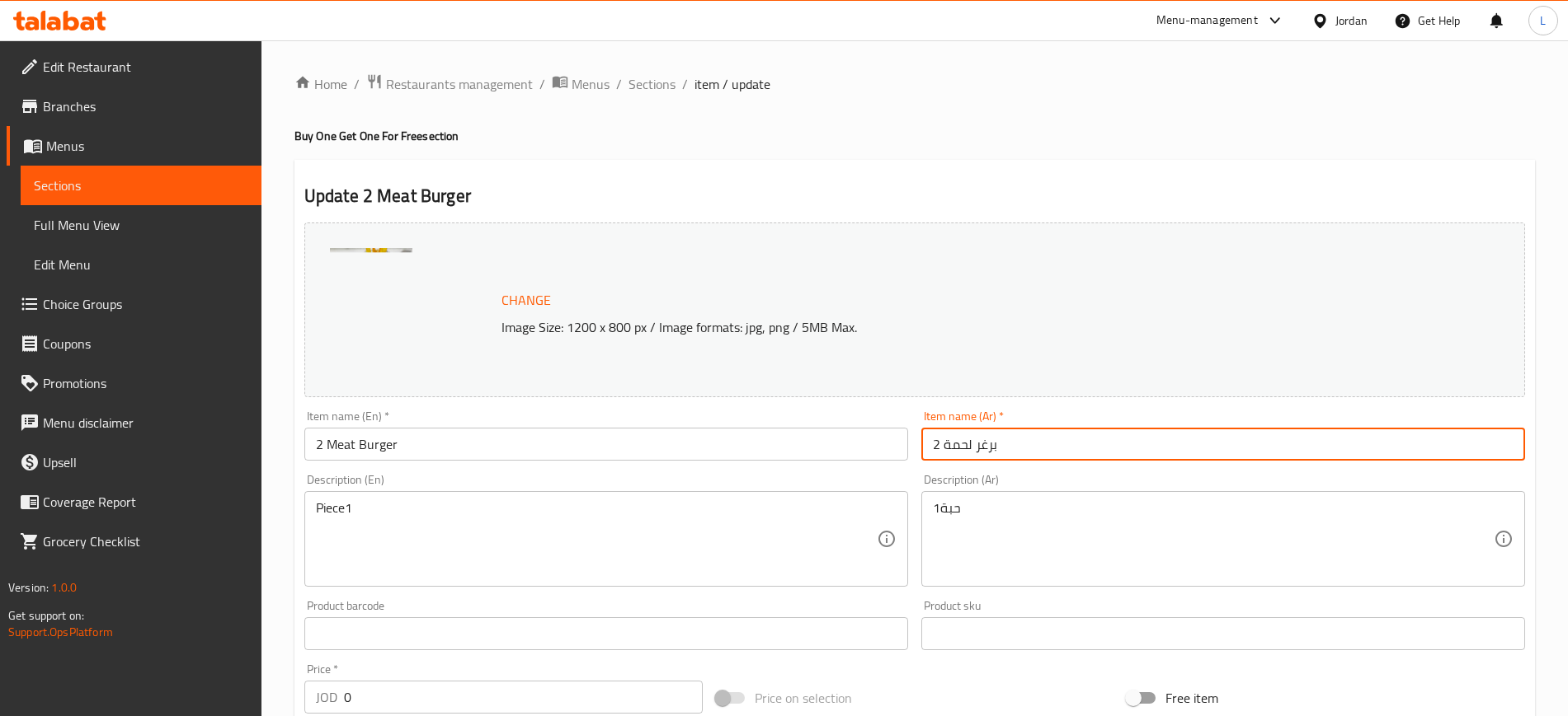
type input "2 برغر لحمة"
click at [864, 474] on div "Description (En) Piece1 Description (En)" at bounding box center [606, 530] width 604 height 113
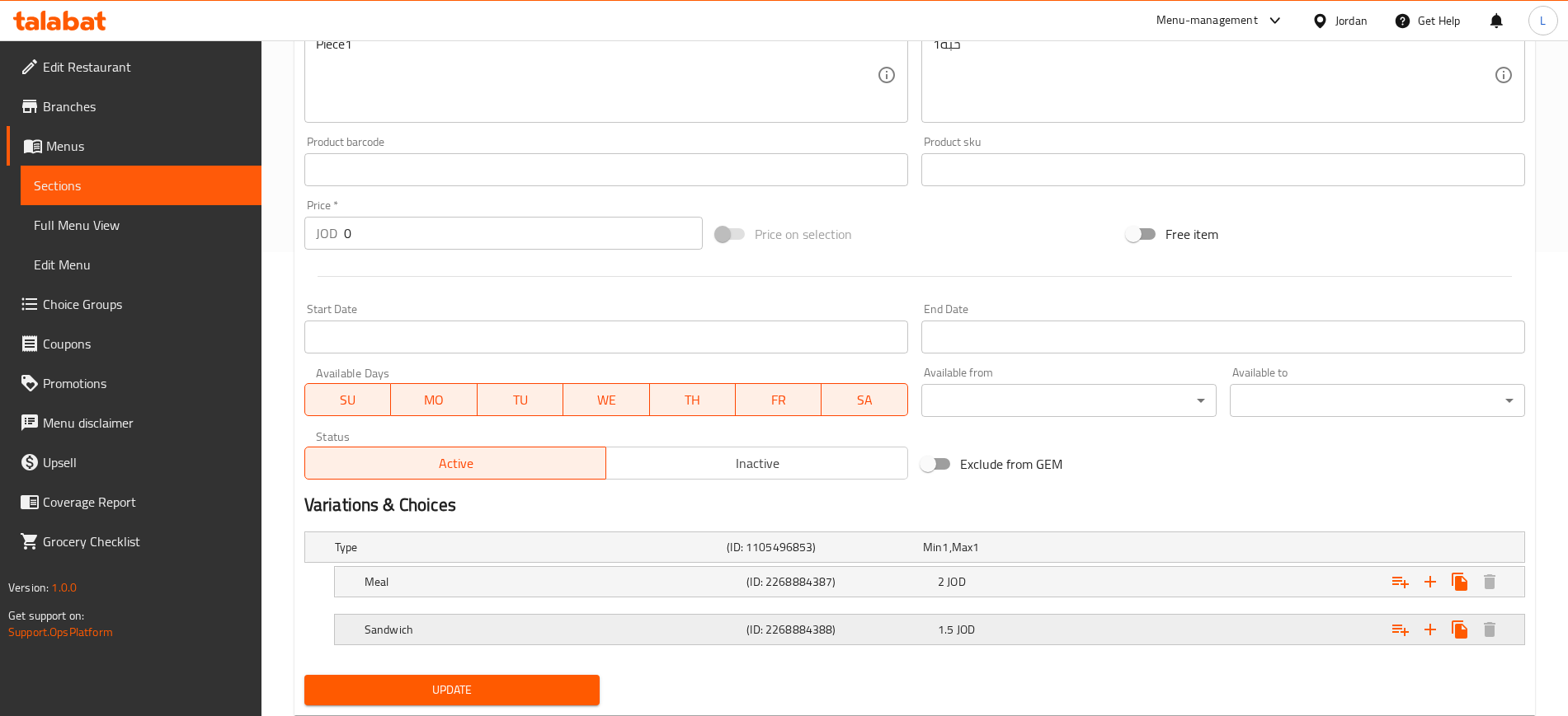
scroll to position [510, 0]
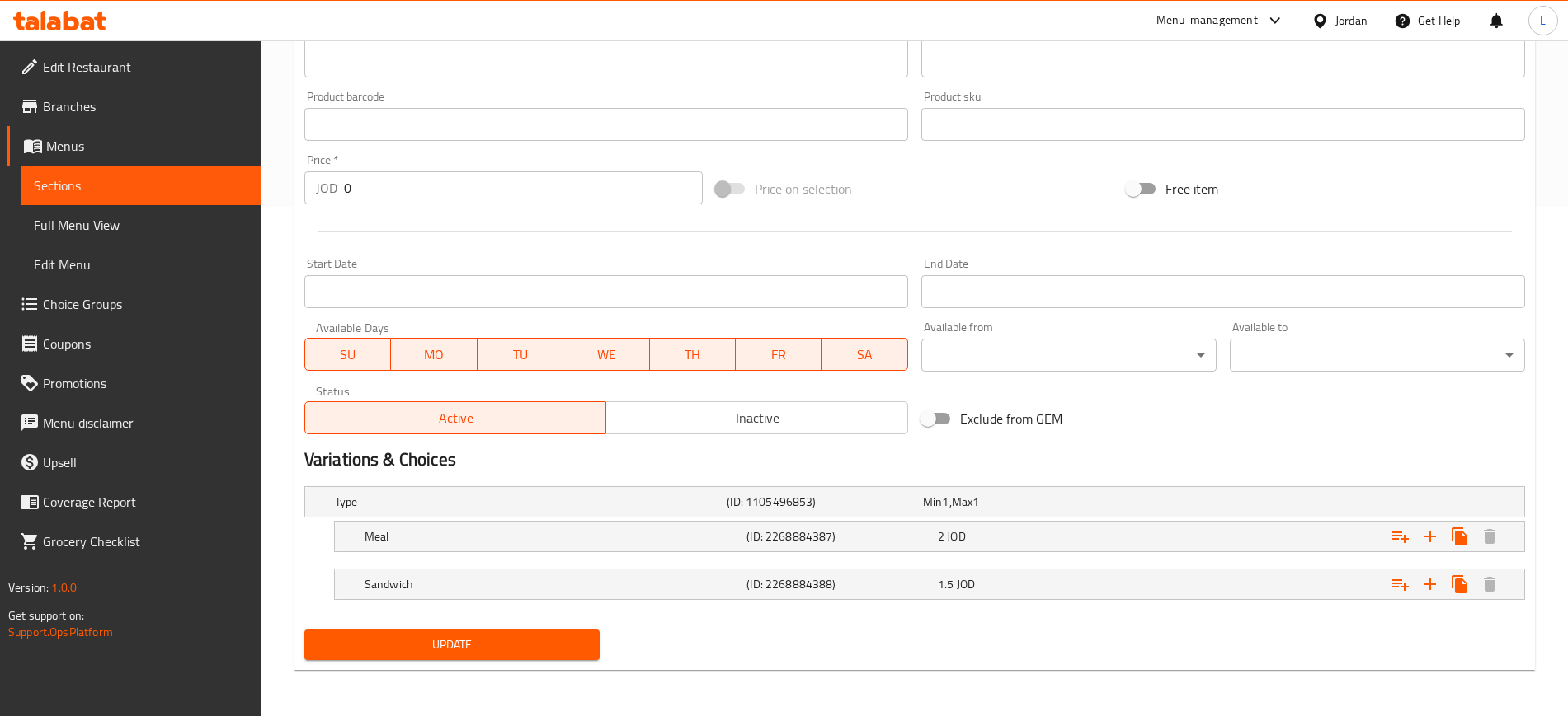
click at [518, 646] on span "Update" at bounding box center [451, 645] width 268 height 21
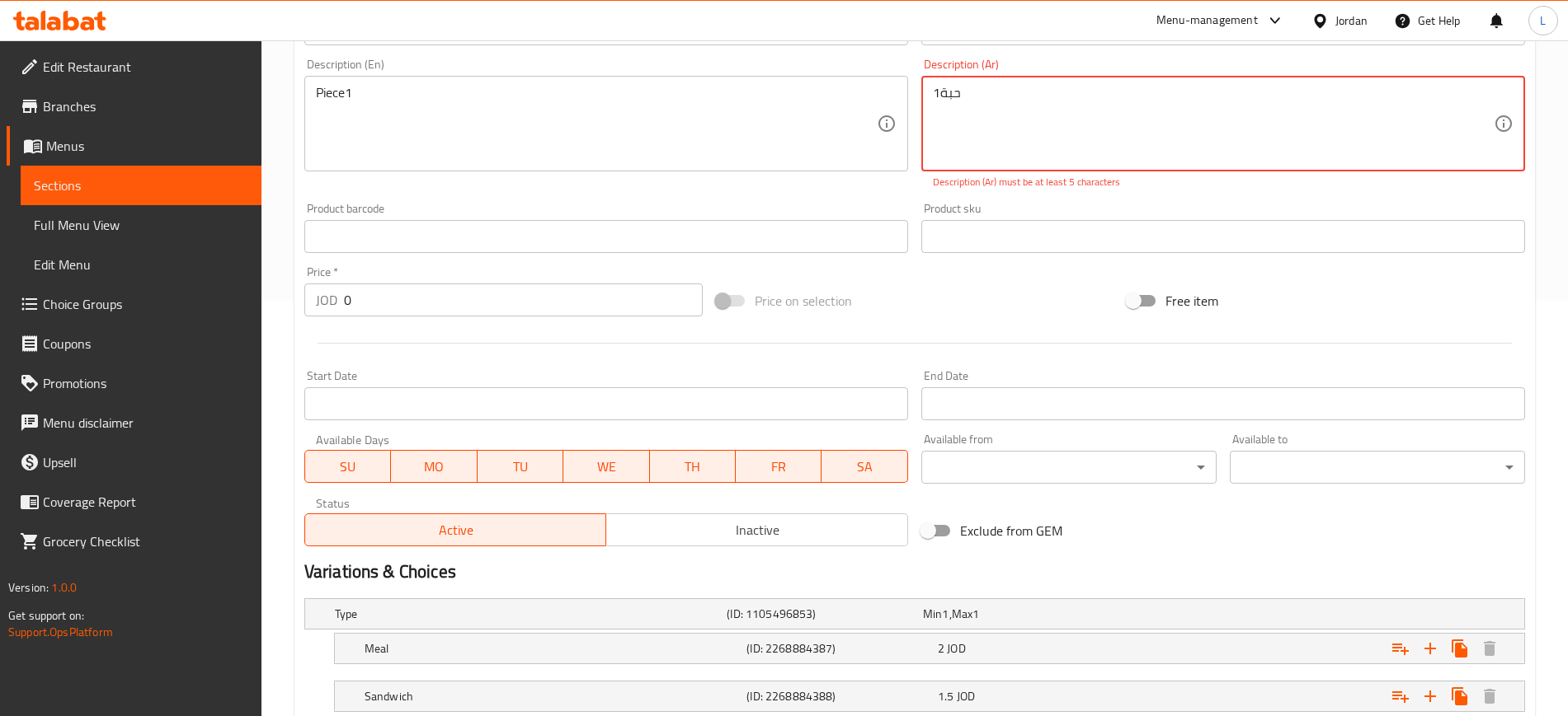
scroll to position [294, 0]
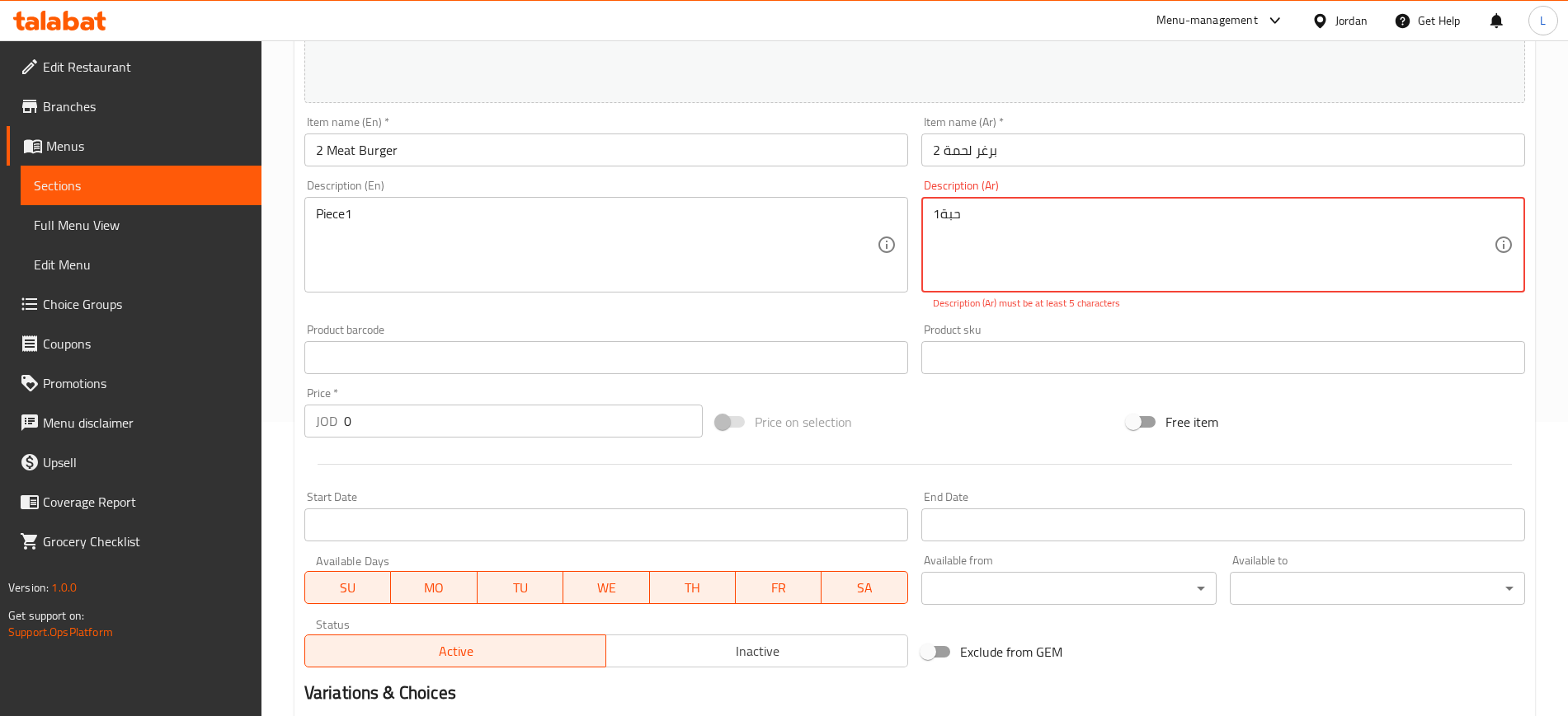
drag, startPoint x: 939, startPoint y: 217, endPoint x: 924, endPoint y: 217, distance: 15.0
click at [924, 217] on div "حبة1 Description (Ar)" at bounding box center [1223, 245] width 604 height 96
type textarea "حبة2"
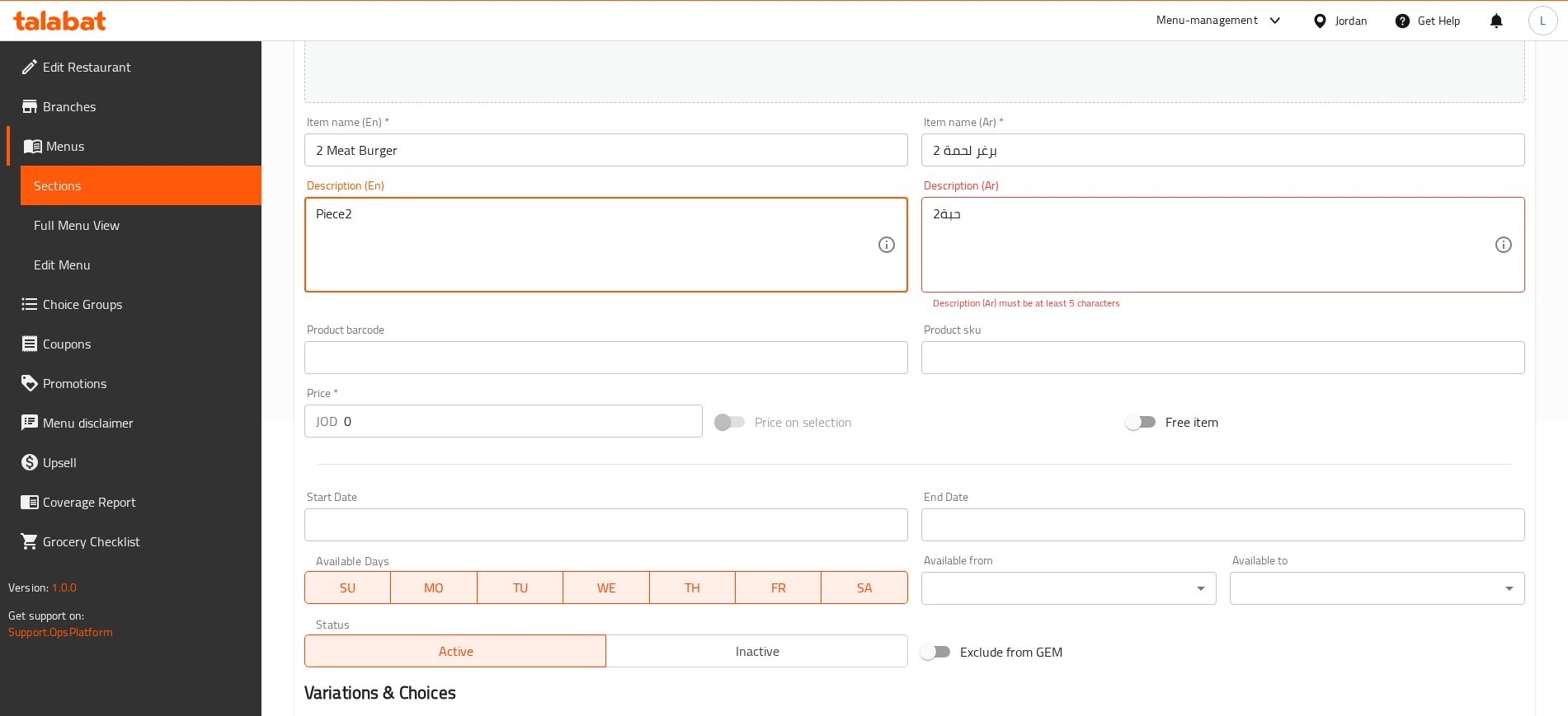
type textarea "Piece2"
click at [713, 317] on div "Product barcode Product barcode" at bounding box center [607, 348] width 617 height 64
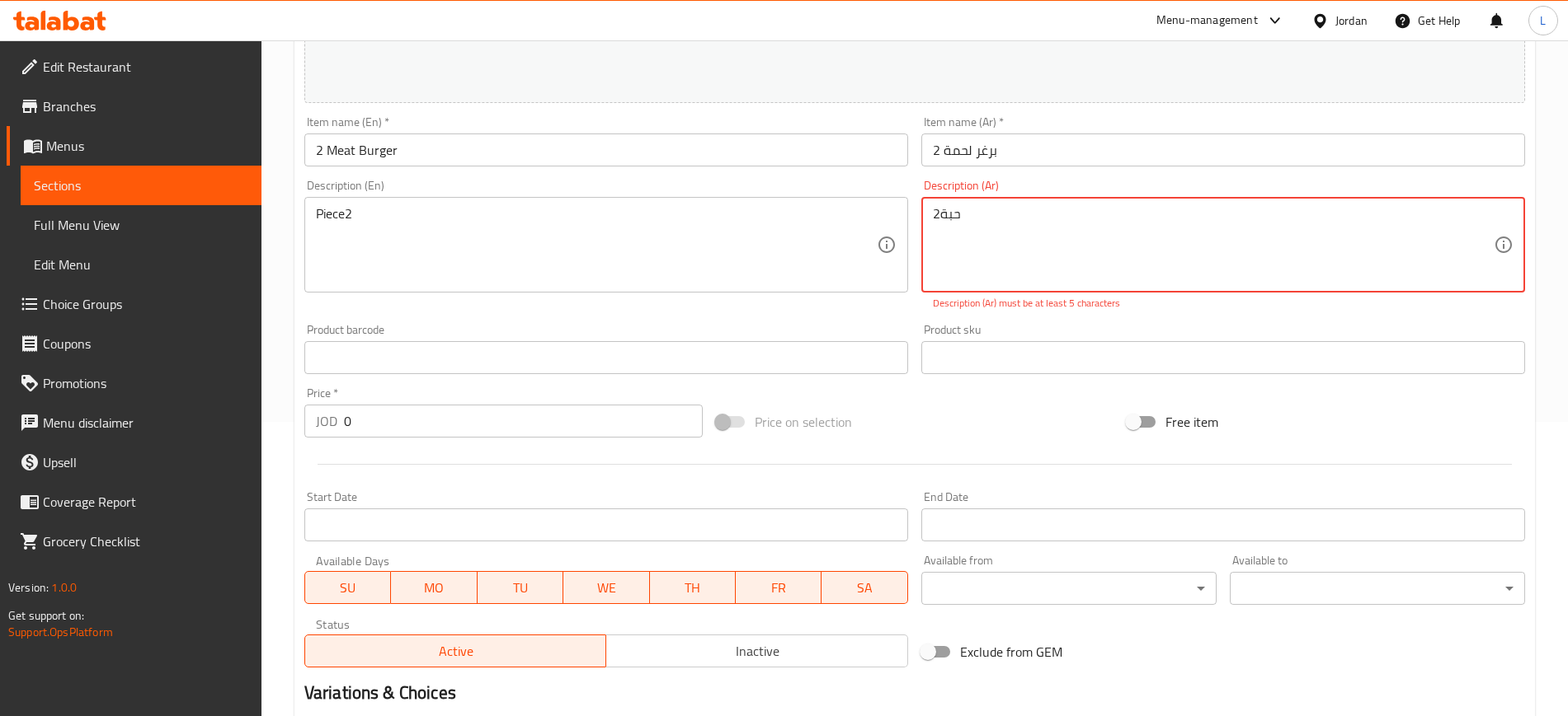
drag, startPoint x: 992, startPoint y: 221, endPoint x: 936, endPoint y: 215, distance: 56.3
click at [936, 215] on textarea "حبة2" at bounding box center [1212, 246] width 560 height 78
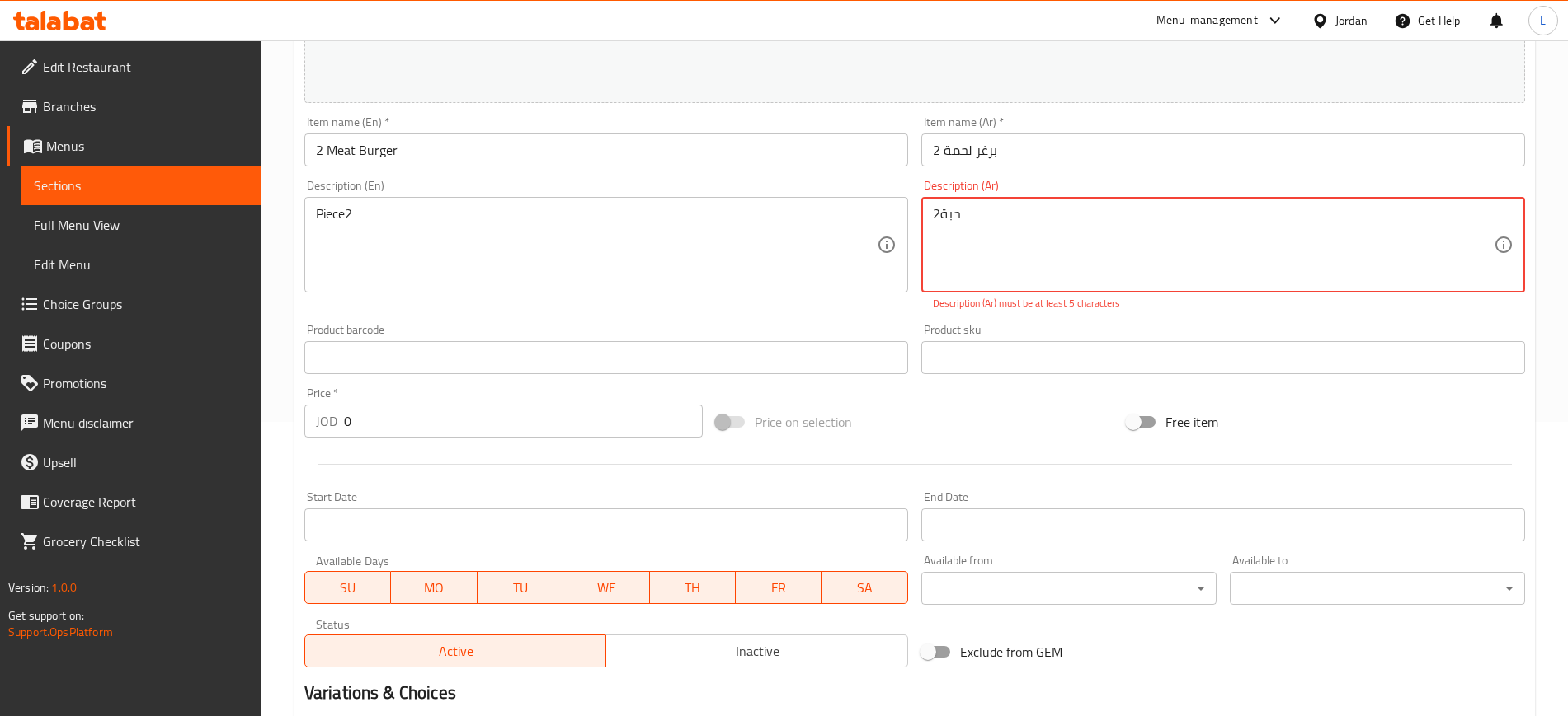
click at [936, 215] on textarea "حبة2" at bounding box center [1212, 246] width 560 height 78
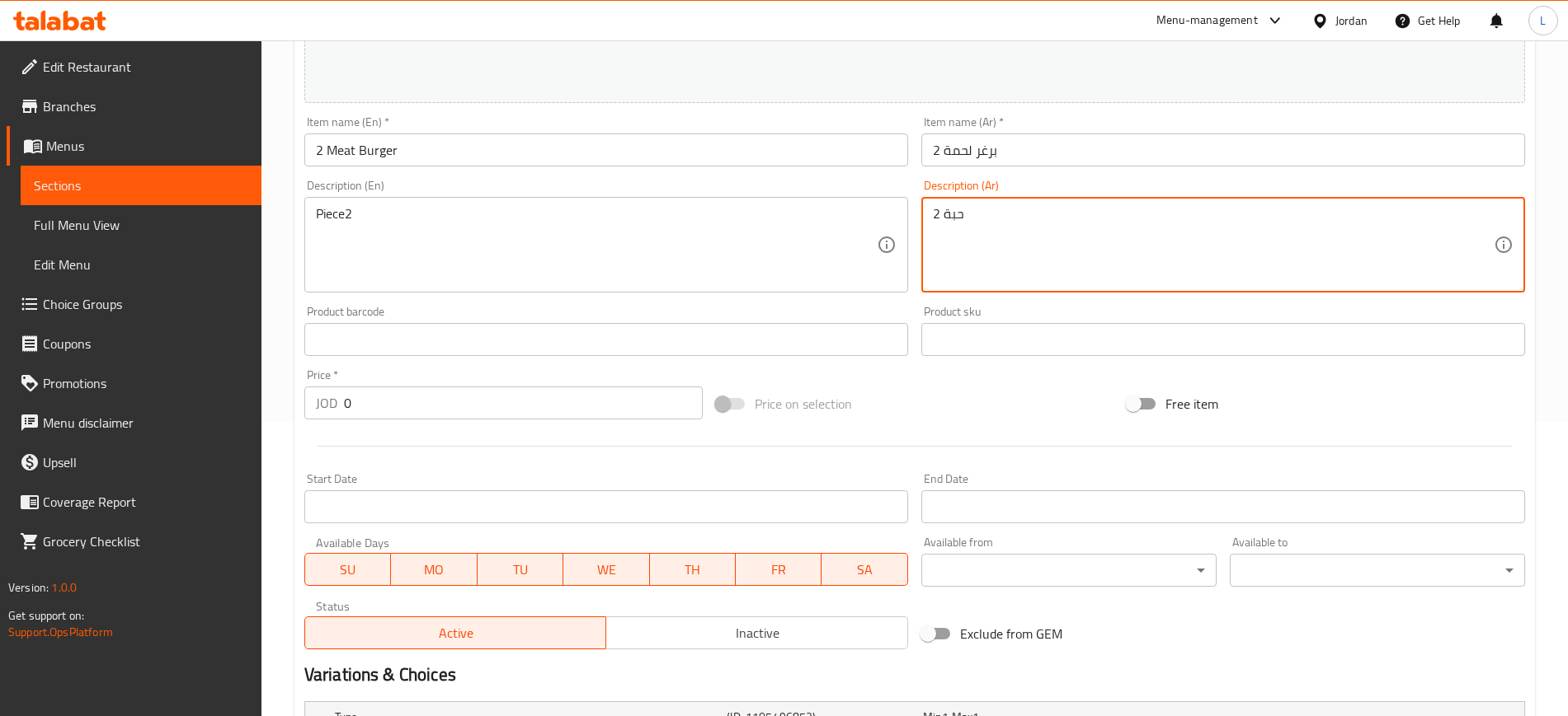
type textarea "حبة 2"
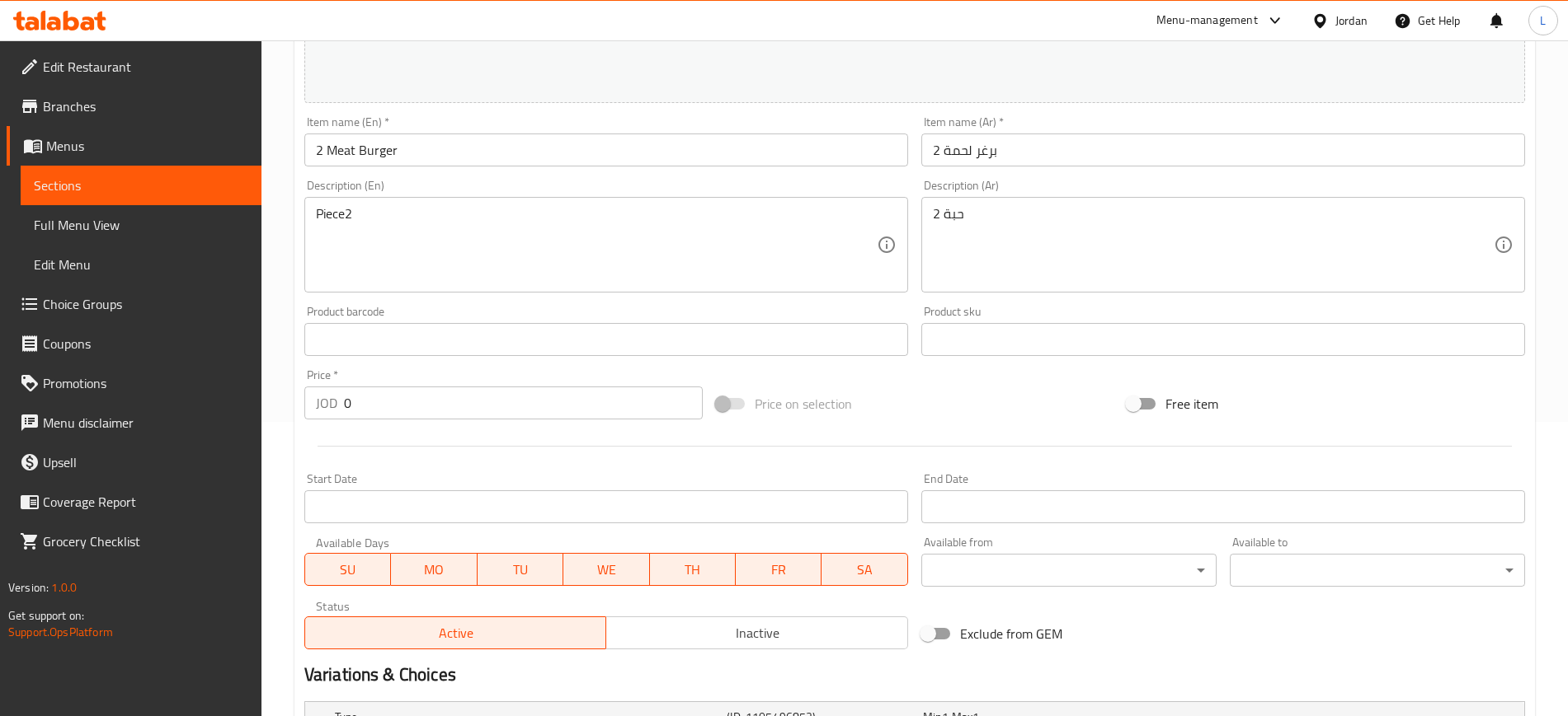
click at [904, 389] on div "Price on selection" at bounding box center [915, 403] width 411 height 44
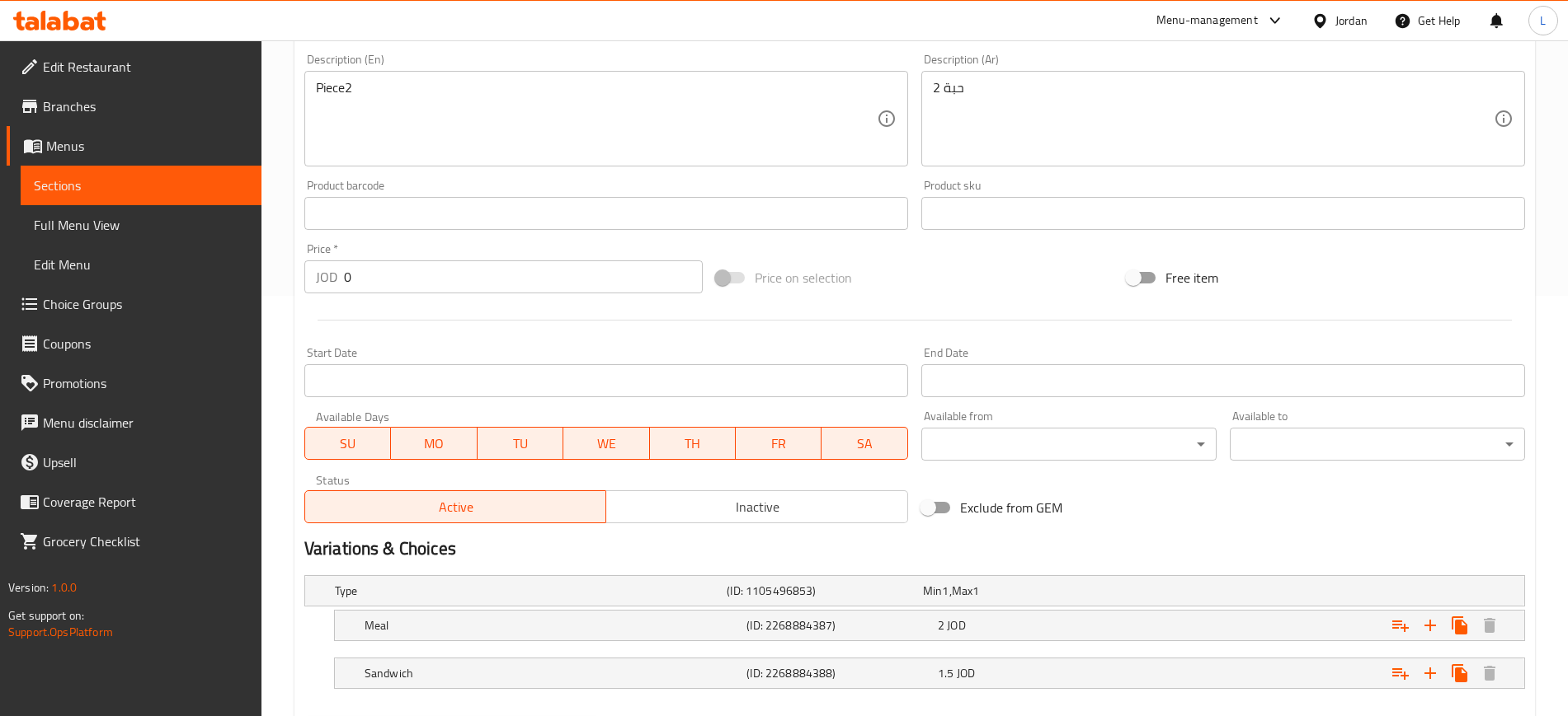
scroll to position [510, 0]
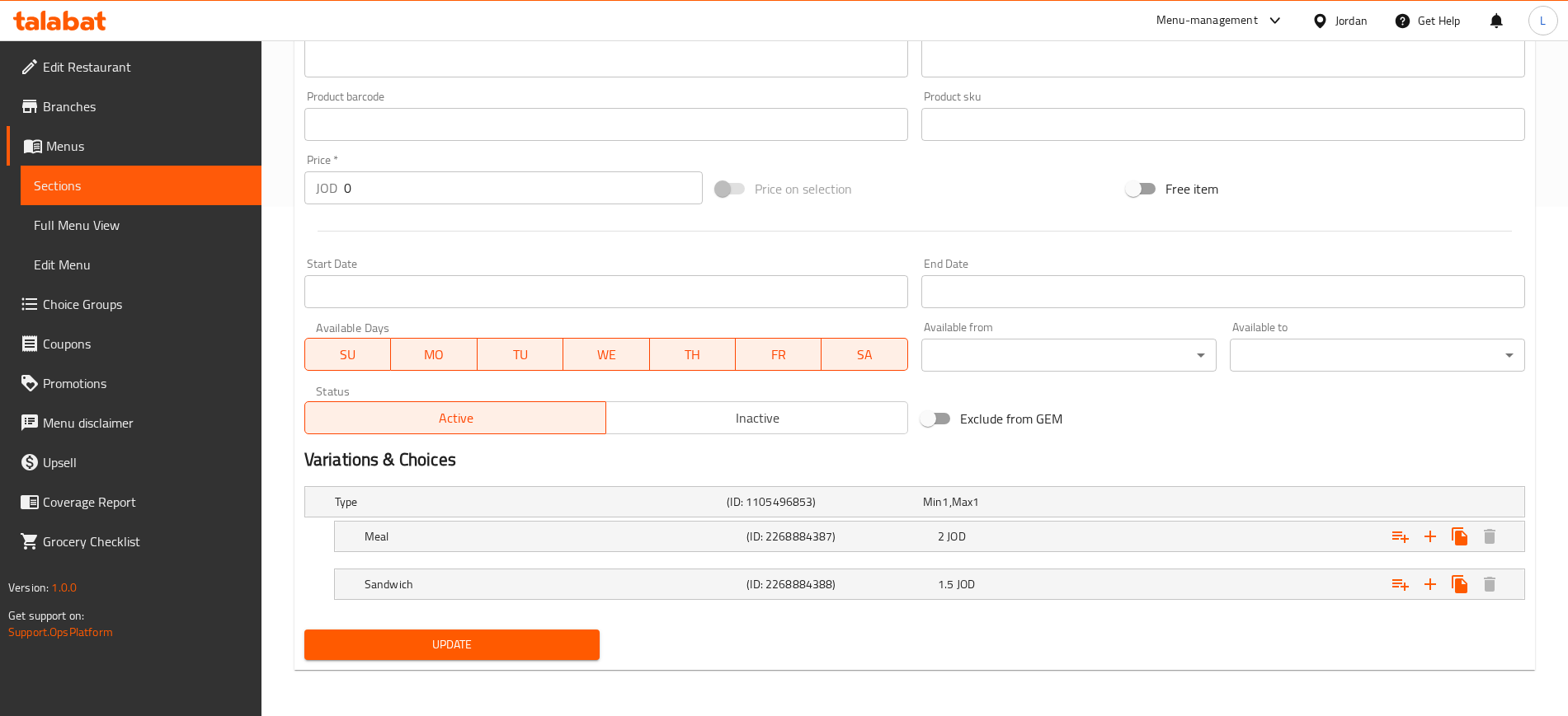
click at [568, 642] on span "Update" at bounding box center [451, 645] width 268 height 21
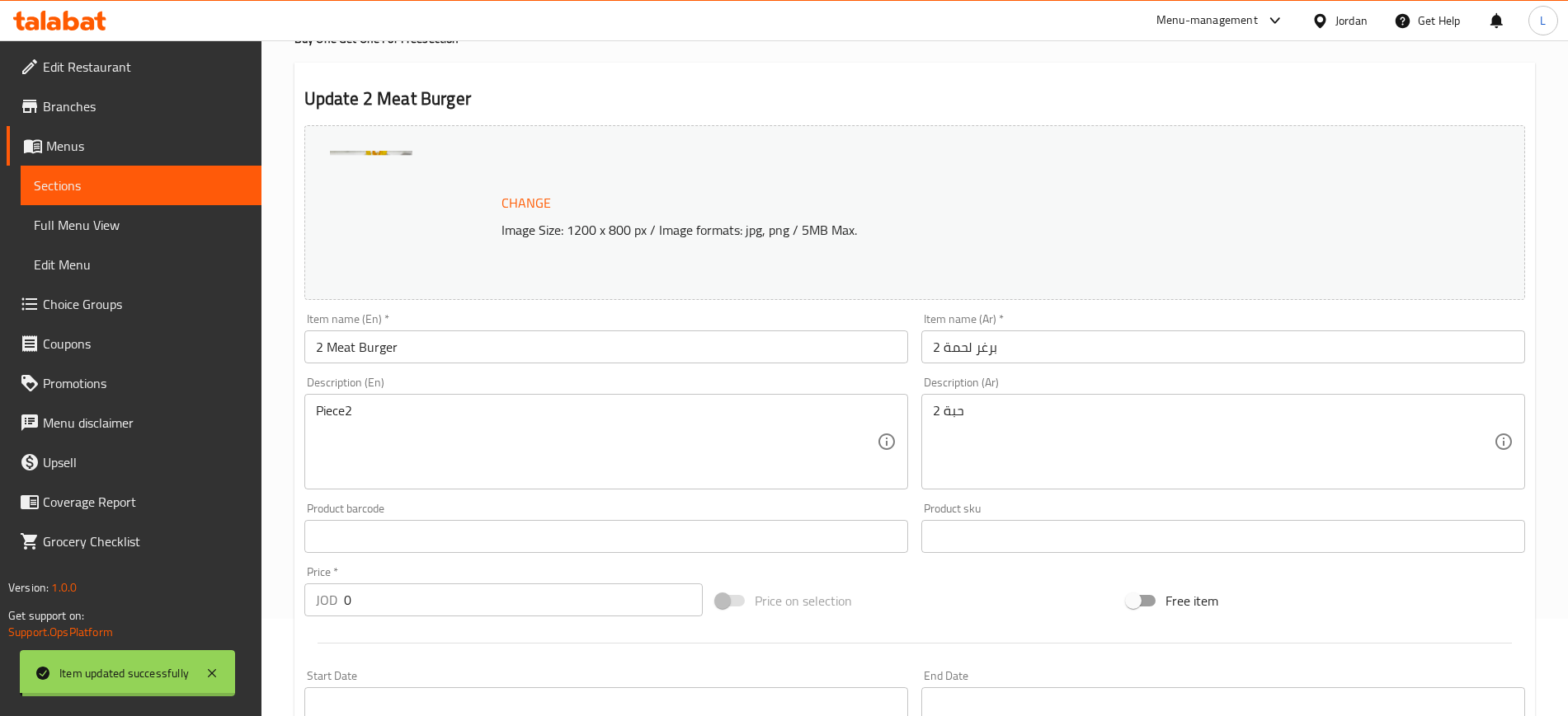
scroll to position [0, 0]
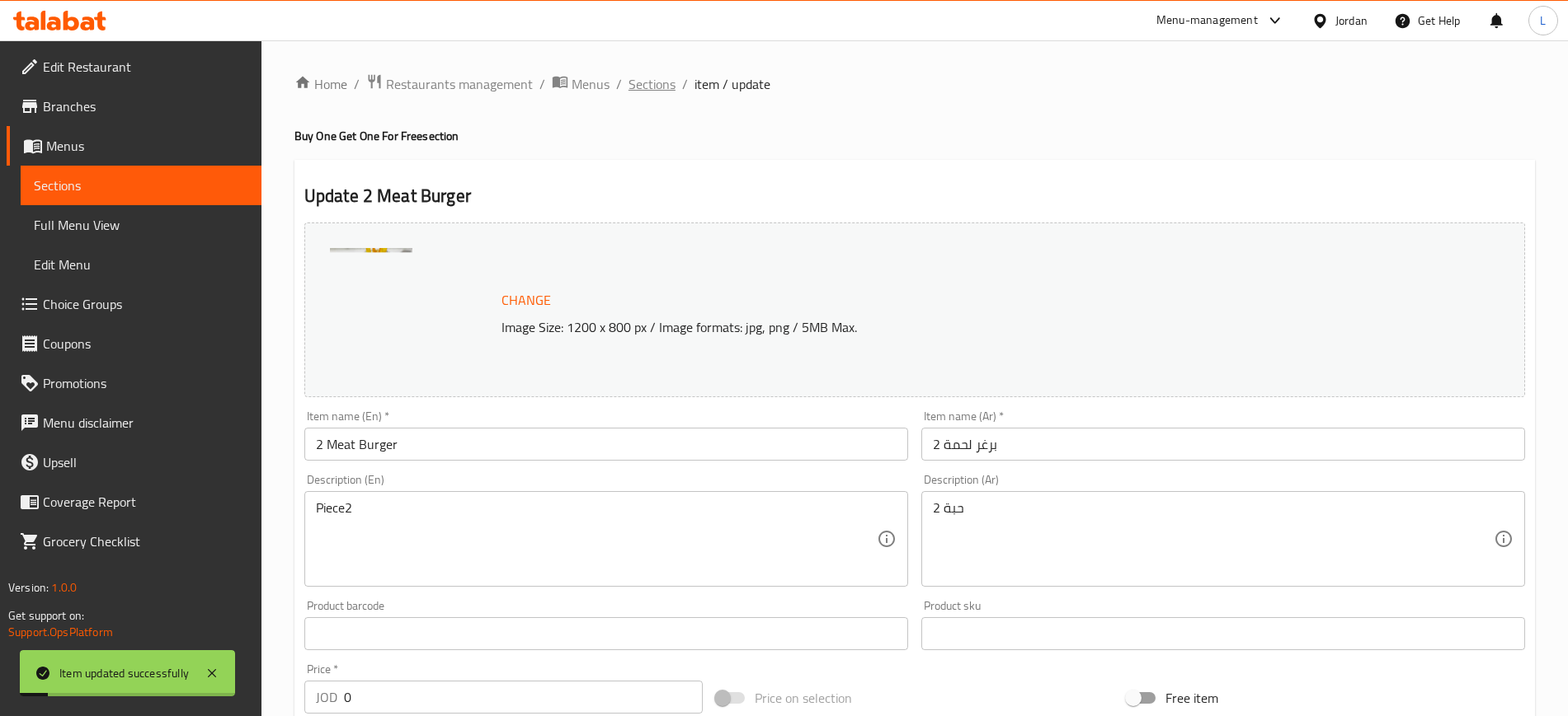
click at [656, 92] on span "Sections" at bounding box center [652, 84] width 47 height 20
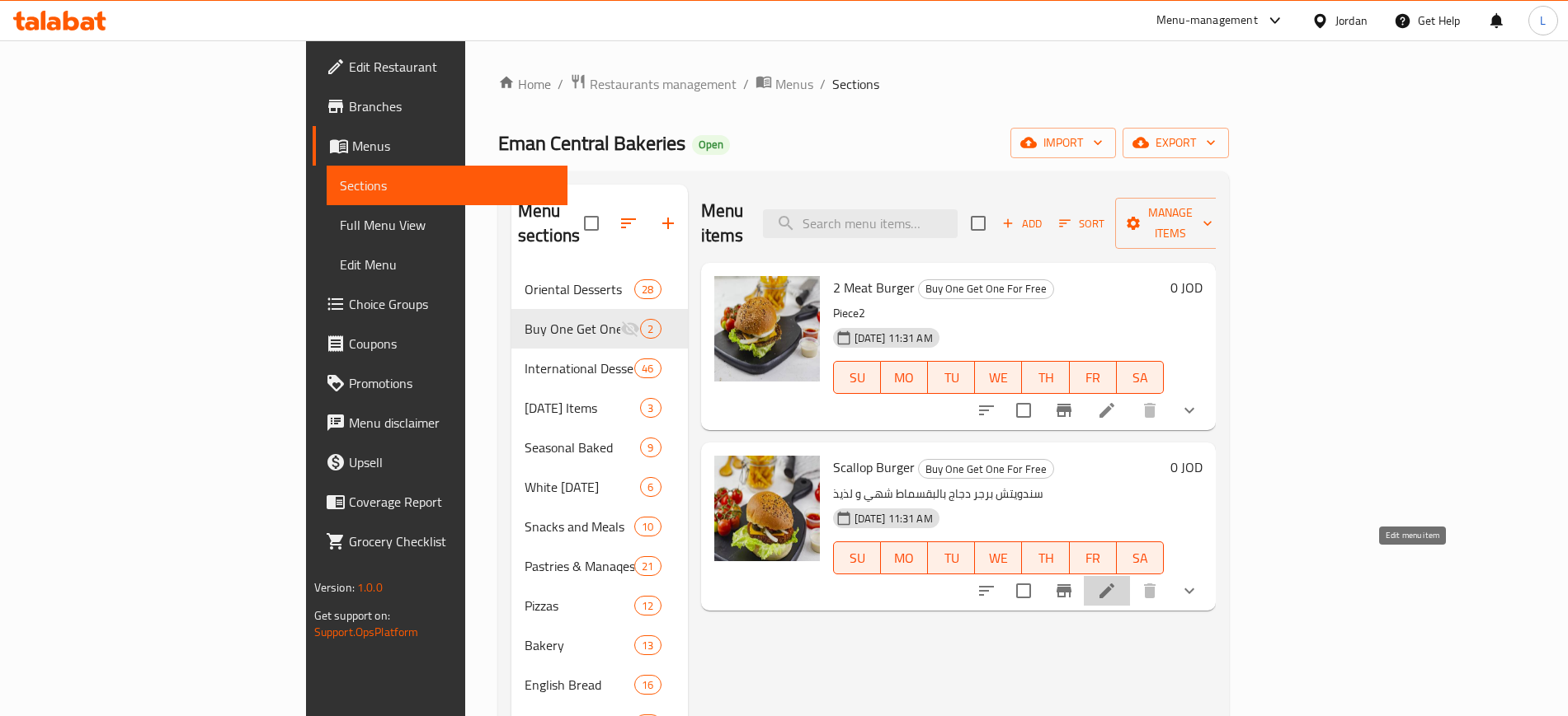
click at [1117, 581] on icon at bounding box center [1106, 591] width 20 height 20
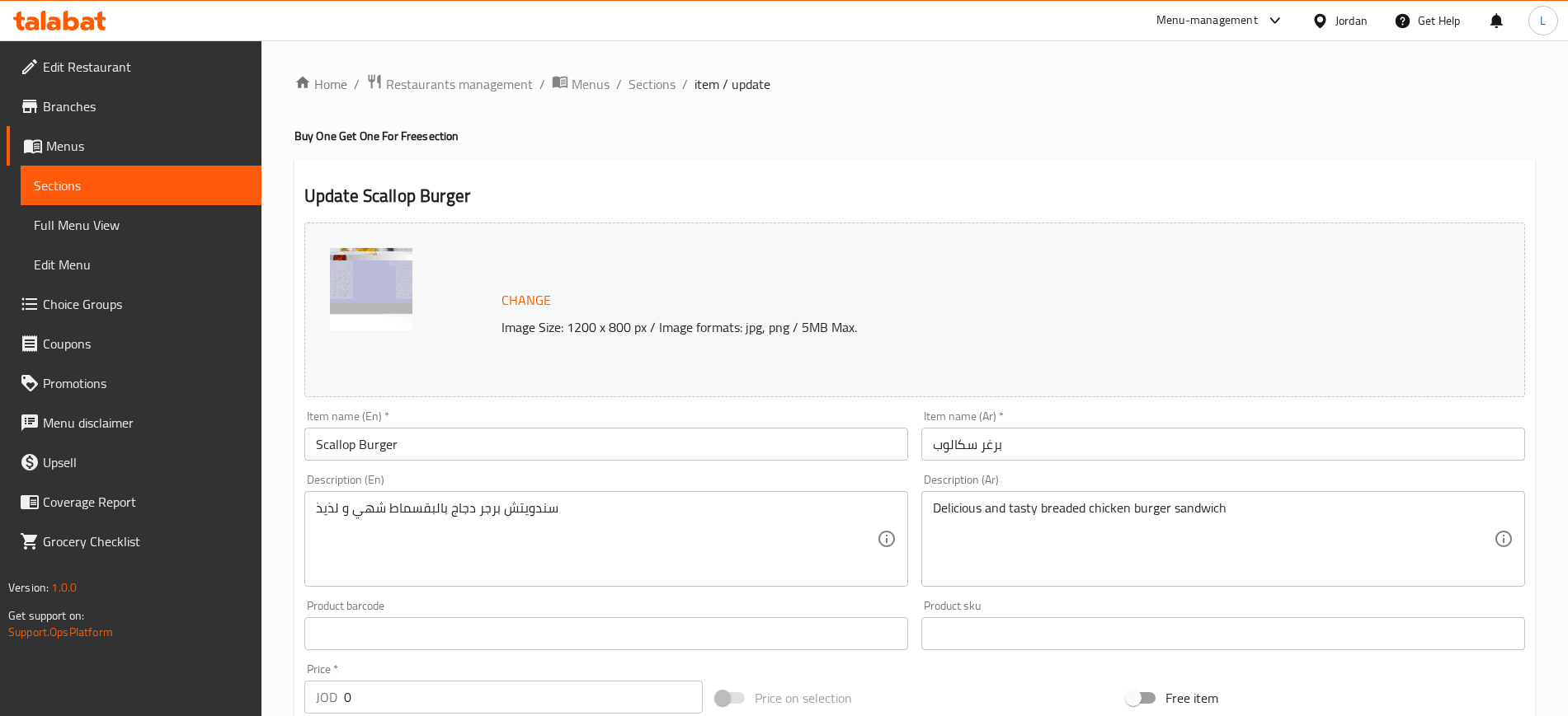
click at [314, 442] on input "Scallop Burger" at bounding box center [606, 444] width 604 height 33
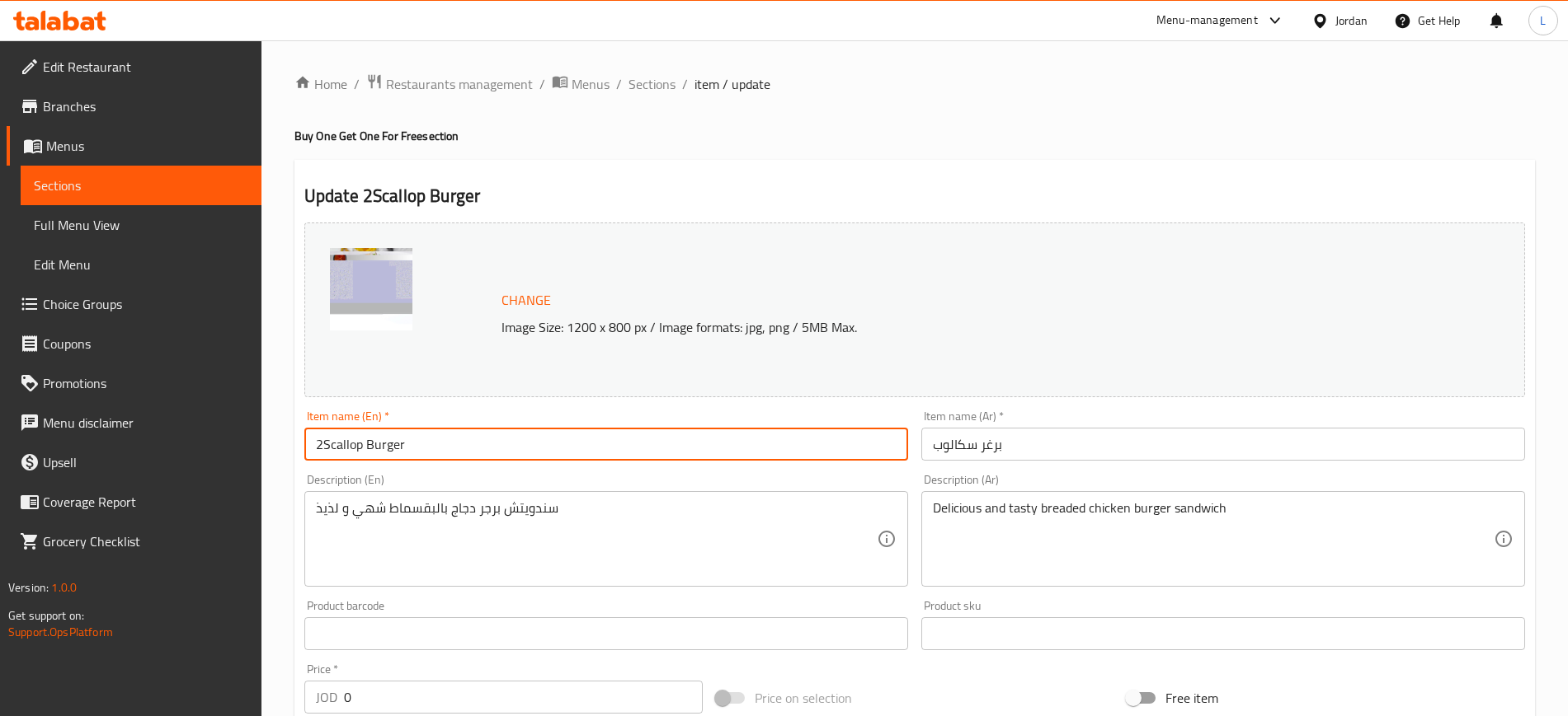
type input "2Scallop Burger"
click at [931, 442] on input "برغر سكالوب" at bounding box center [1223, 444] width 604 height 33
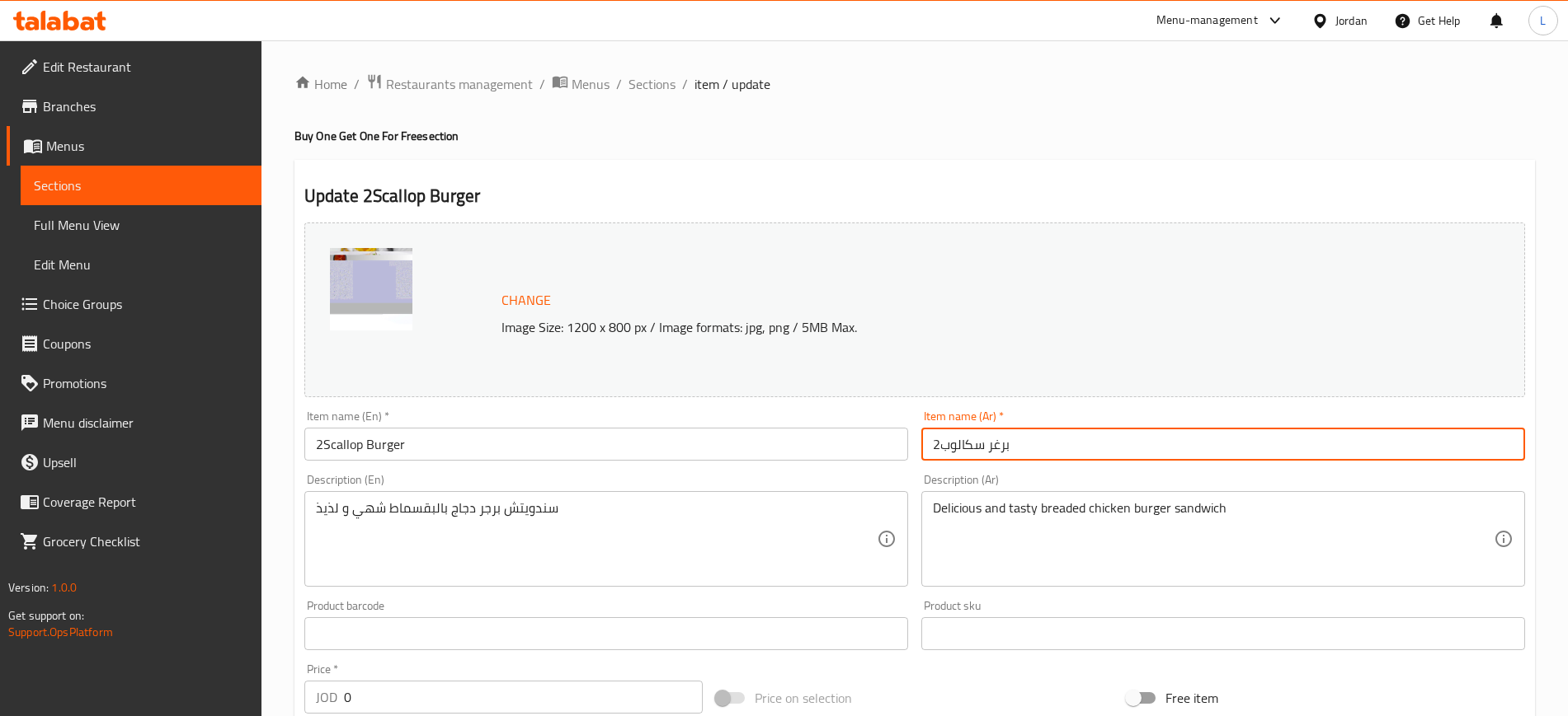
type input "2برغر سكالوب"
click at [880, 477] on div "Description (En) سندويتش برجر دجاج بالبقسماط شهي و لذيذ Description (En)" at bounding box center [606, 530] width 604 height 113
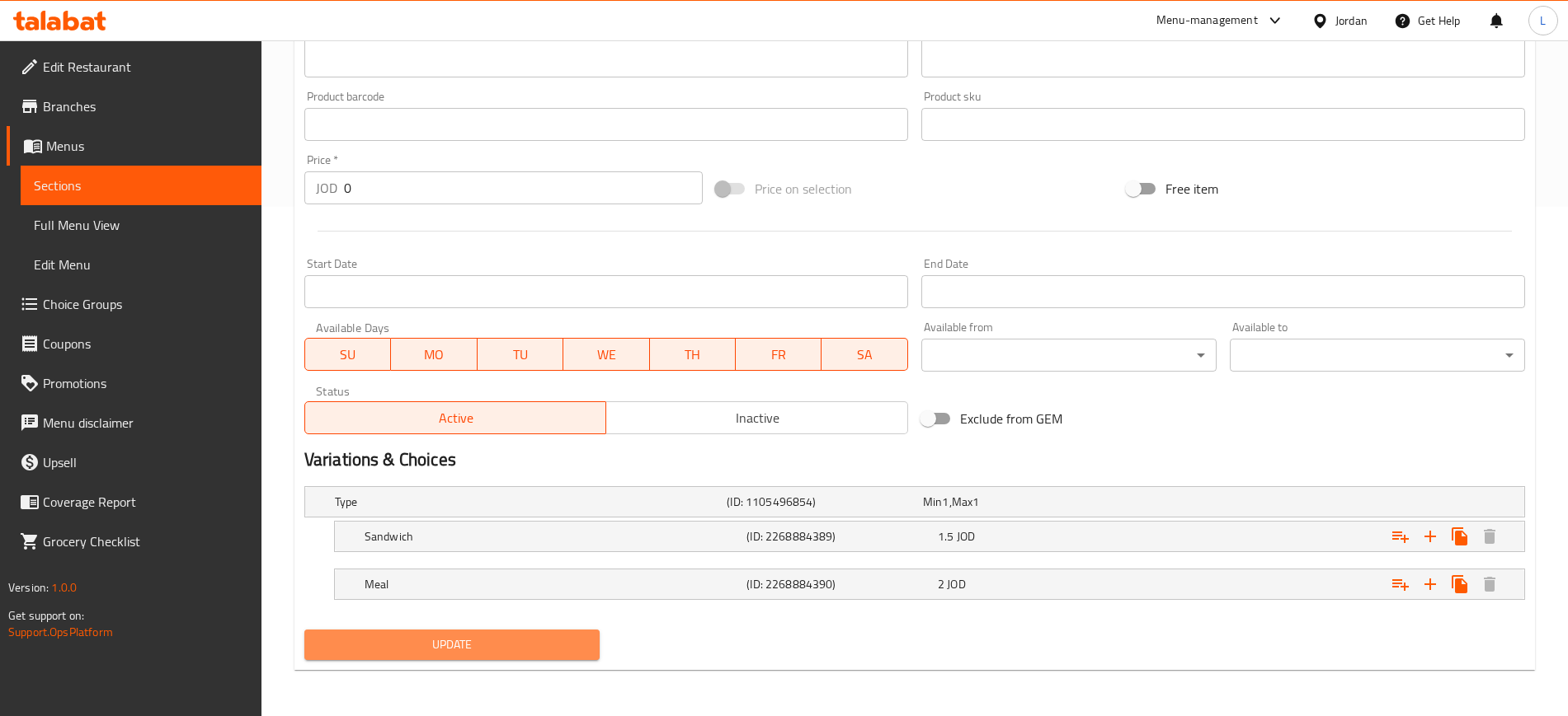
click at [545, 639] on span "Update" at bounding box center [451, 645] width 268 height 21
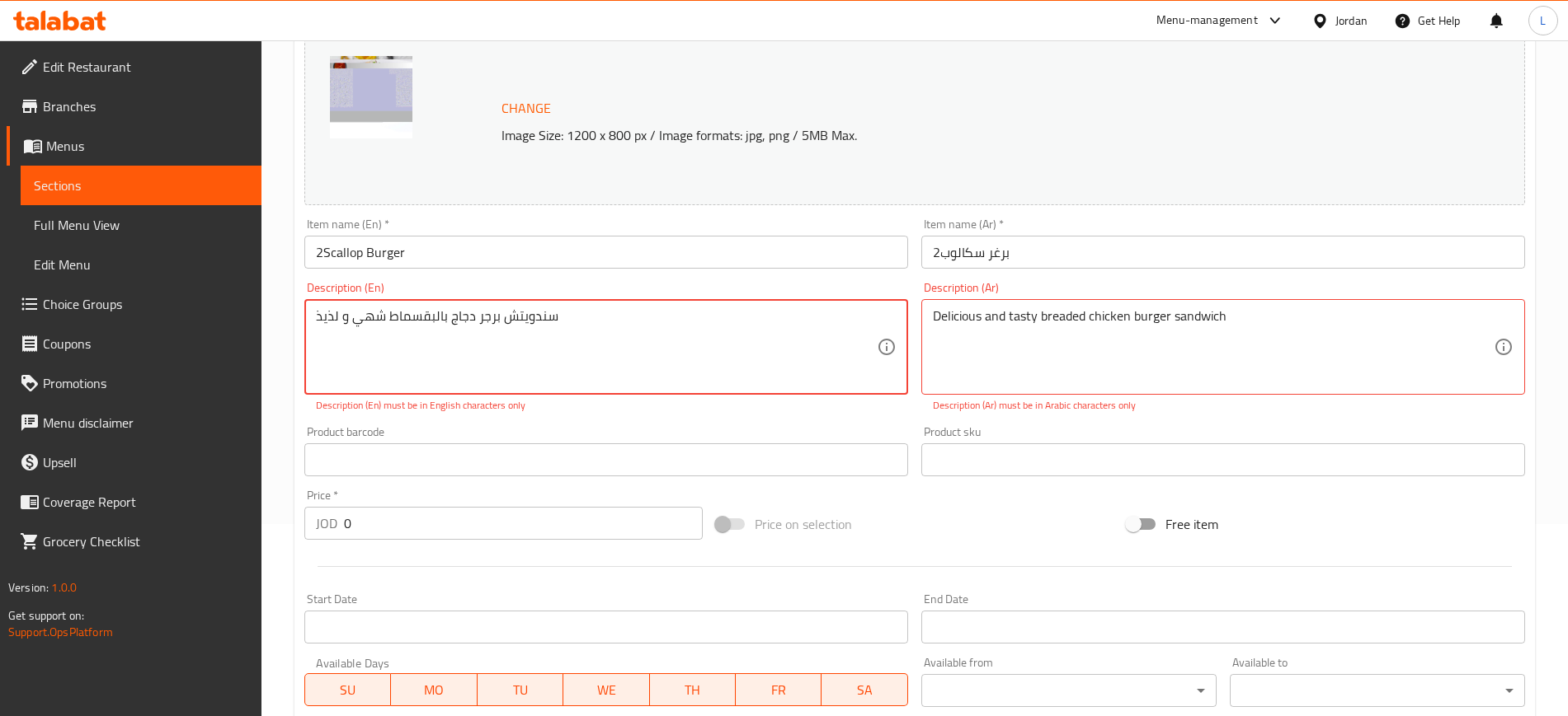
scroll to position [191, 0]
click at [569, 319] on textarea "سندويتش برجر دجاج بالبقسماط شهي و لذيذ" at bounding box center [595, 348] width 560 height 78
click at [570, 319] on textarea "سندويتش برجر دجاج بالبقسماط شهي و لذيذ" at bounding box center [595, 348] width 560 height 78
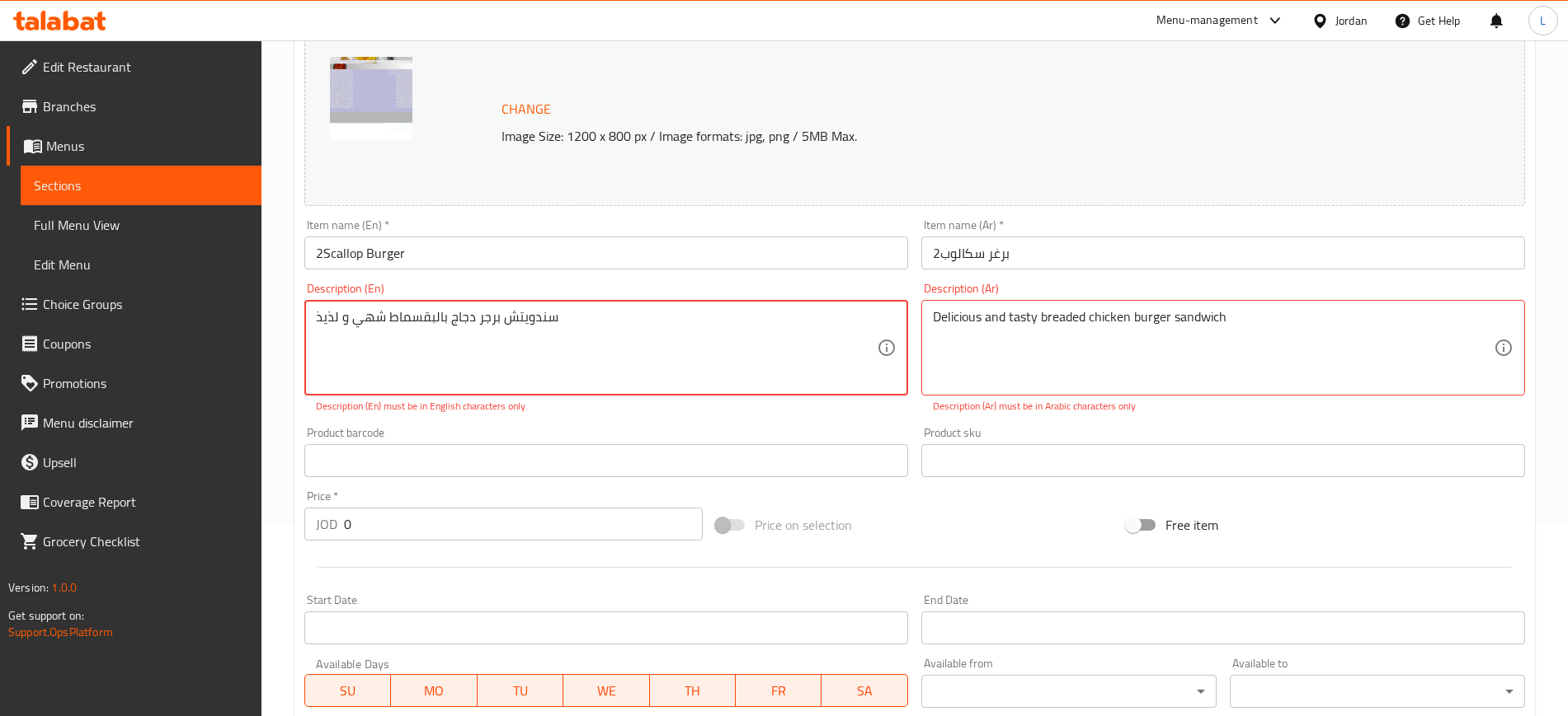
click at [570, 319] on textarea "سندويتش برجر دجاج بالبقسماط شهي و لذيذ" at bounding box center [595, 348] width 560 height 78
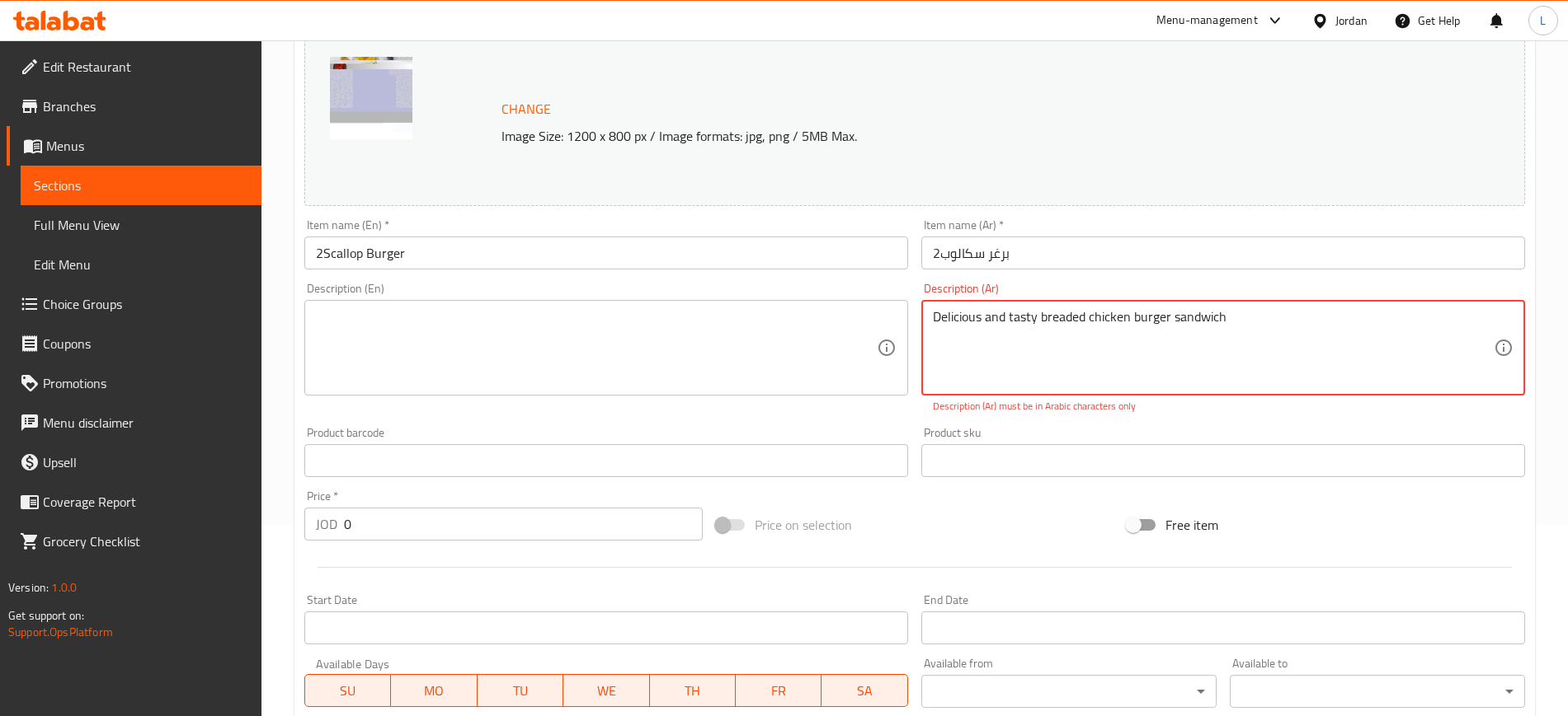
click at [1280, 325] on textarea "Delicious and tasty breaded chicken burger sandwich" at bounding box center [1212, 348] width 560 height 78
paste textarea "سندويتش برجر دجاج بالبقسماط شهي و لذيذ"
click at [1203, 320] on textarea "Delicious and tasty breaded chicken burger sandwich سندويتش برجر دجاج بالبقسماط…" at bounding box center [1212, 348] width 560 height 78
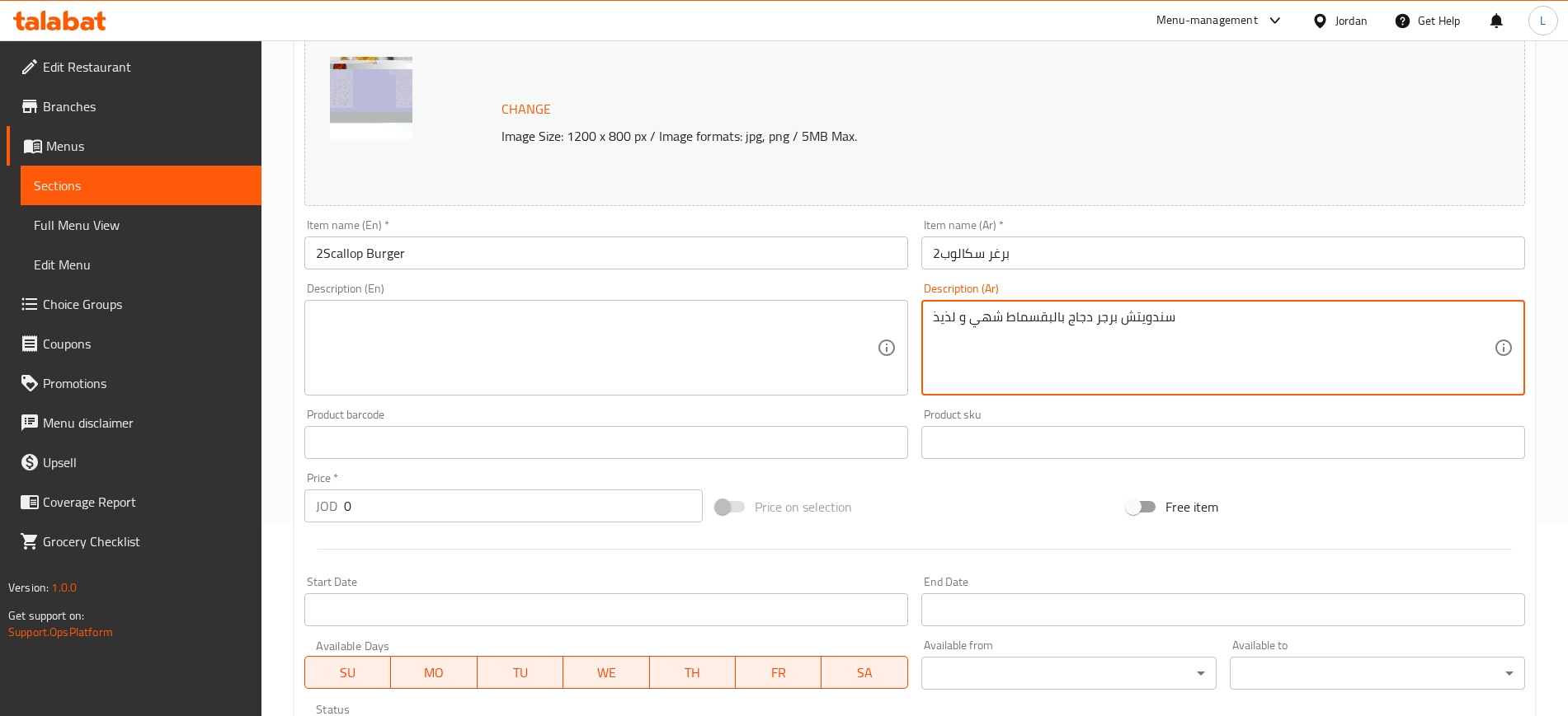
type textarea "سندويتش برجر دجاج بالبقسماط شهي و لذيذ"
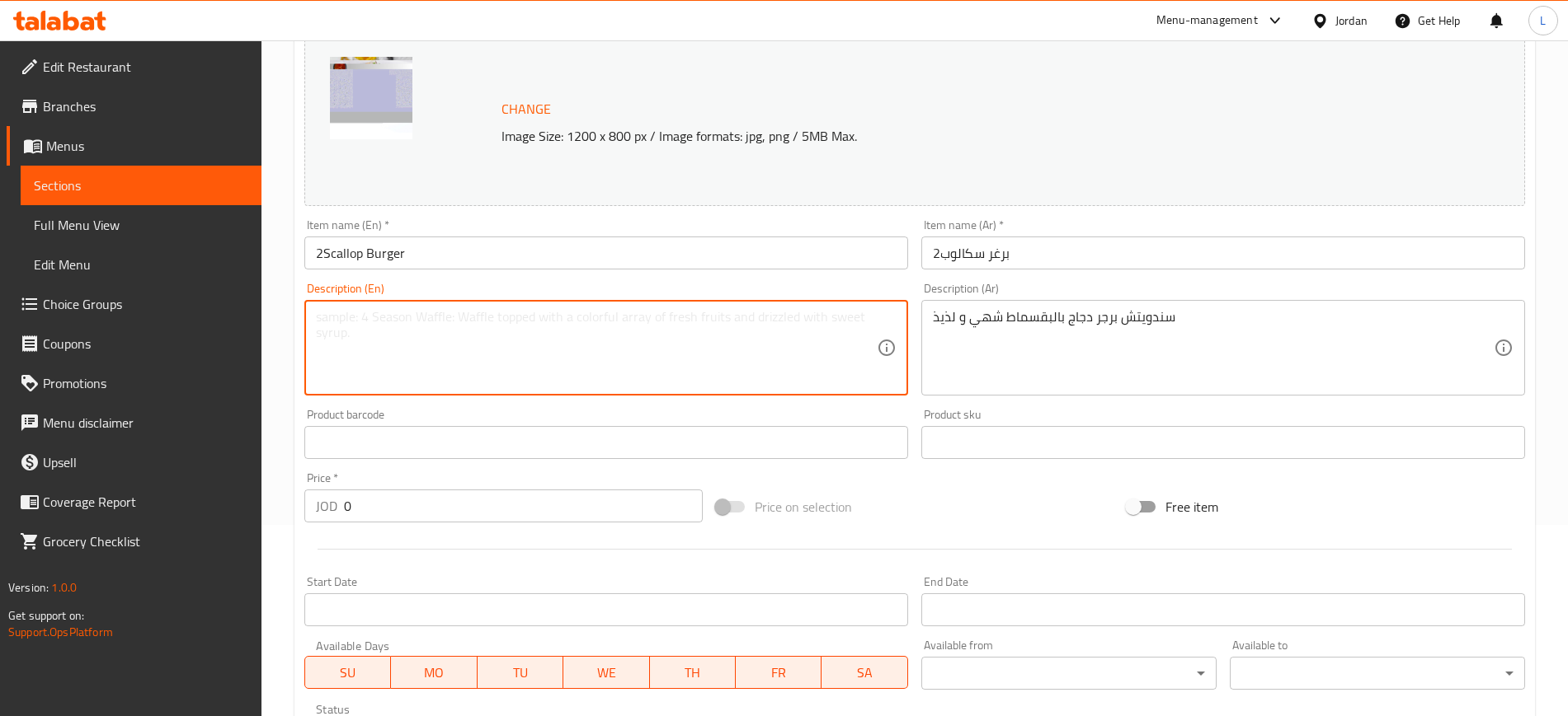
click at [564, 321] on textarea at bounding box center [595, 348] width 560 height 78
paste textarea "Delicious and tasty breaded chicken burger sandwich"
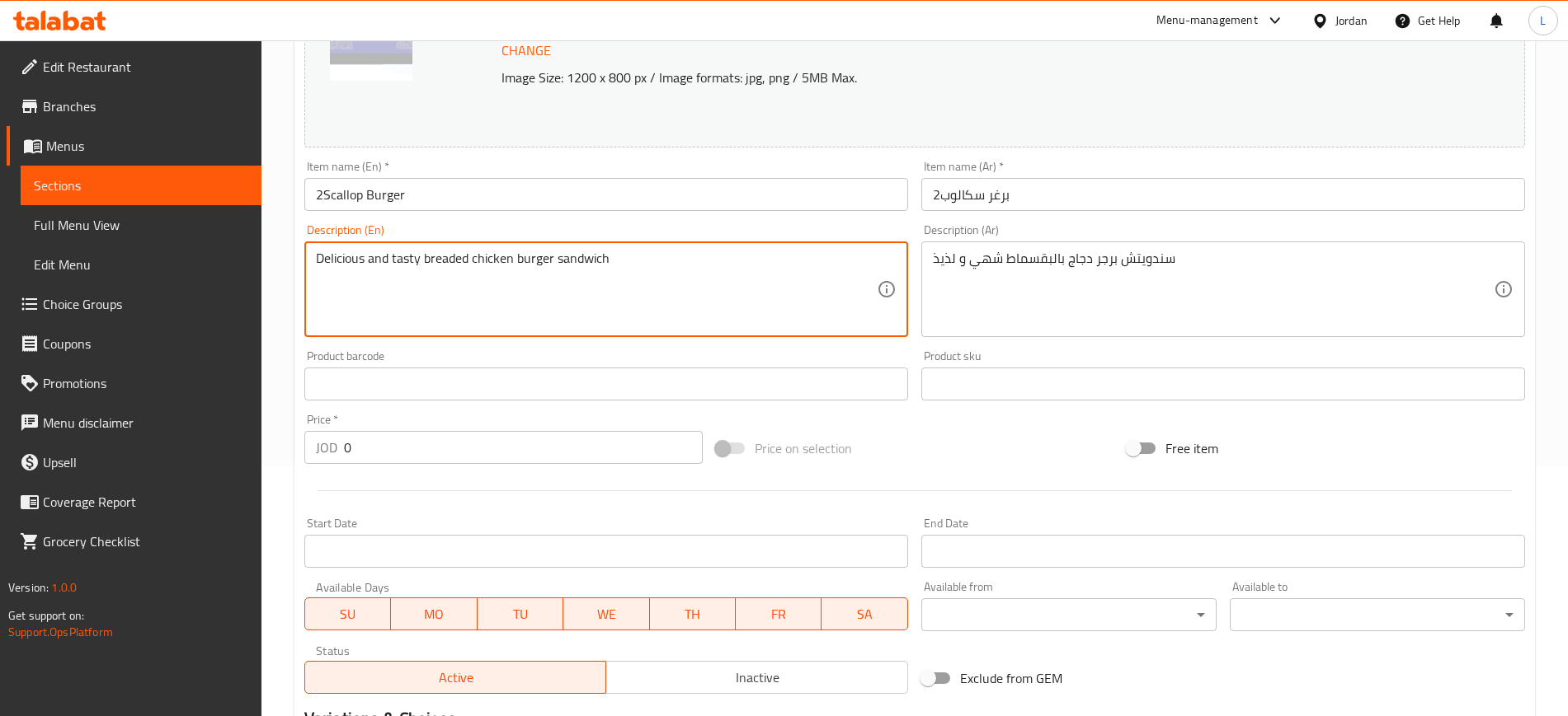
scroll to position [397, 0]
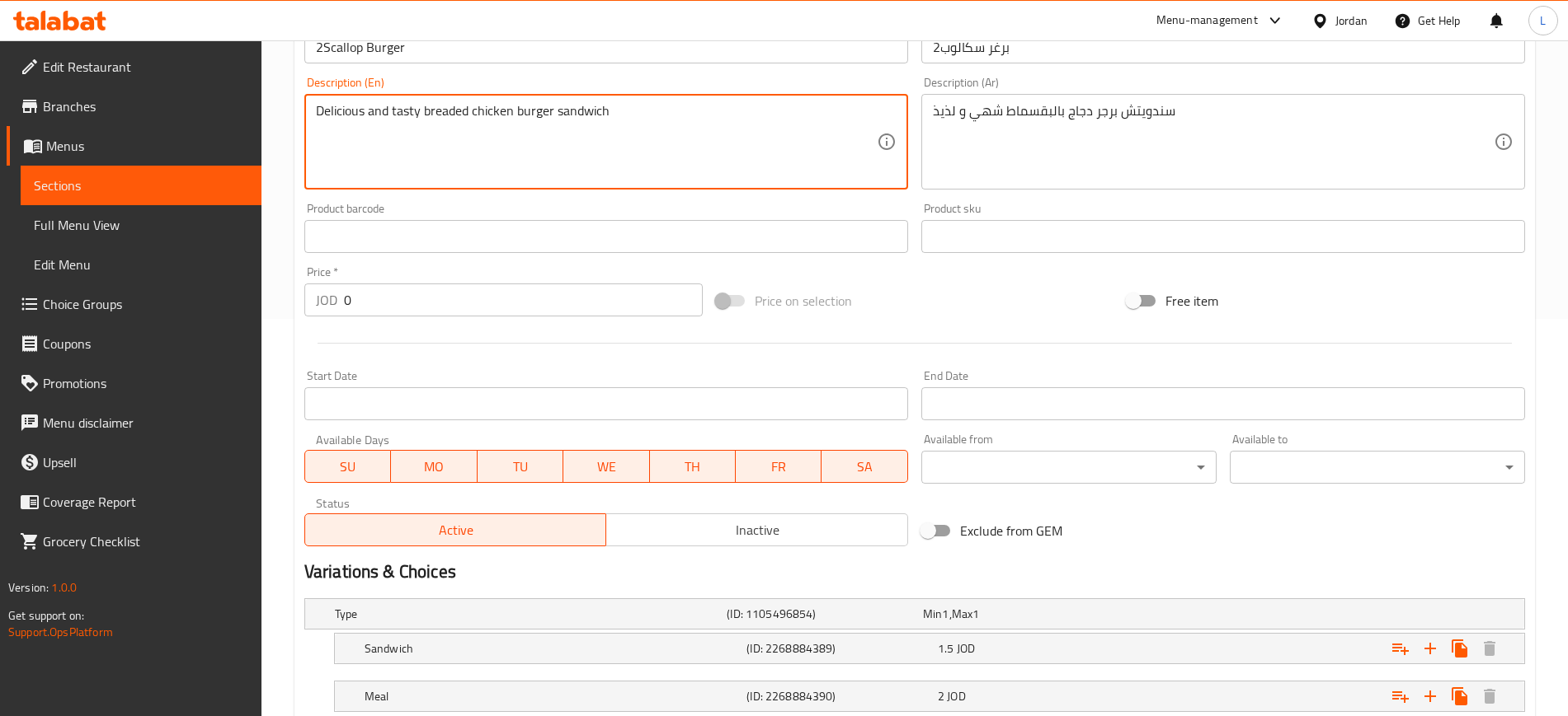
type textarea "Delicious and tasty breaded chicken burger sandwich"
click at [857, 283] on div "Price on selection" at bounding box center [915, 301] width 411 height 44
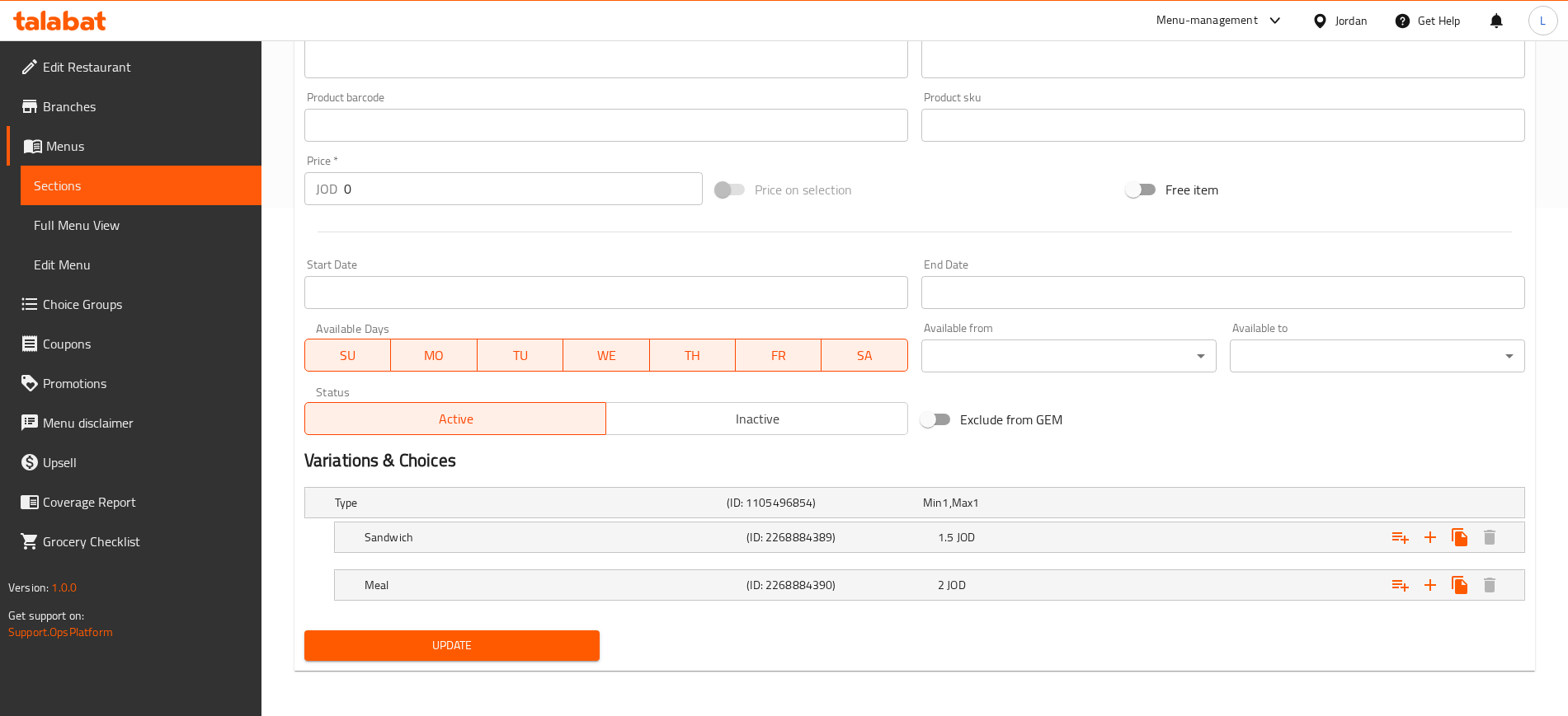
scroll to position [510, 0]
click at [538, 650] on span "Update" at bounding box center [451, 645] width 268 height 21
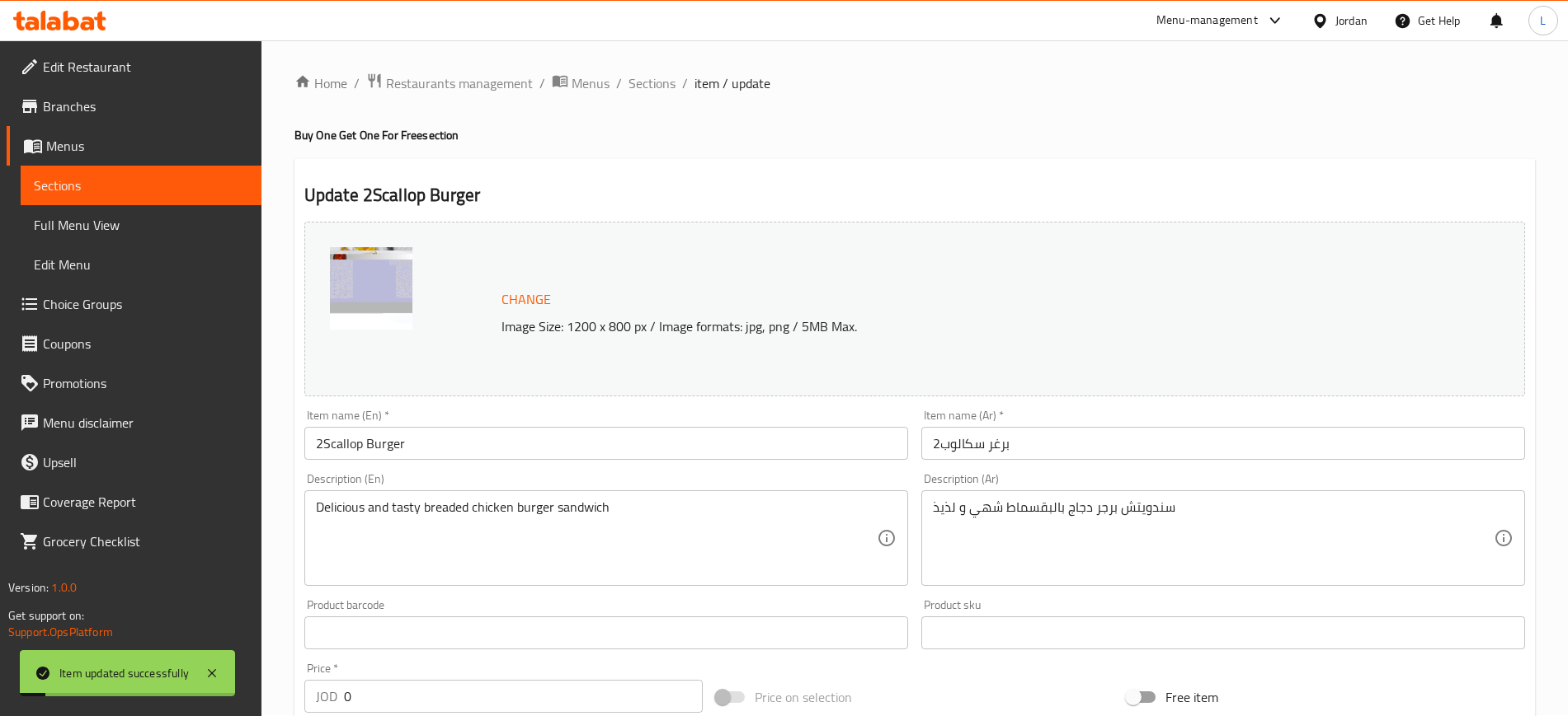
scroll to position [0, 0]
click at [648, 90] on span "Sections" at bounding box center [652, 84] width 47 height 20
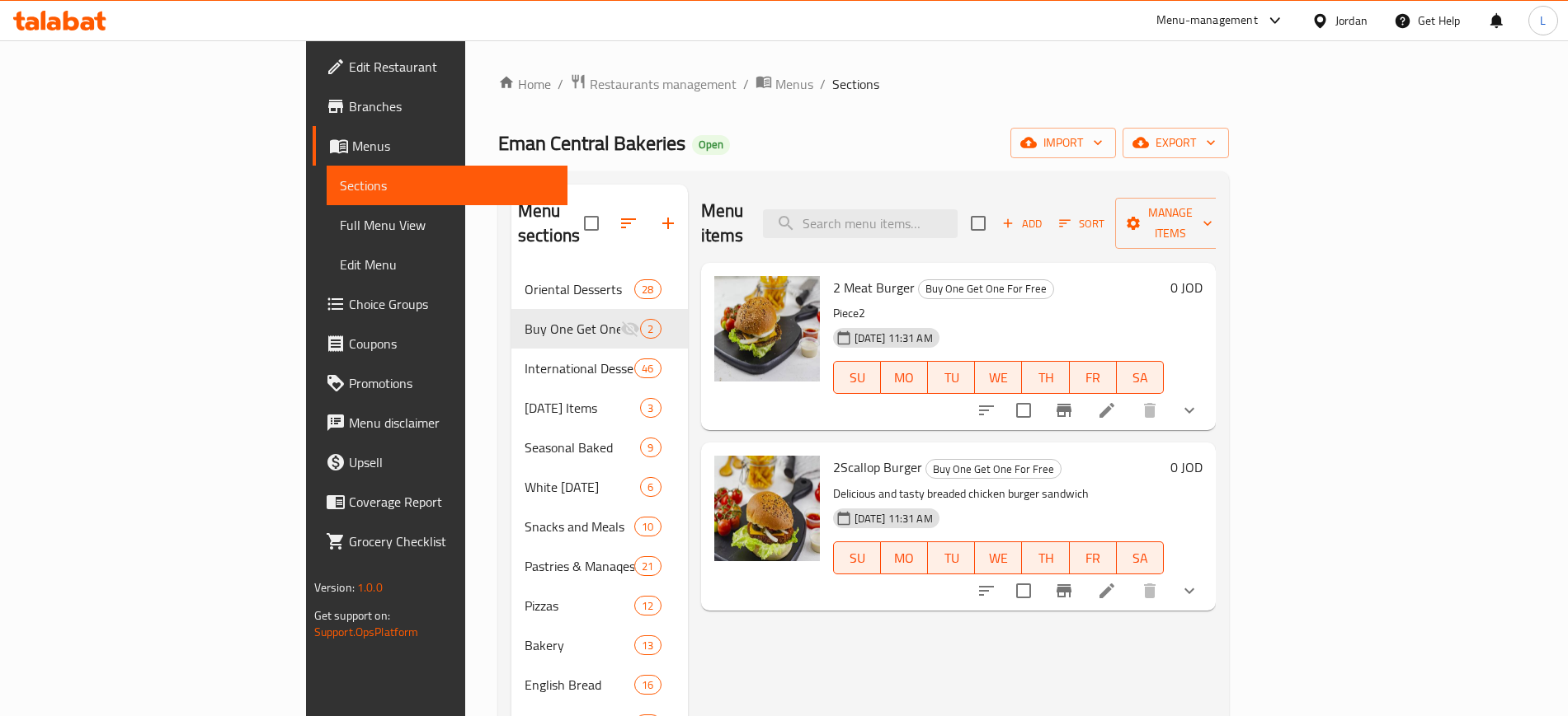
click at [349, 115] on span "Branches" at bounding box center [451, 106] width 206 height 20
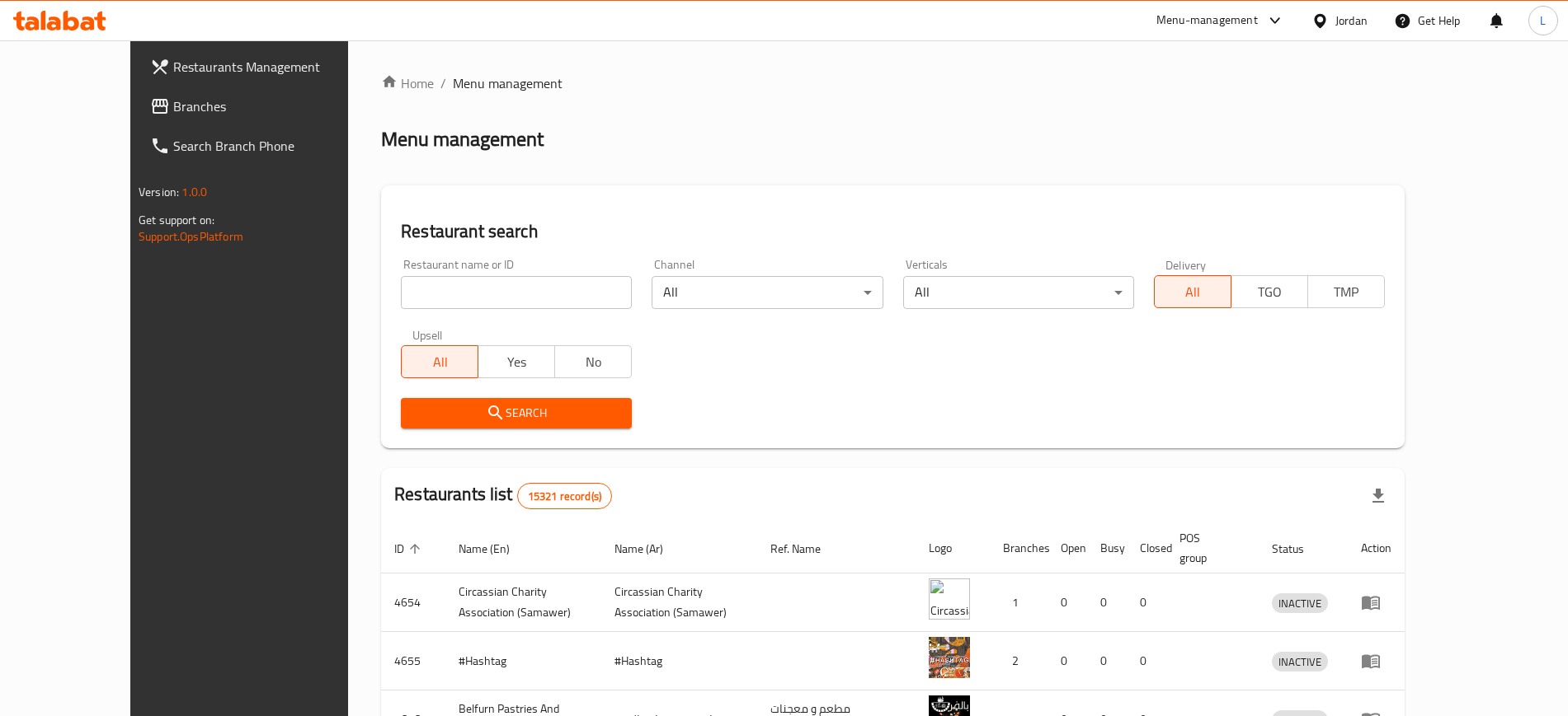
click at [1201, 22] on div "Menu-management" at bounding box center [1206, 20] width 101 height 20
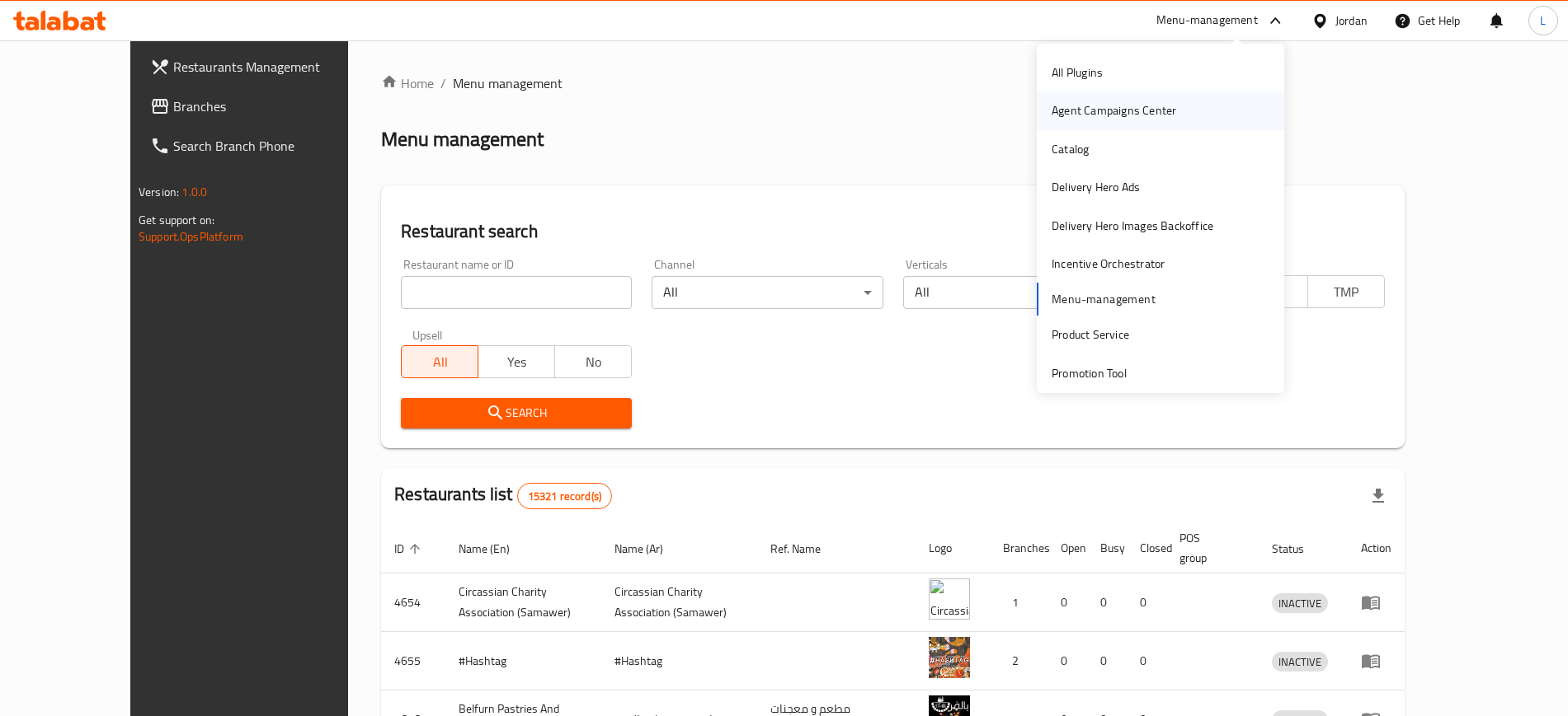
click at [1091, 118] on div "Agent Campaigns Center" at bounding box center [1113, 110] width 125 height 18
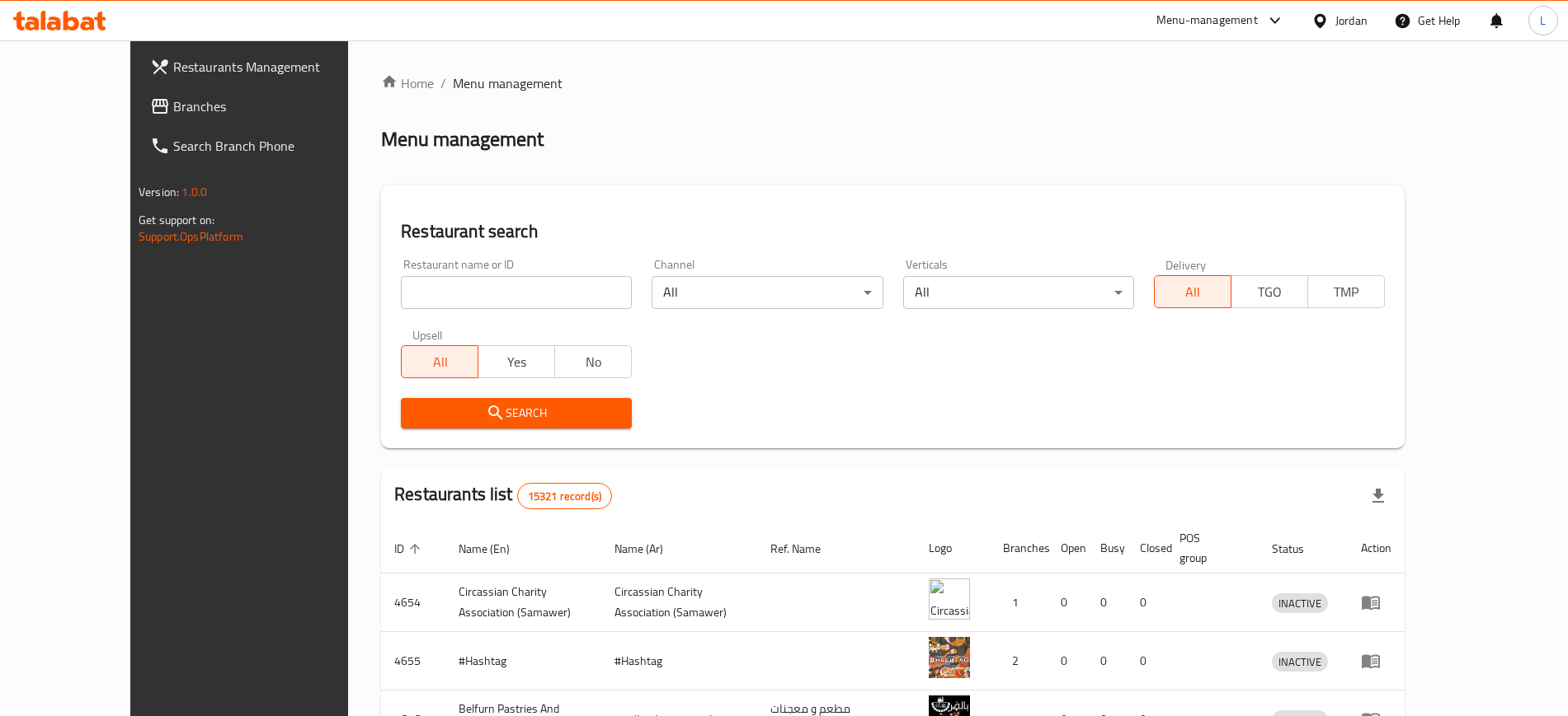
click at [1225, 22] on div "Menu-management" at bounding box center [1206, 20] width 101 height 20
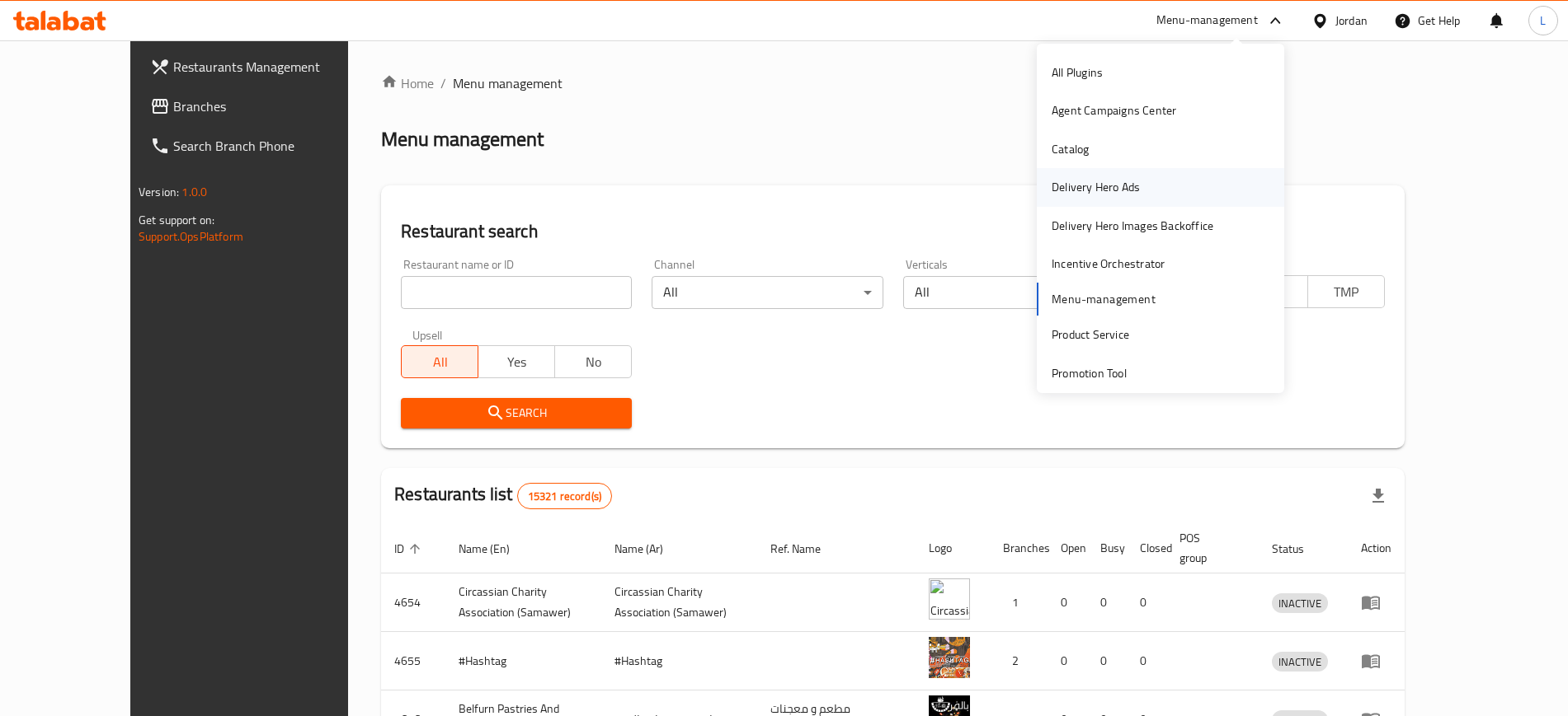
click at [1116, 181] on div "Delivery Hero Ads" at bounding box center [1095, 186] width 88 height 18
